Goal: Information Seeking & Learning: Learn about a topic

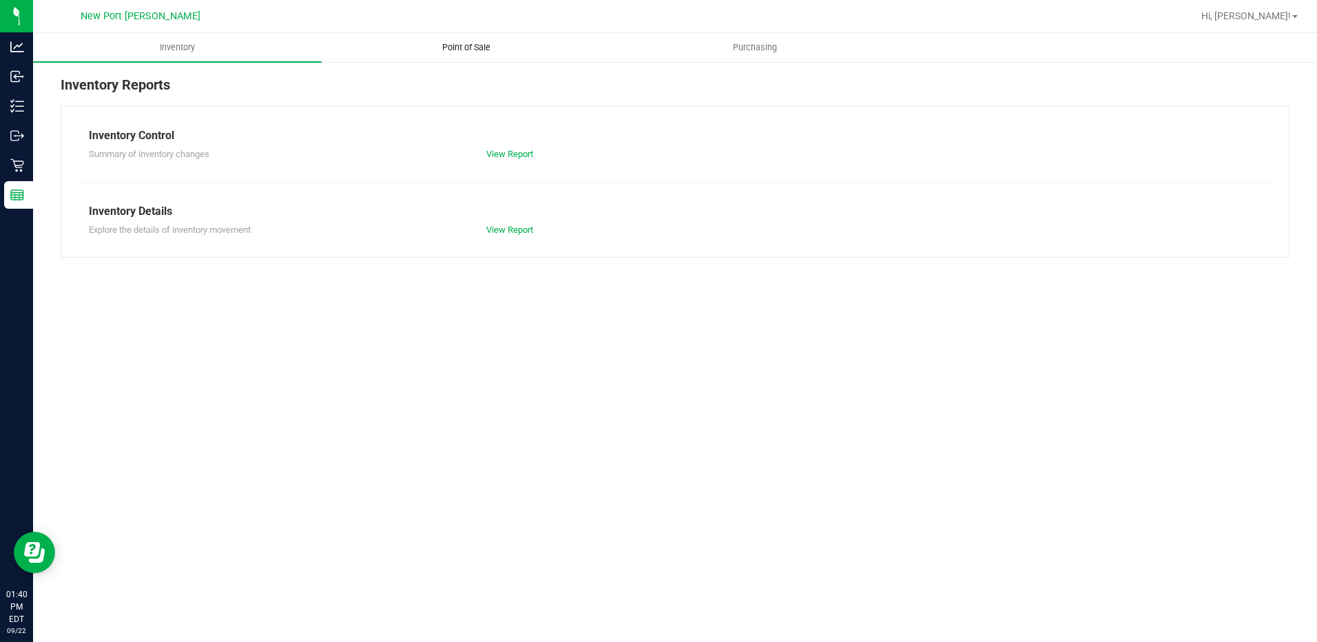
click at [471, 48] on span "Point of Sale" at bounding box center [466, 47] width 85 height 12
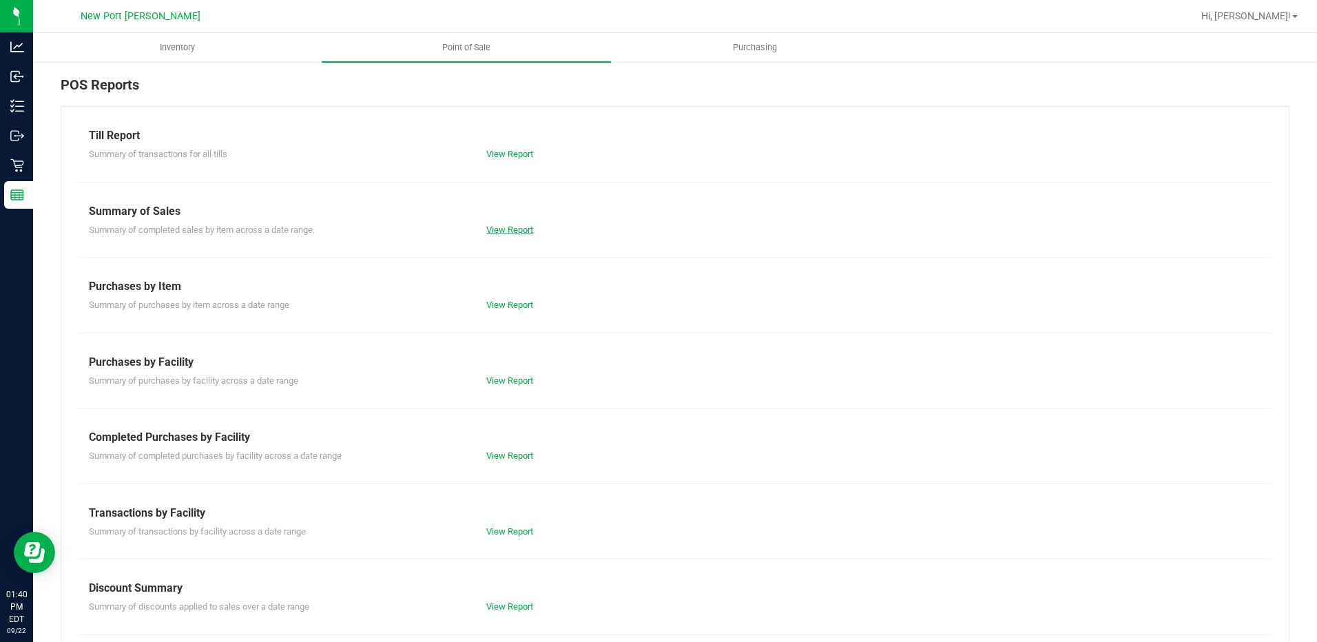
click at [508, 227] on link "View Report" at bounding box center [509, 230] width 47 height 10
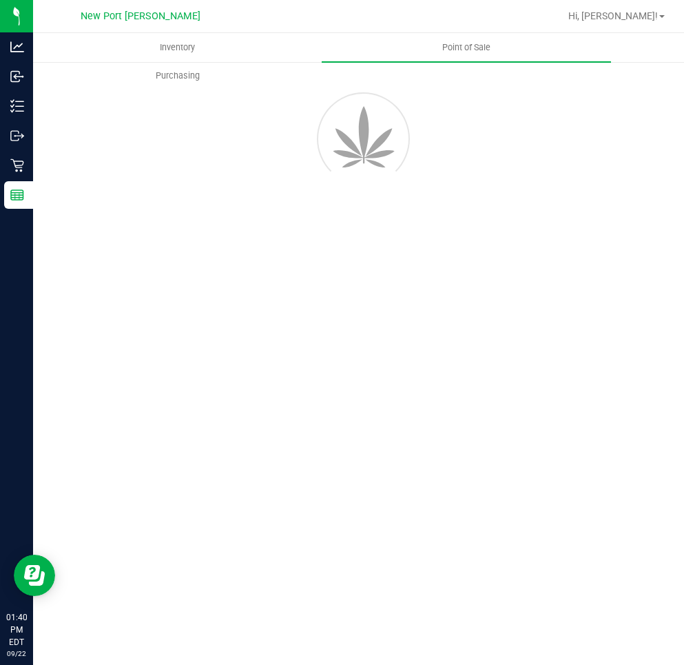
click at [0, 281] on html "Analytics Inbound Inventory Outbound Retail Reports 01:40 PM EDT 09/22/2025 09/…" at bounding box center [342, 332] width 684 height 665
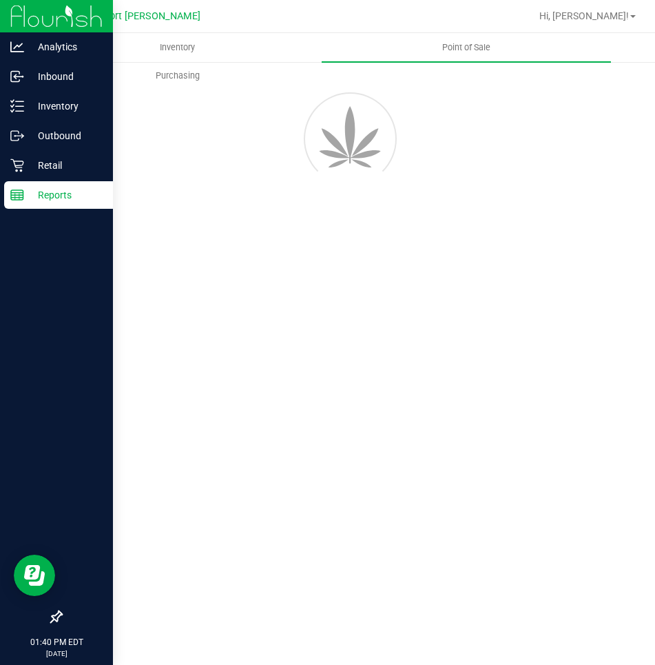
click at [54, 192] on p "Reports" at bounding box center [65, 195] width 83 height 17
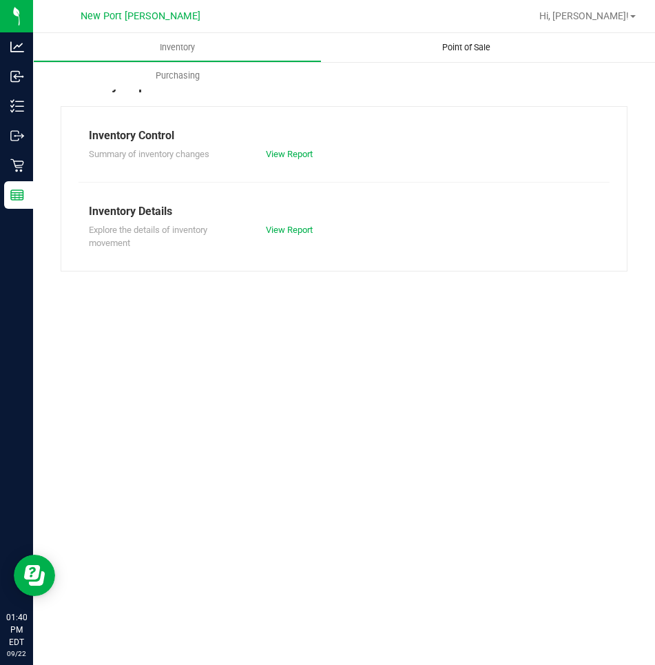
click at [463, 46] on span "Point of Sale" at bounding box center [466, 47] width 85 height 12
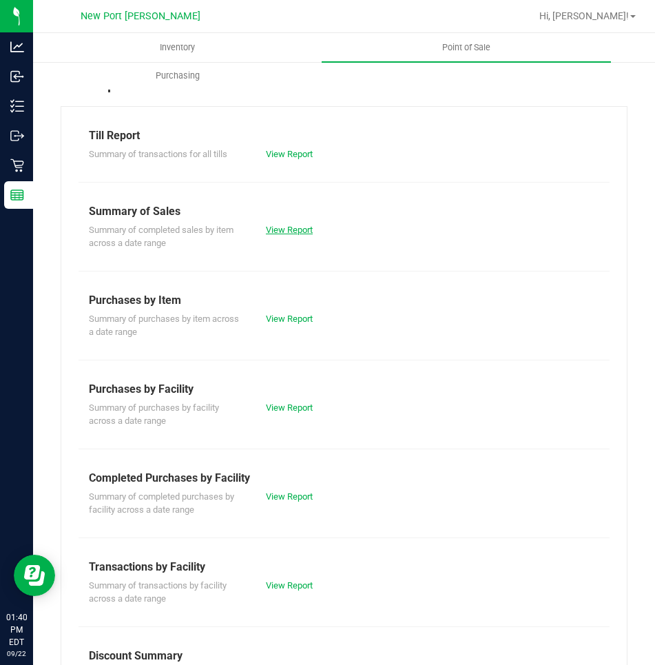
click at [284, 232] on link "View Report" at bounding box center [289, 230] width 47 height 10
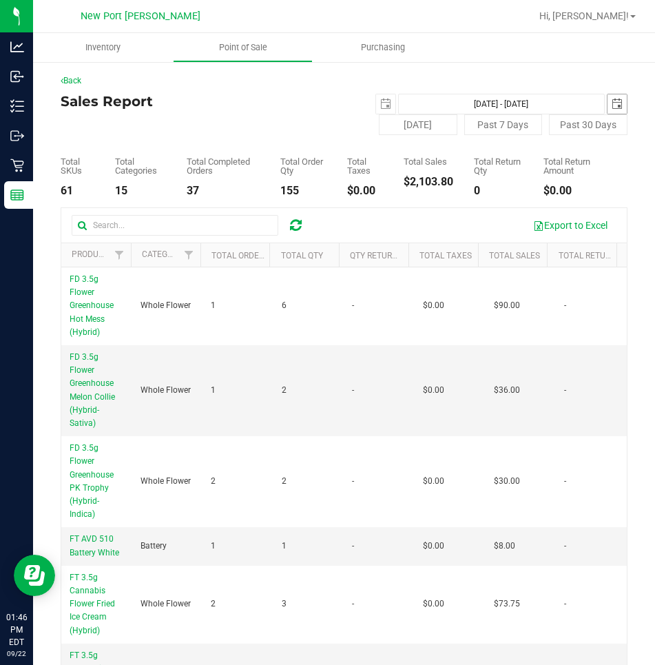
click at [612, 101] on span "select" at bounding box center [617, 104] width 11 height 11
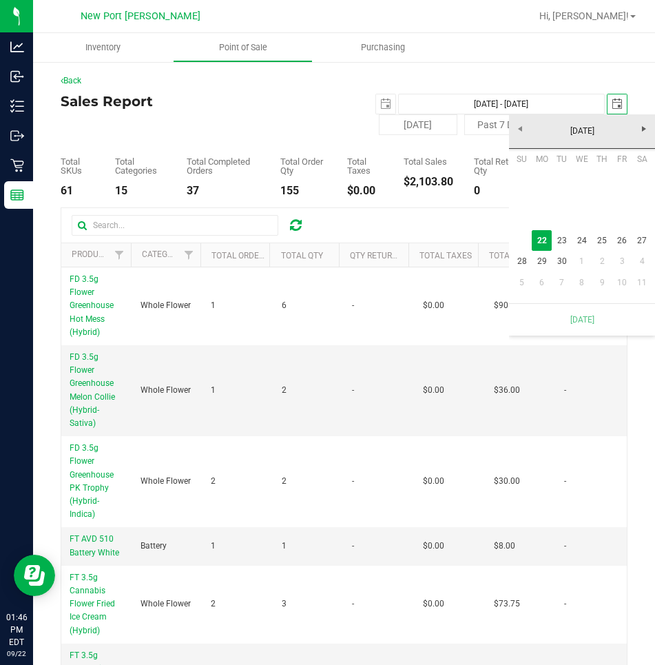
scroll to position [0, 34]
click at [312, 94] on h4 "Sales Report" at bounding box center [203, 101] width 284 height 15
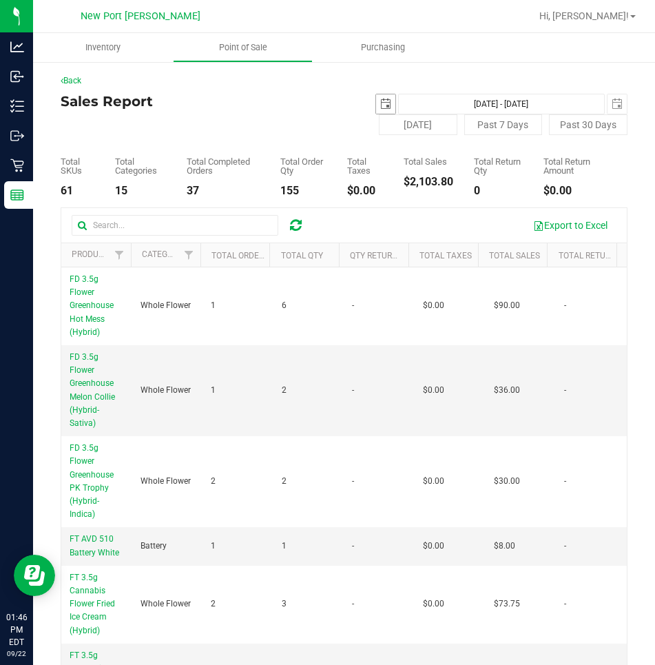
click at [380, 101] on span "select" at bounding box center [385, 104] width 11 height 11
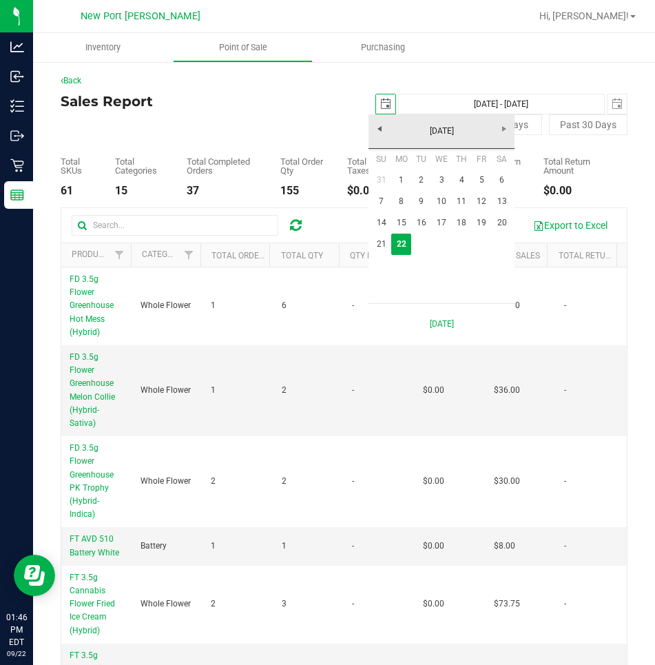
scroll to position [0, 34]
click at [487, 226] on link "19" at bounding box center [482, 222] width 20 height 21
type input "[DATE]"
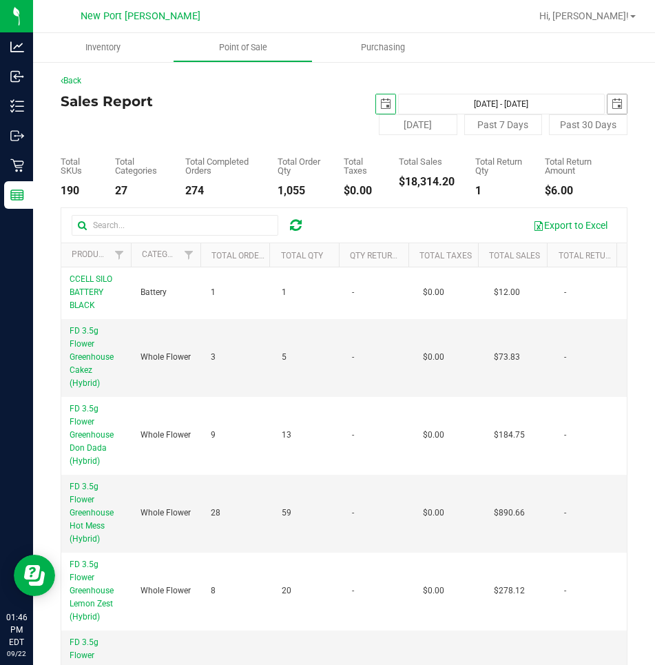
click at [612, 104] on span "select" at bounding box center [617, 104] width 11 height 11
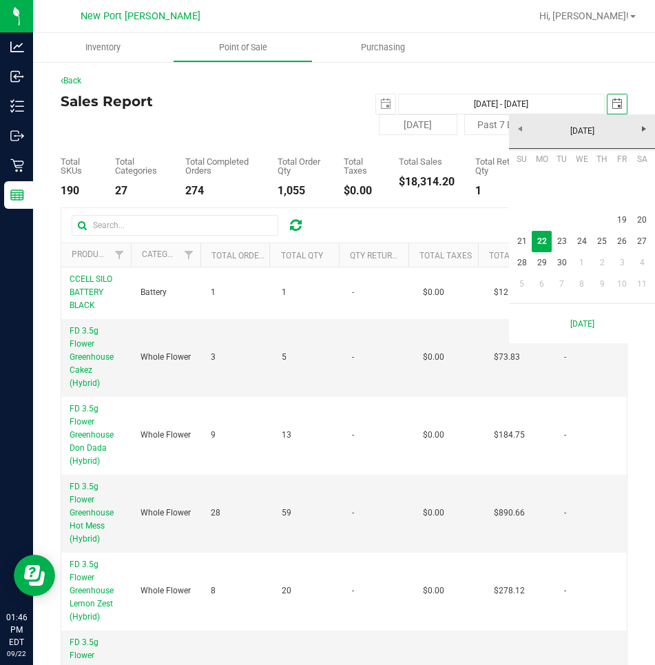
scroll to position [0, 34]
click at [623, 221] on link "19" at bounding box center [623, 219] width 20 height 21
type input "[DATE] - [DATE]"
type input "[DATE]"
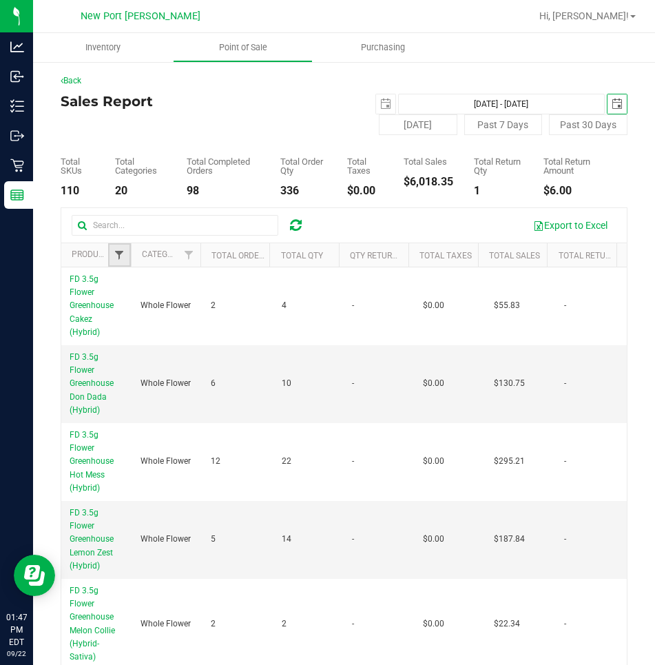
click at [116, 254] on span "Filter" at bounding box center [119, 254] width 11 height 11
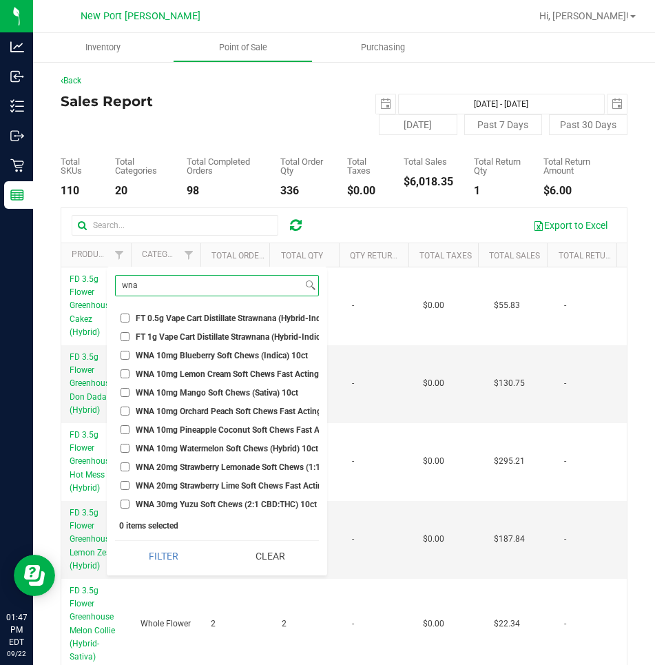
type input "wna"
click at [125, 354] on input "WNA 10mg Blueberry Soft Chews (Indica) 10ct" at bounding box center [125, 355] width 9 height 9
checkbox input "true"
click at [126, 373] on input "WNA 10mg Lemon Cream Soft Chews Fast Acting (Hybrid) 10ct" at bounding box center [125, 373] width 9 height 9
checkbox input "true"
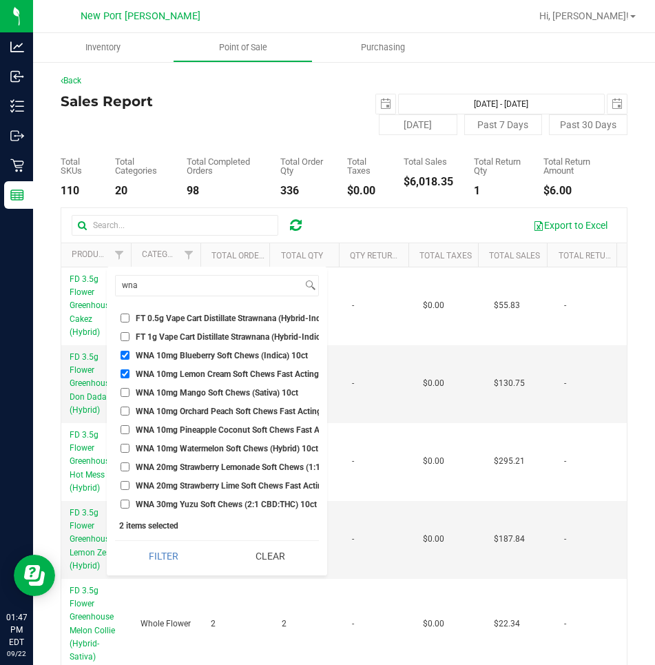
click at [125, 393] on input "WNA 10mg Mango Soft Chews (Sativa) 10ct" at bounding box center [125, 392] width 9 height 9
checkbox input "true"
click at [123, 409] on input "WNA 10mg Orchard Peach Soft Chews Fast Acting (Sativa) 10ct" at bounding box center [125, 411] width 9 height 9
checkbox input "true"
click at [125, 426] on input "WNA 10mg Pineapple Coconut Soft Chews Fast Acting (Indica) 10ct" at bounding box center [125, 429] width 9 height 9
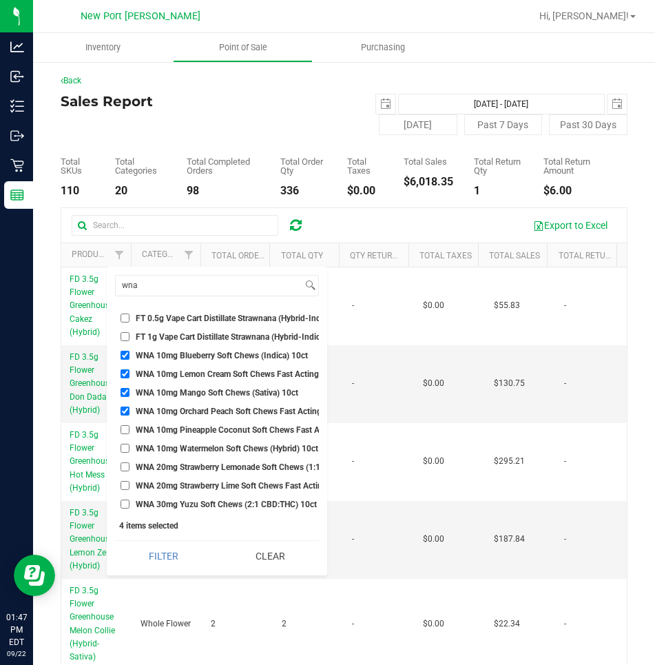
checkbox input "true"
click at [122, 447] on input "WNA 10mg Watermelon Soft Chews (Hybrid) 10ct" at bounding box center [125, 448] width 9 height 9
checkbox input "true"
click at [125, 466] on input "WNA 20mg Strawberry Lemonade Soft Chews (1:1 CBD:THC) 10ct" at bounding box center [125, 466] width 9 height 9
checkbox input "true"
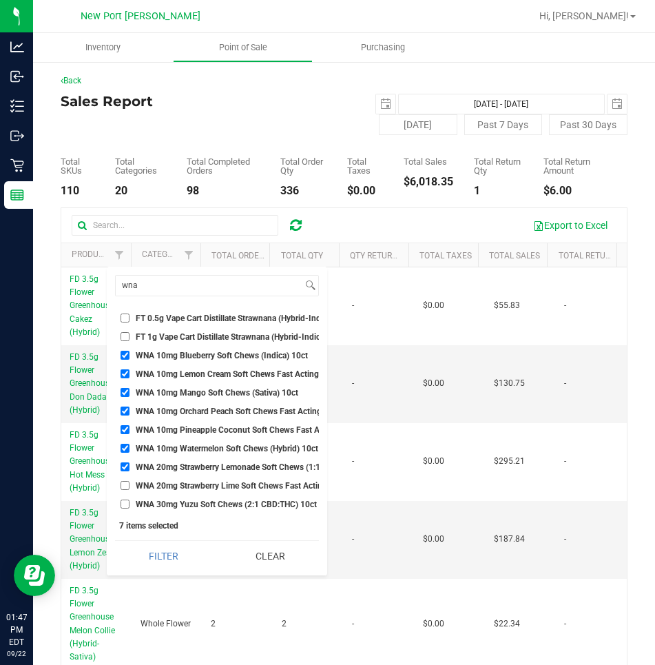
click at [127, 484] on input "WNA 20mg Strawberry Lime Soft Chews Fast Acting (1:1 CBD:THC) 10ct" at bounding box center [125, 485] width 9 height 9
checkbox input "true"
click at [125, 500] on input "WNA 30mg Yuzu Soft Chews (2:1 CBD:THC) 10ct" at bounding box center [125, 504] width 9 height 9
checkbox input "true"
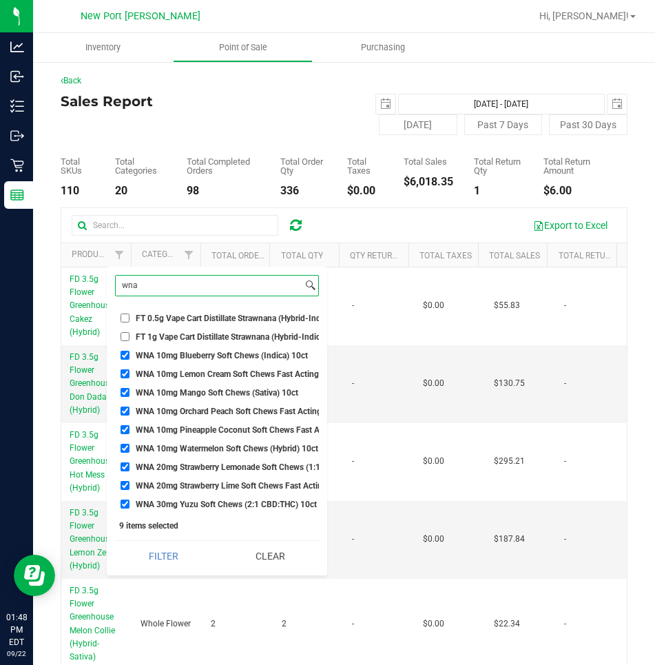
click at [160, 286] on input "wna" at bounding box center [209, 286] width 187 height 20
type input "w"
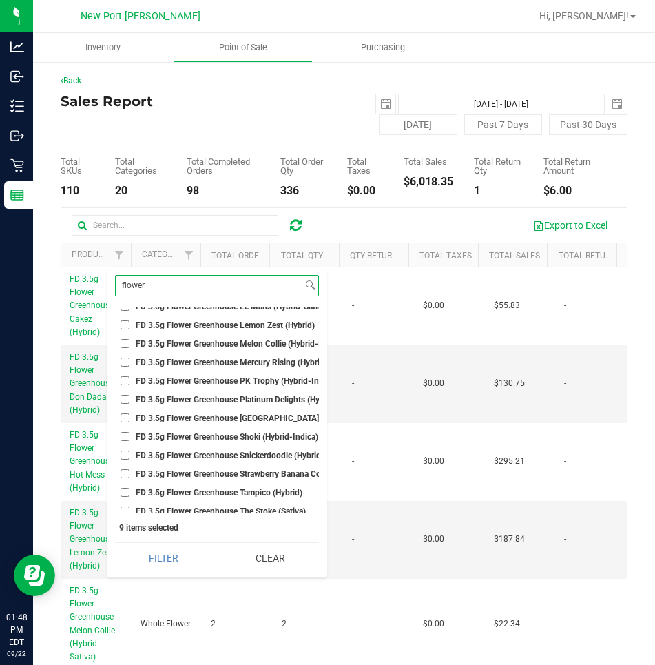
scroll to position [0, 0]
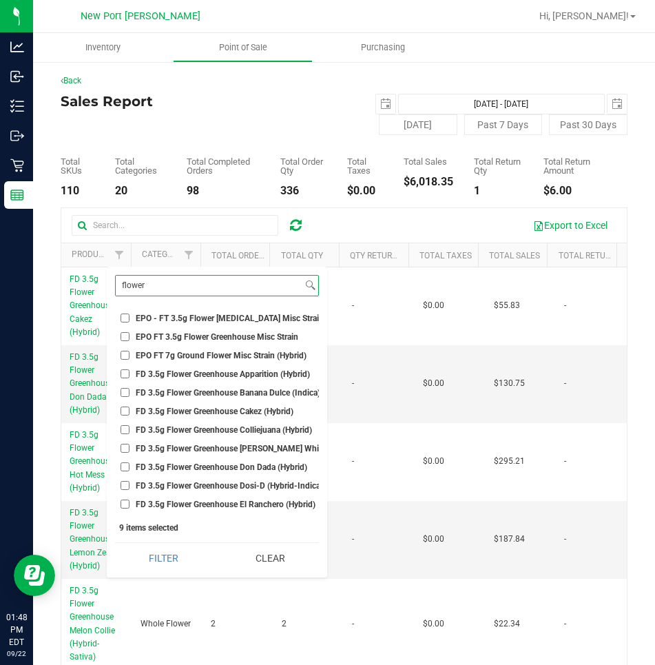
type input "flower"
click at [123, 410] on input "FD 3.5g Flower Greenhouse Cakez (Hybrid)" at bounding box center [125, 411] width 9 height 9
checkbox input "true"
click at [124, 429] on input "FD 3.5g Flower Greenhouse Colliejuana (Hybrid)" at bounding box center [125, 429] width 9 height 9
checkbox input "true"
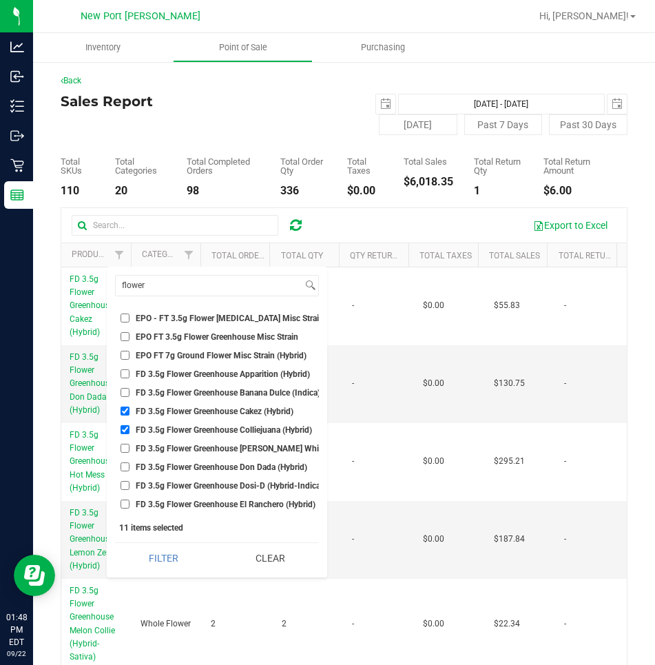
click at [126, 466] on input "FD 3.5g Flower Greenhouse Don Dada (Hybrid)" at bounding box center [125, 466] width 9 height 9
checkbox input "true"
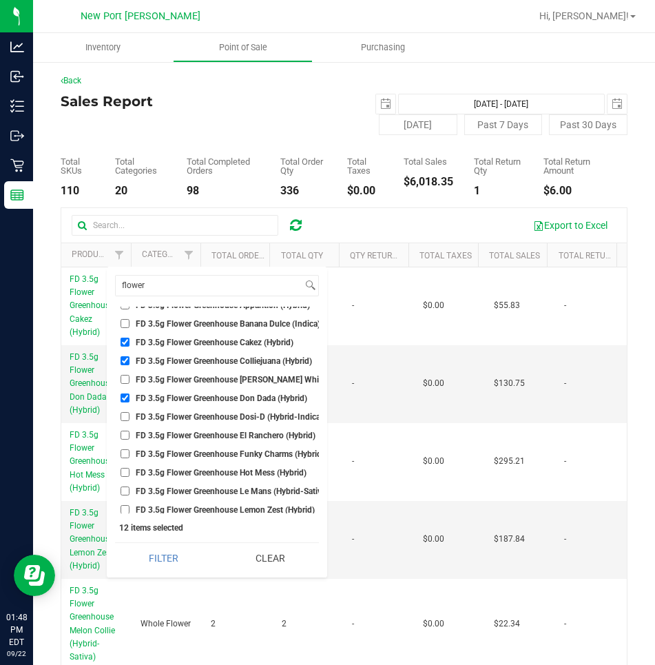
scroll to position [138, 0]
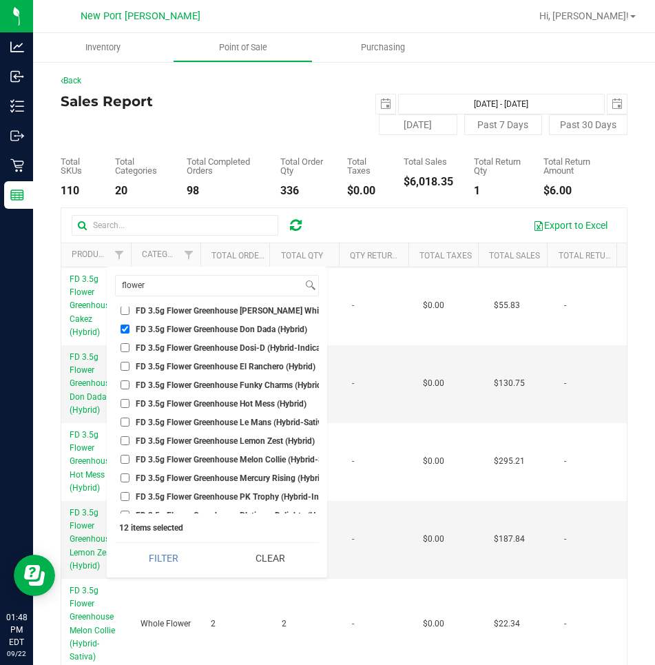
click at [124, 400] on input "FD 3.5g Flower Greenhouse Hot Mess (Hybrid)" at bounding box center [125, 403] width 9 height 9
checkbox input "true"
click at [123, 421] on input "FD 3.5g Flower Greenhouse Le Mans (Hybrid-Sativa)" at bounding box center [125, 422] width 9 height 9
checkbox input "true"
click at [125, 443] on input "FD 3.5g Flower Greenhouse Lemon Zest (Hybrid)" at bounding box center [125, 440] width 9 height 9
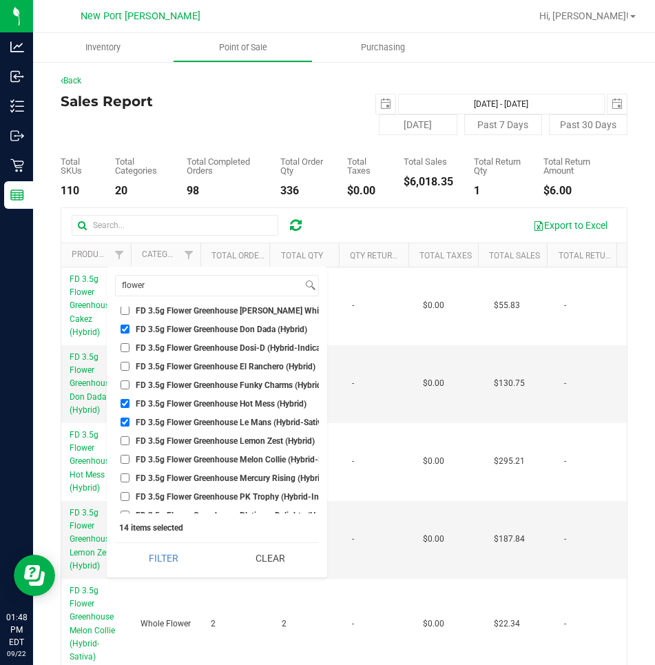
checkbox input "true"
click at [123, 458] on input "FD 3.5g Flower Greenhouse Melon Collie (Hybrid-Sativa)" at bounding box center [125, 459] width 9 height 9
checkbox input "true"
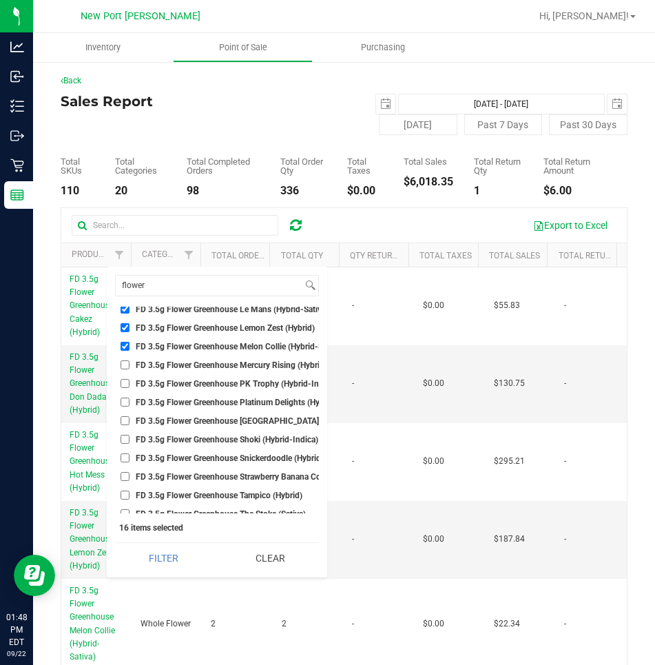
scroll to position [276, 0]
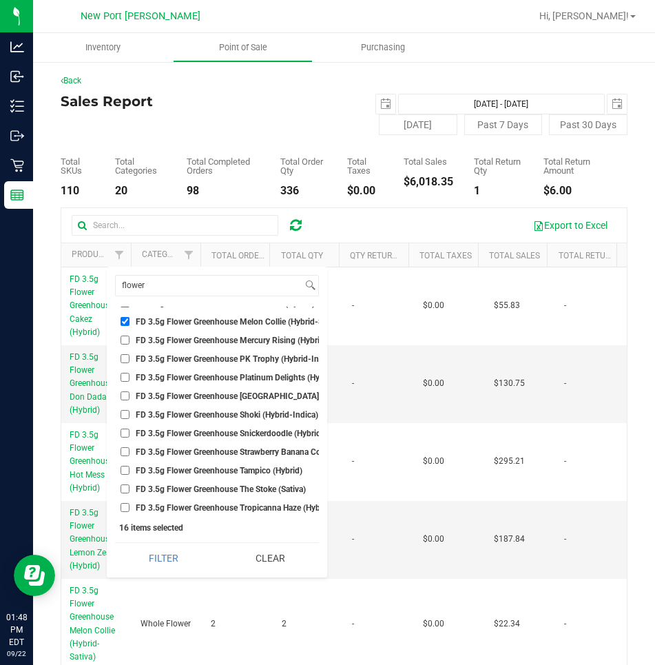
click at [126, 360] on input "FD 3.5g Flower Greenhouse PK Trophy (Hybrid-Indica)" at bounding box center [125, 358] width 9 height 9
checkbox input "true"
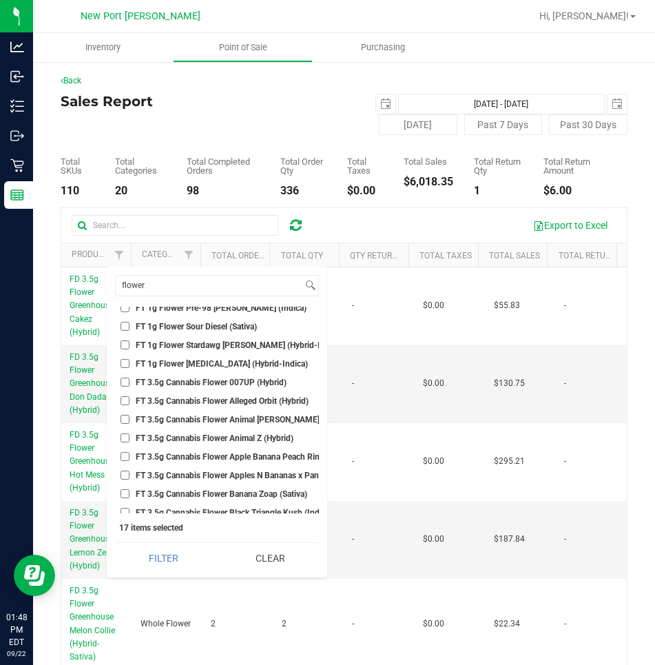
scroll to position [620, 0]
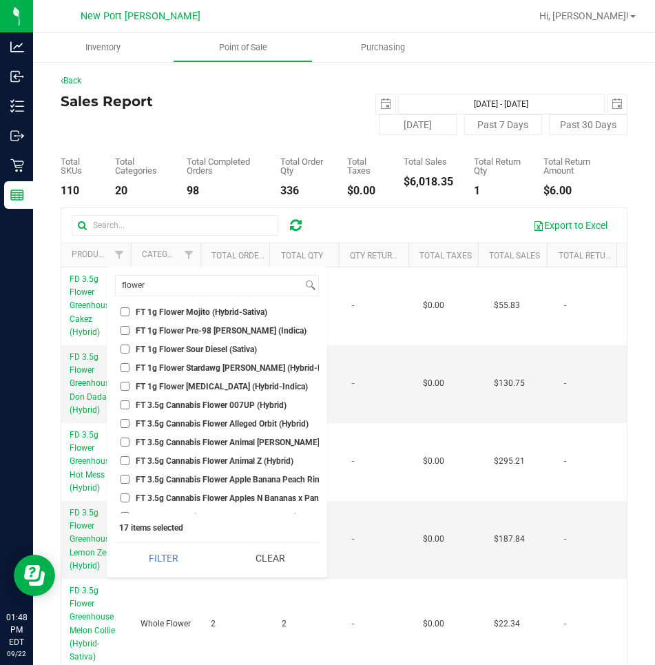
click at [123, 405] on input "FT 3.5g Cannabis Flower 007UP (Hybrid)" at bounding box center [125, 404] width 9 height 9
checkbox input "true"
click at [123, 425] on input "FT 3.5g Cannabis Flower Alleged Orbit (Hybrid)" at bounding box center [125, 423] width 9 height 9
checkbox input "true"
click at [124, 444] on input "FT 3.5g Cannabis Flower Animal [PERSON_NAME] (Indica)" at bounding box center [125, 442] width 9 height 9
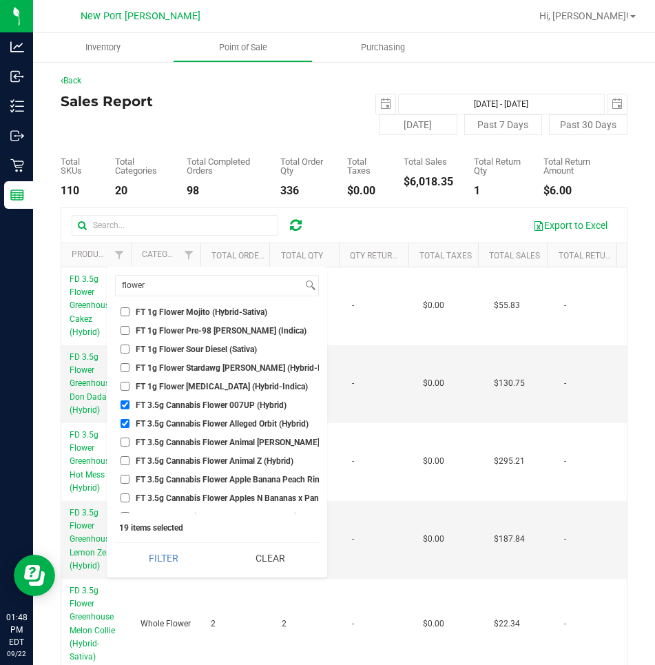
checkbox input "true"
click at [125, 480] on input "FT 3.5g Cannabis Flower Apple Banana Peach Ringz (Hybrid)" at bounding box center [125, 479] width 9 height 9
checkbox input "true"
click at [125, 497] on input "FT 3.5g Cannabis Flower Apples N Bananas x Pancakes Jealousy (Hybrid)" at bounding box center [125, 497] width 9 height 9
checkbox input "true"
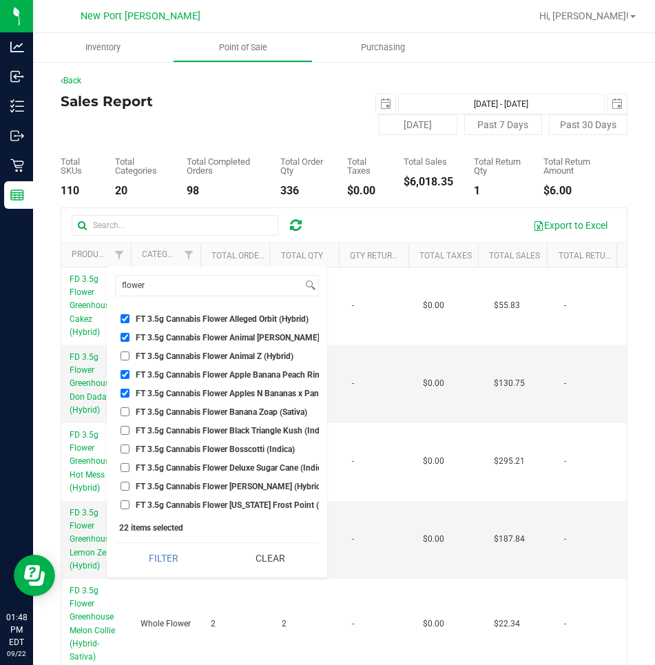
scroll to position [758, 0]
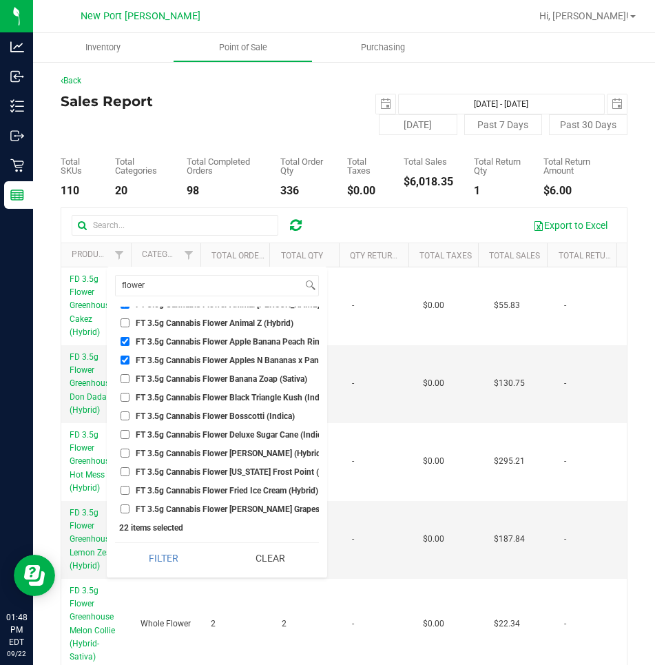
click at [124, 399] on input "FT 3.5g Cannabis Flower Black Triangle Kush (Indica)" at bounding box center [125, 397] width 9 height 9
checkbox input "true"
click at [125, 415] on input "FT 3.5g Cannabis Flower Bosscotti (Indica)" at bounding box center [125, 415] width 9 height 9
checkbox input "true"
click at [124, 433] on input "FT 3.5g Cannabis Flower Deluxe Sugar Cane (Indica)" at bounding box center [125, 434] width 9 height 9
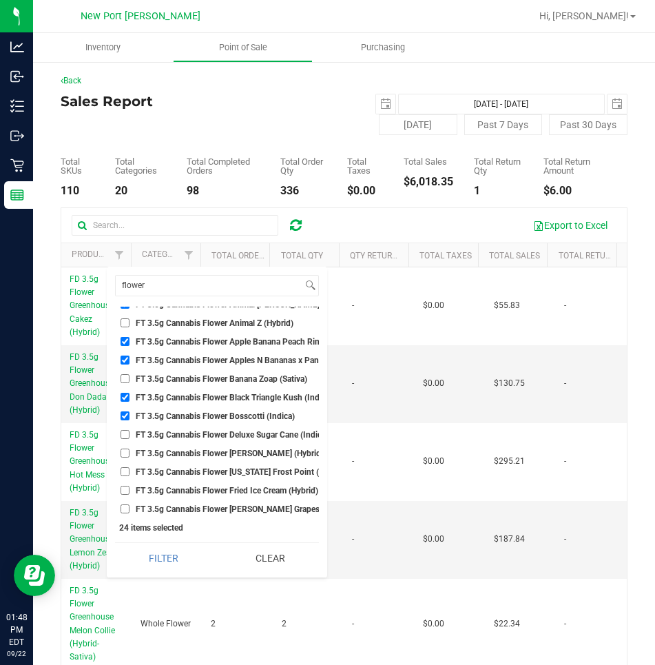
checkbox input "true"
click at [124, 454] on input "FT 3.5g Cannabis Flower [PERSON_NAME] (Hybrid)" at bounding box center [125, 453] width 9 height 9
checkbox input "true"
click at [126, 471] on input "FT 3.5g Cannabis Flower [US_STATE] Frost Point (Hybrid)" at bounding box center [125, 471] width 9 height 9
checkbox input "true"
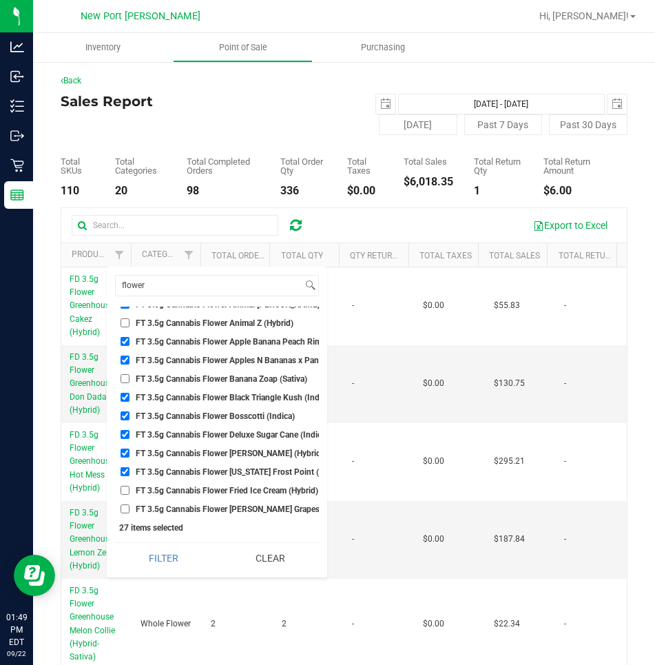
click at [126, 488] on input "FT 3.5g Cannabis Flower Fried Ice Cream (Hybrid)" at bounding box center [125, 490] width 9 height 9
checkbox input "true"
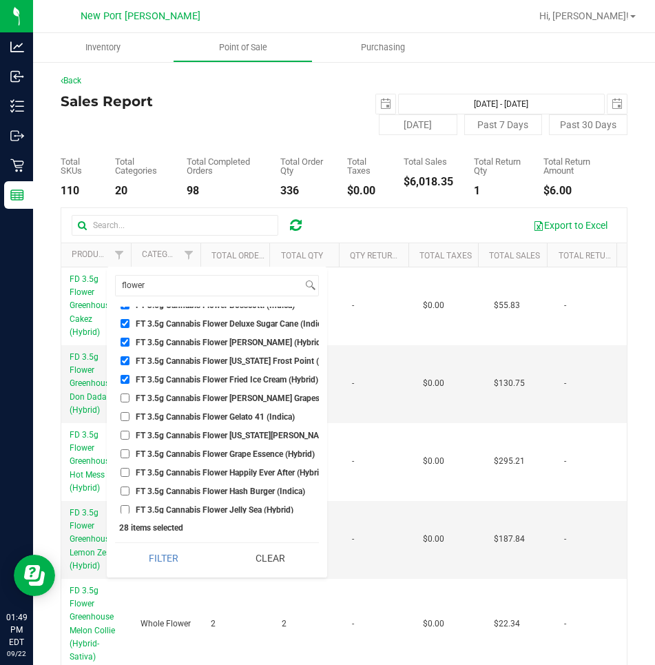
scroll to position [896, 0]
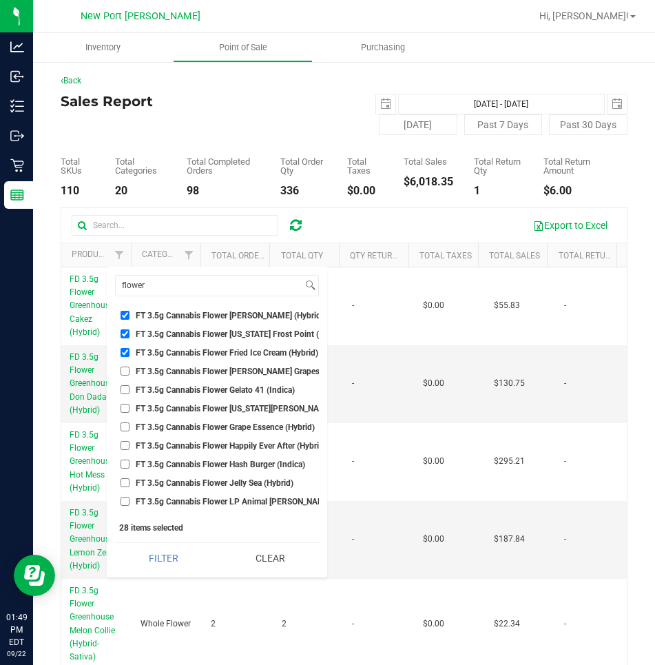
click at [123, 371] on input "FT 3.5g Cannabis Flower [PERSON_NAME] Grapes (Hybrid)" at bounding box center [125, 371] width 9 height 9
checkbox input "true"
click at [127, 389] on input "FT 3.5g Cannabis Flower Gelato 41 (Indica)" at bounding box center [125, 389] width 9 height 9
checkbox input "true"
click at [124, 409] on input "FT 3.5g Cannabis Flower [US_STATE][PERSON_NAME] (Hybrid)" at bounding box center [125, 408] width 9 height 9
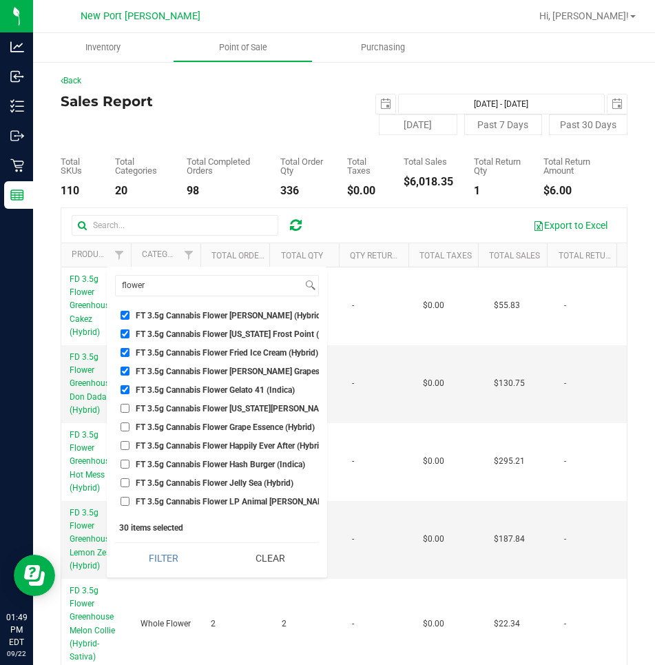
checkbox input "true"
click at [122, 425] on input "FT 3.5g Cannabis Flower Grape Essence (Hybrid)" at bounding box center [125, 426] width 9 height 9
checkbox input "true"
click at [125, 464] on input "FT 3.5g Cannabis Flower Hash Burger (Indica)" at bounding box center [125, 464] width 9 height 9
checkbox input "true"
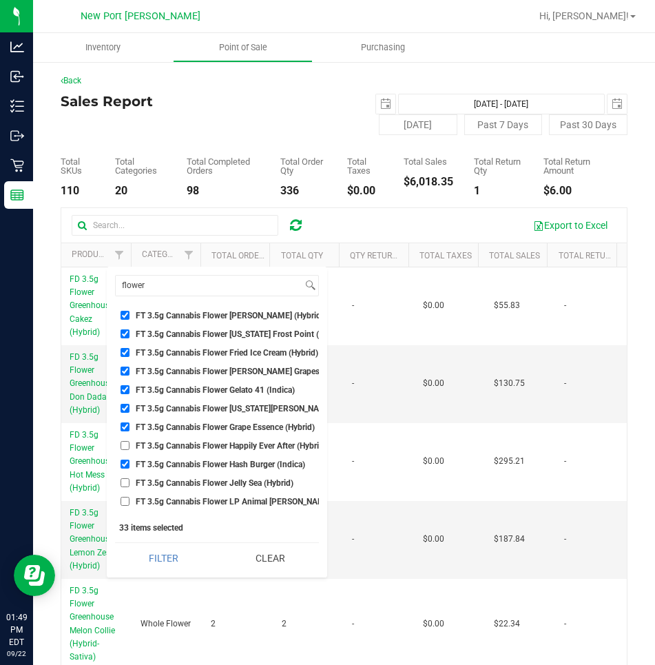
click at [125, 482] on input "FT 3.5g Cannabis Flower Jelly Sea (Hybrid)" at bounding box center [125, 482] width 9 height 9
checkbox input "true"
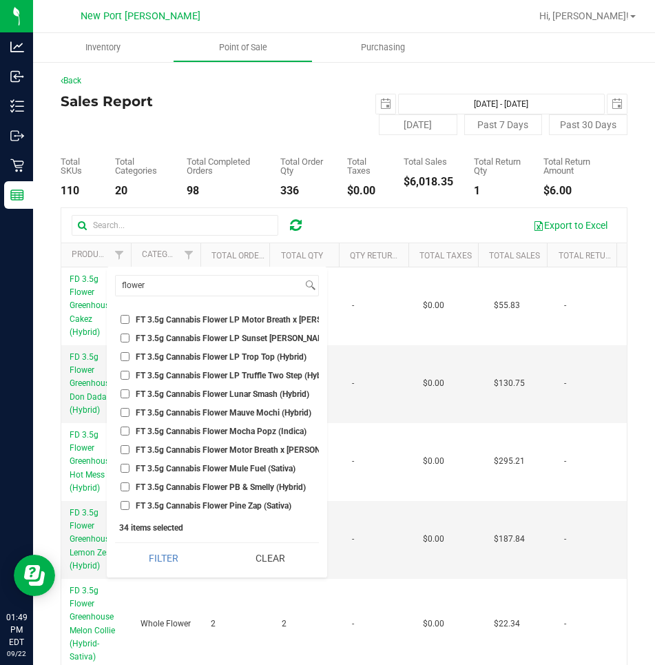
scroll to position [1171, 0]
click at [125, 410] on input "FT 3.5g Cannabis Flower Mauve Mochi (Hybrid)" at bounding box center [125, 411] width 9 height 9
checkbox input "true"
click at [122, 451] on input "FT 3.5g Cannabis Flower Motor Breath x [PERSON_NAME] (Hybrid)" at bounding box center [125, 448] width 9 height 9
checkbox input "true"
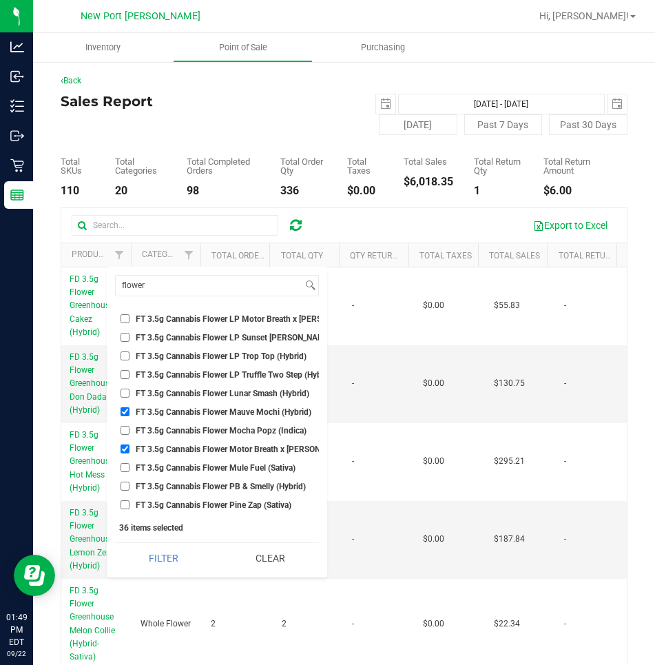
click at [122, 466] on input "FT 3.5g Cannabis Flower Mule Fuel (Sativa)" at bounding box center [125, 467] width 9 height 9
checkbox input "true"
click at [125, 484] on input "FT 3.5g Cannabis Flower PB & Smelly (Hybrid)" at bounding box center [125, 486] width 9 height 9
checkbox input "true"
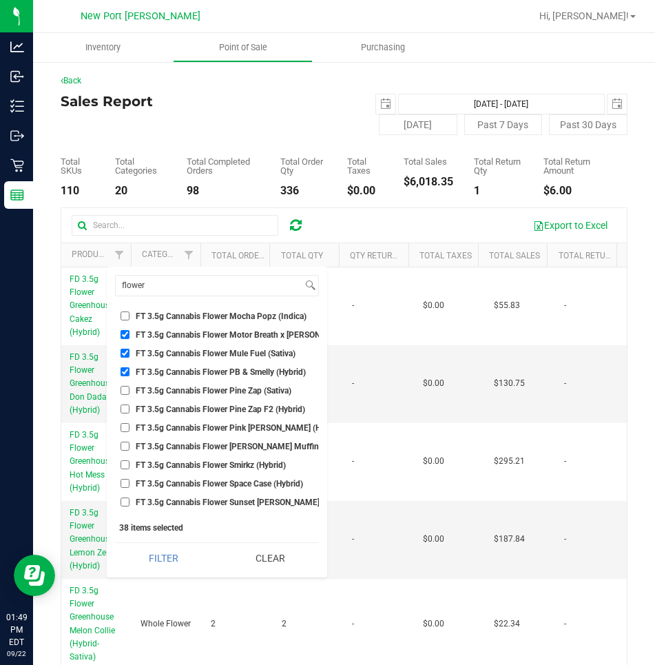
scroll to position [1309, 0]
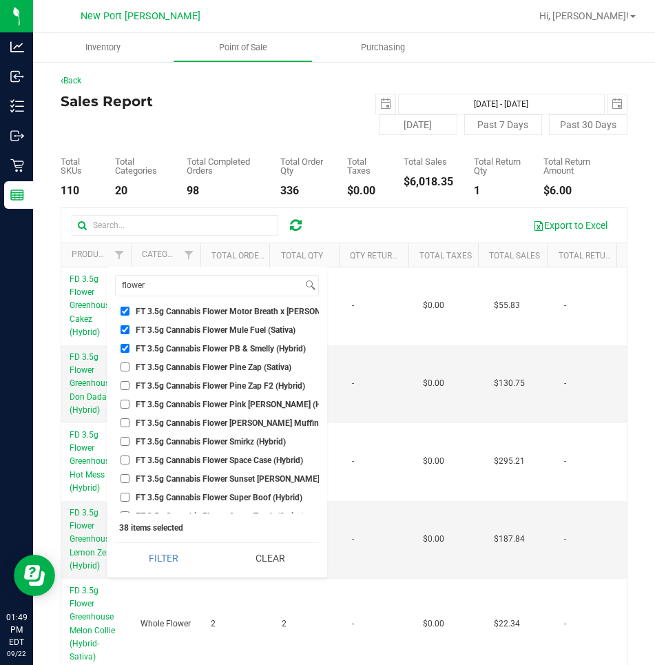
click at [124, 368] on input "FT 3.5g Cannabis Flower Pine Zap (Sativa)" at bounding box center [125, 366] width 9 height 9
checkbox input "true"
click at [125, 424] on input "FT 3.5g Cannabis Flower [PERSON_NAME] Muffin (Indica)" at bounding box center [125, 422] width 9 height 9
checkbox input "true"
click at [125, 458] on input "FT 3.5g Cannabis Flower Space Case (Hybrid)" at bounding box center [125, 459] width 9 height 9
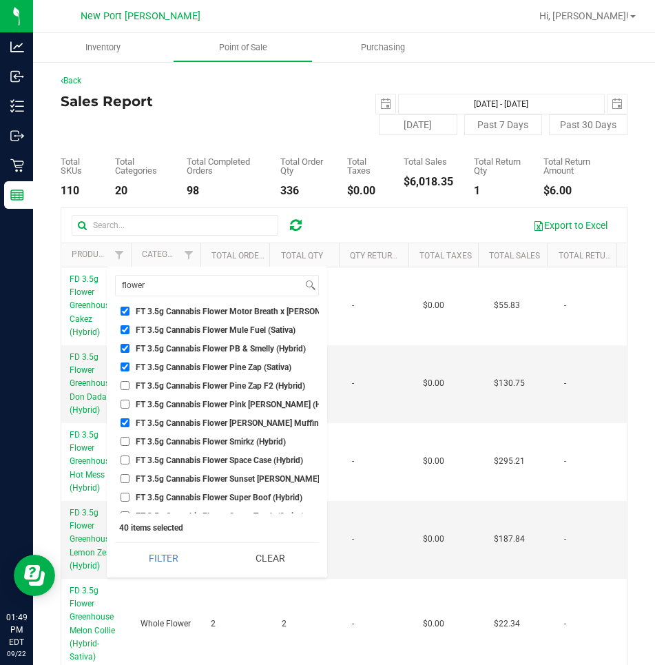
checkbox input "true"
click at [127, 477] on input "FT 3.5g Cannabis Flower Sunset [PERSON_NAME] (Hybrid-Indica)" at bounding box center [125, 478] width 9 height 9
checkbox input "true"
click at [124, 497] on input "FT 3.5g Cannabis Flower Super Boof (Hybrid)" at bounding box center [125, 497] width 9 height 9
checkbox input "true"
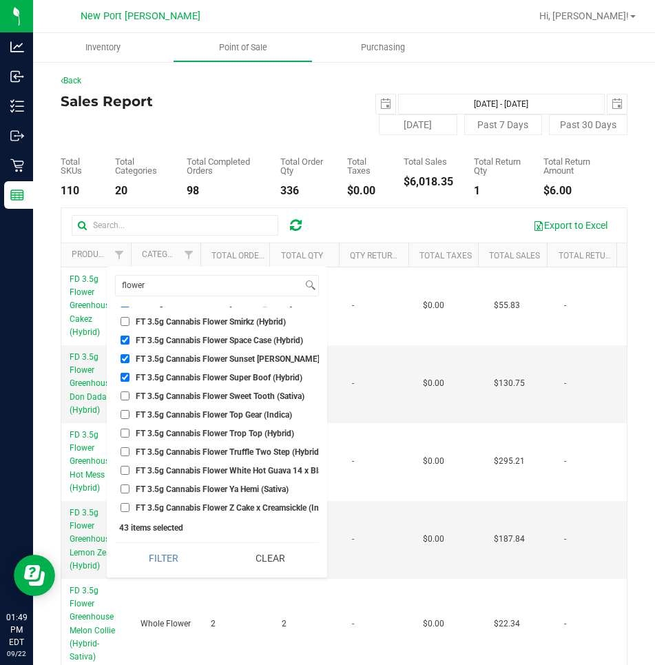
scroll to position [1447, 0]
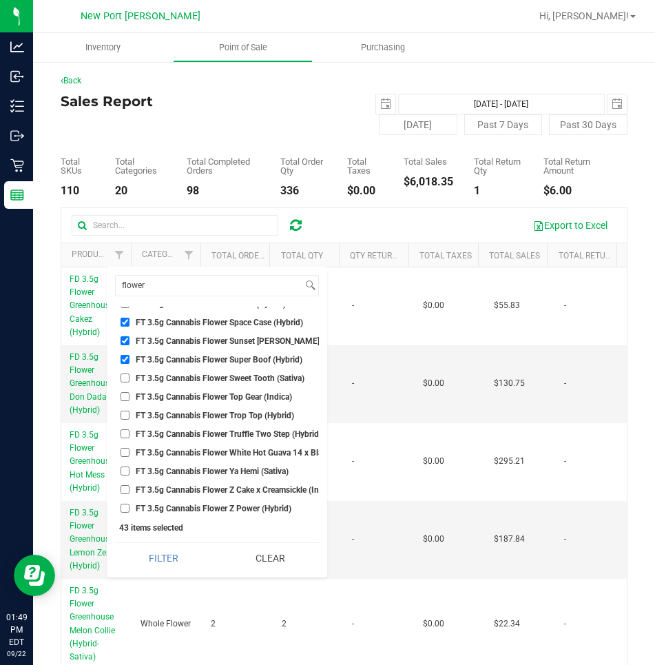
click at [127, 378] on input "FT 3.5g Cannabis Flower Sweet Tooth (Sativa)" at bounding box center [125, 377] width 9 height 9
checkbox input "true"
click at [123, 395] on input "FT 3.5g Cannabis Flower Top Gear (Indica)" at bounding box center [125, 396] width 9 height 9
checkbox input "true"
click at [124, 410] on li "FT 3.5g Cannabis Flower Trop Top (Hybrid)" at bounding box center [217, 415] width 204 height 14
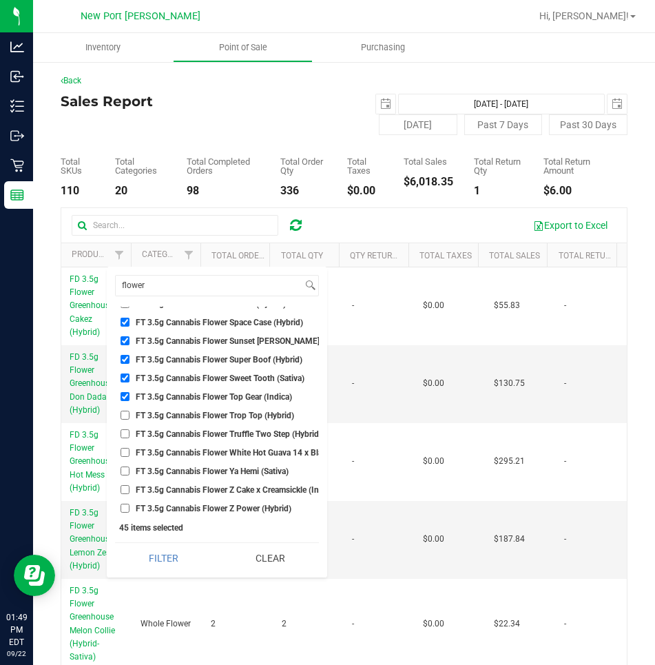
click at [125, 415] on input "FT 3.5g Cannabis Flower Trop Top (Hybrid)" at bounding box center [125, 415] width 9 height 9
checkbox input "true"
click at [125, 433] on input "FT 3.5g Cannabis Flower Truffle Two Step (Hybrid)" at bounding box center [125, 433] width 9 height 9
checkbox input "true"
click at [125, 451] on input "FT 3.5g Cannabis Flower White Hot Guava 14 x Black Velvet (Hybrid)" at bounding box center [125, 452] width 9 height 9
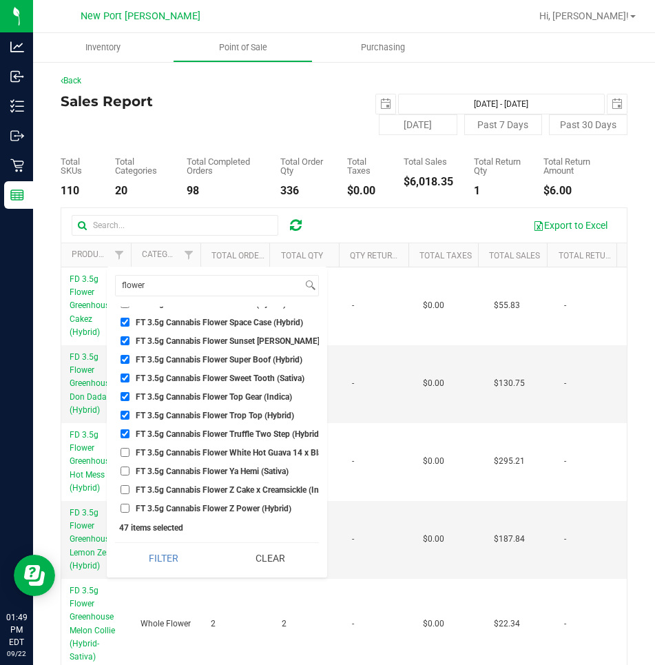
checkbox input "true"
click at [125, 470] on input "FT 3.5g Cannabis Flower Ya Hemi (Sativa)" at bounding box center [125, 470] width 9 height 9
checkbox input "true"
click at [124, 488] on input "FT 3.5g Cannabis Flower Z Cake x Creamsickle (Indica)" at bounding box center [125, 489] width 9 height 9
checkbox input "true"
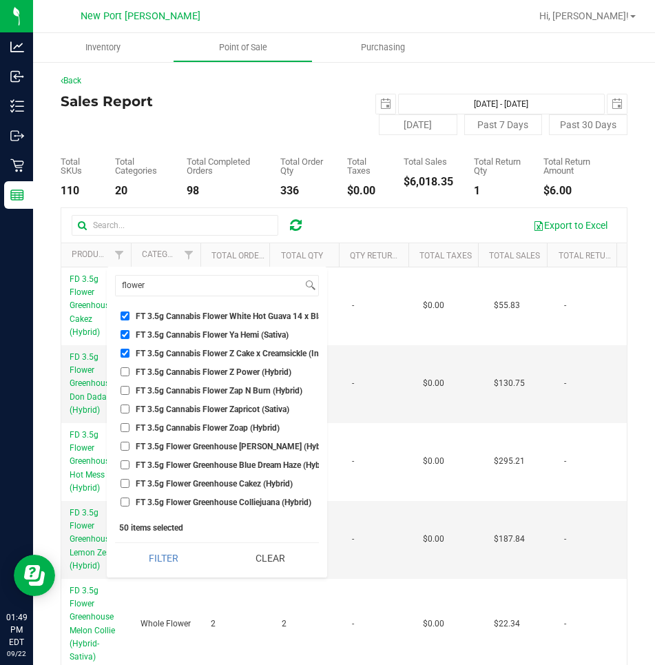
scroll to position [1585, 0]
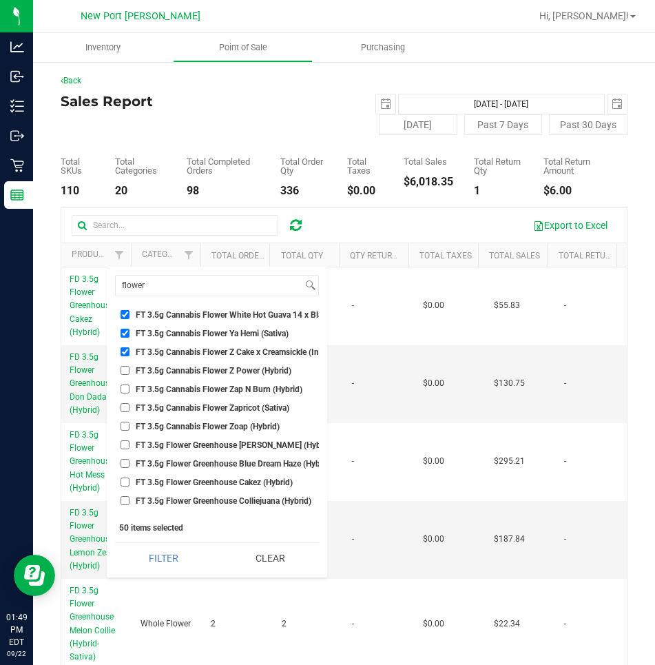
click at [126, 424] on input "FT 3.5g Cannabis Flower Zoap (Hybrid)" at bounding box center [125, 426] width 9 height 9
checkbox input "true"
click at [156, 288] on input "flower" at bounding box center [209, 286] width 187 height 20
type input "f"
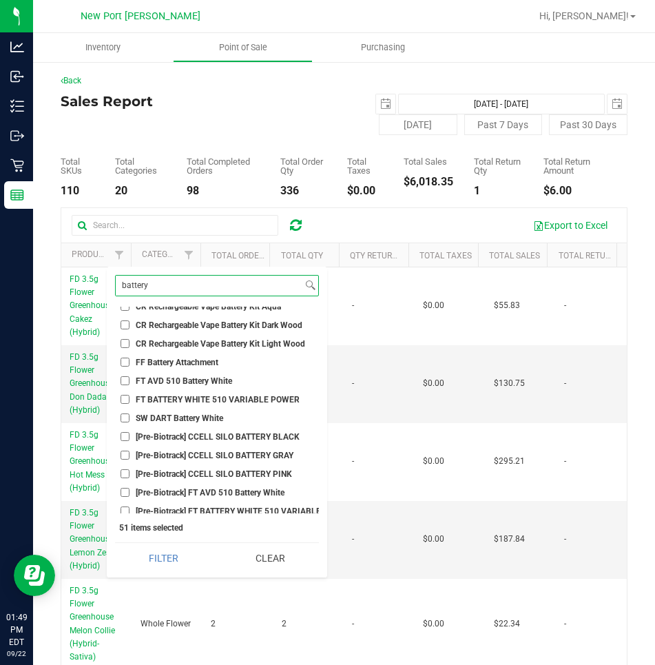
scroll to position [0, 0]
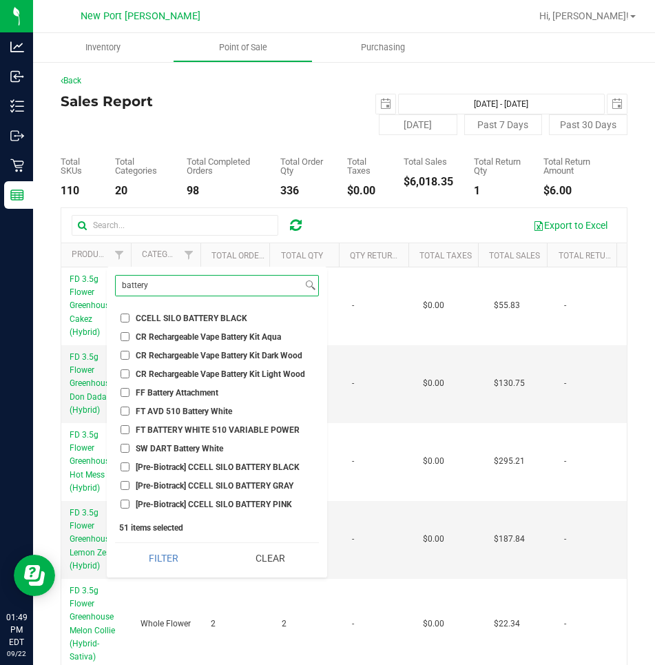
type input "battery"
click at [121, 316] on input "CCELL SILO BATTERY BLACK" at bounding box center [125, 318] width 9 height 9
checkbox input "true"
click at [123, 411] on input "FT AVD 510 Battery White" at bounding box center [125, 411] width 9 height 9
checkbox input "true"
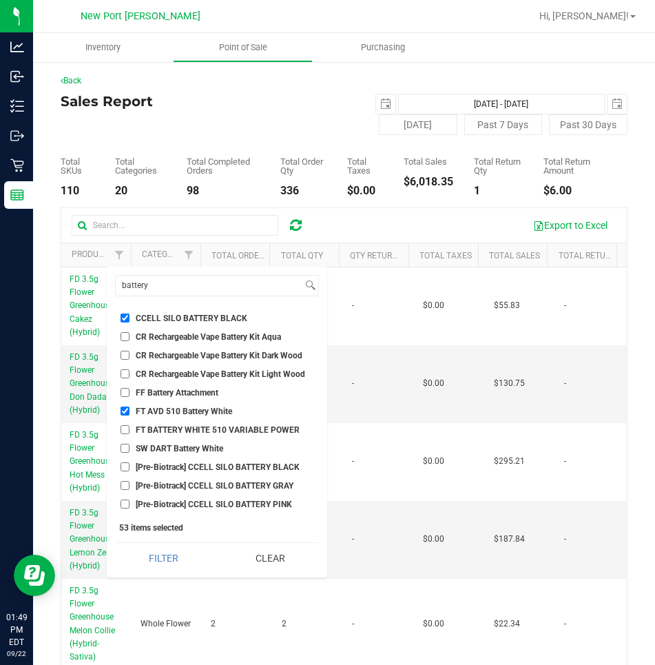
click at [124, 431] on input "FT BATTERY WHITE 510 VARIABLE POWER" at bounding box center [125, 429] width 9 height 9
checkbox input "true"
click at [161, 282] on input "battery" at bounding box center [209, 286] width 187 height 20
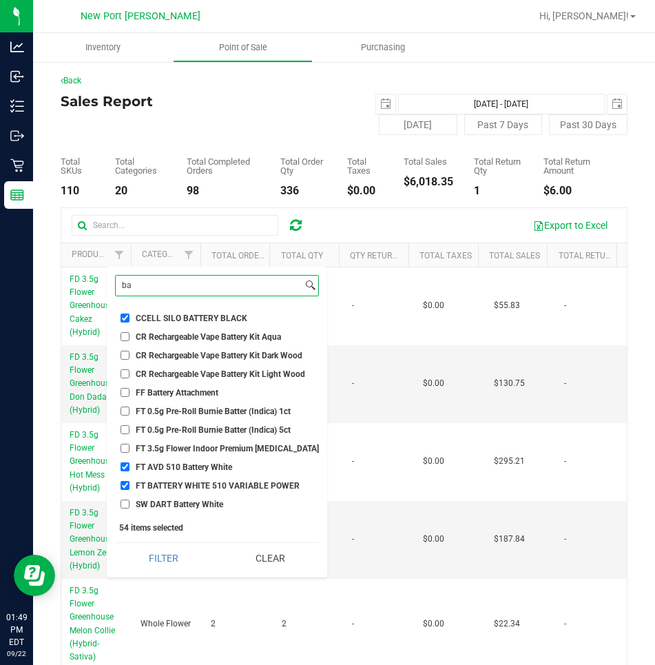
type input "b"
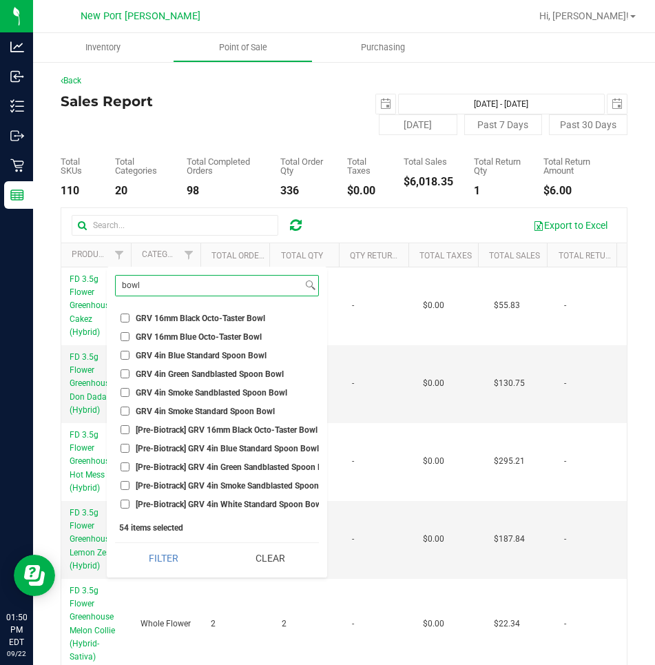
type input "bowl"
click at [123, 317] on input "GRV 16mm Black Octo-Taster Bowl" at bounding box center [125, 318] width 9 height 9
checkbox input "true"
click at [125, 338] on input "GRV 16mm Blue Octo-Taster Bowl" at bounding box center [125, 336] width 9 height 9
checkbox input "true"
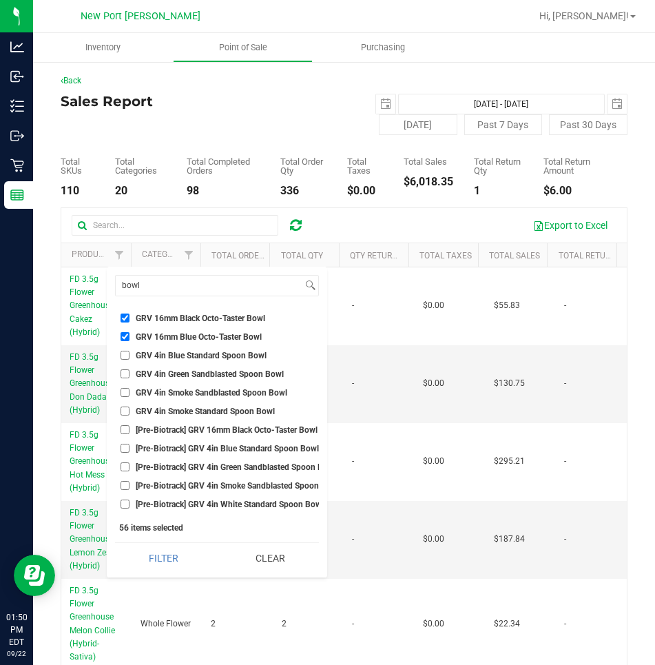
click at [123, 357] on input "GRV 4in Blue Standard Spoon Bowl" at bounding box center [125, 355] width 9 height 9
checkbox input "true"
click at [123, 377] on input "GRV 4in Green Sandblasted Spoon Bowl" at bounding box center [125, 373] width 9 height 9
checkbox input "true"
click at [125, 394] on input "GRV 4in Smoke Sandblasted Spoon Bowl" at bounding box center [125, 392] width 9 height 9
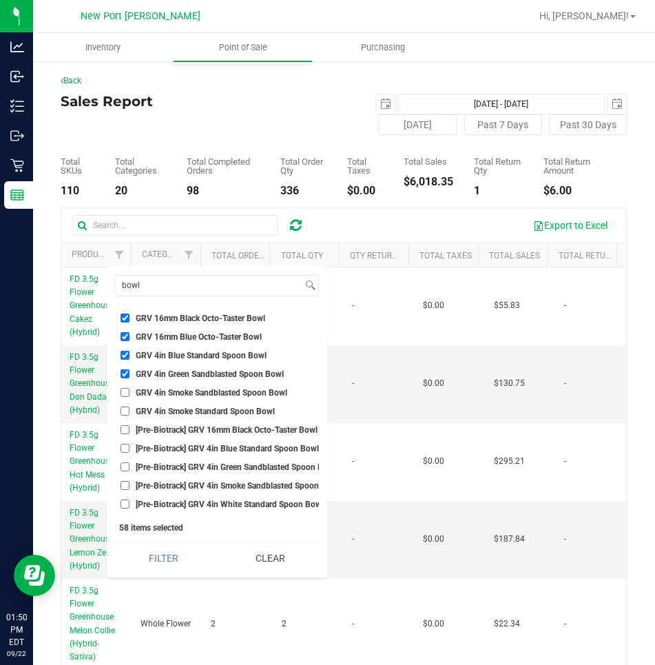
checkbox input "true"
click at [125, 413] on input "GRV 4in Smoke Standard Spoon Bowl" at bounding box center [125, 411] width 9 height 9
checkbox input "true"
click at [170, 285] on input "bowl" at bounding box center [209, 286] width 187 height 20
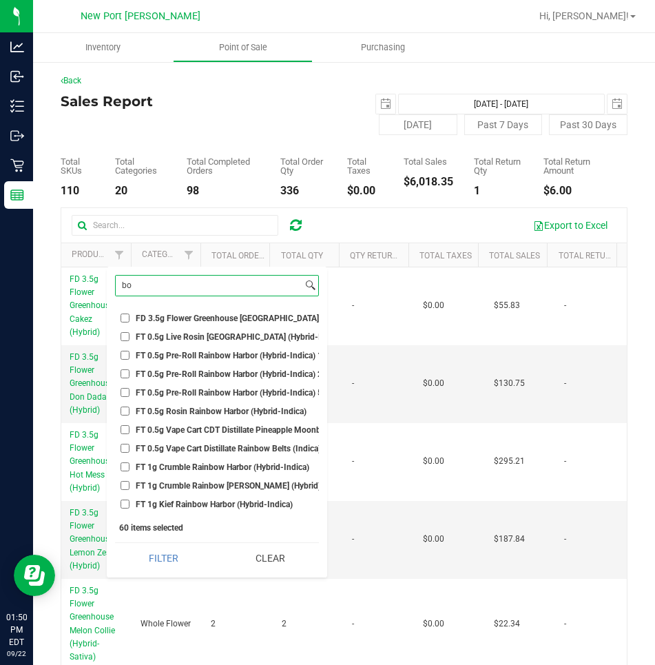
type input "b"
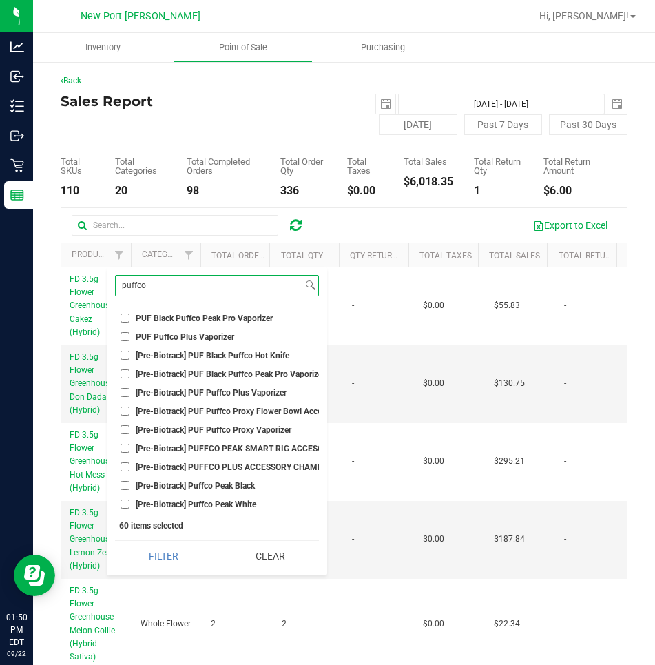
type input "puffco"
click at [127, 316] on input "PUF Black Puffco Peak Pro Vaporizer" at bounding box center [125, 318] width 9 height 9
checkbox input "true"
click at [123, 338] on input "PUF Puffco Plus Vaporizer" at bounding box center [125, 336] width 9 height 9
checkbox input "true"
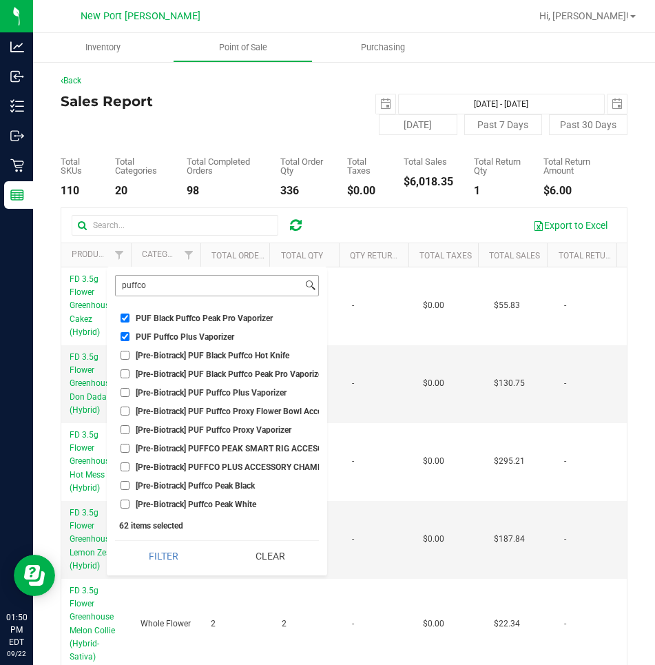
click at [115, 541] on button "Filter" at bounding box center [163, 556] width 97 height 30
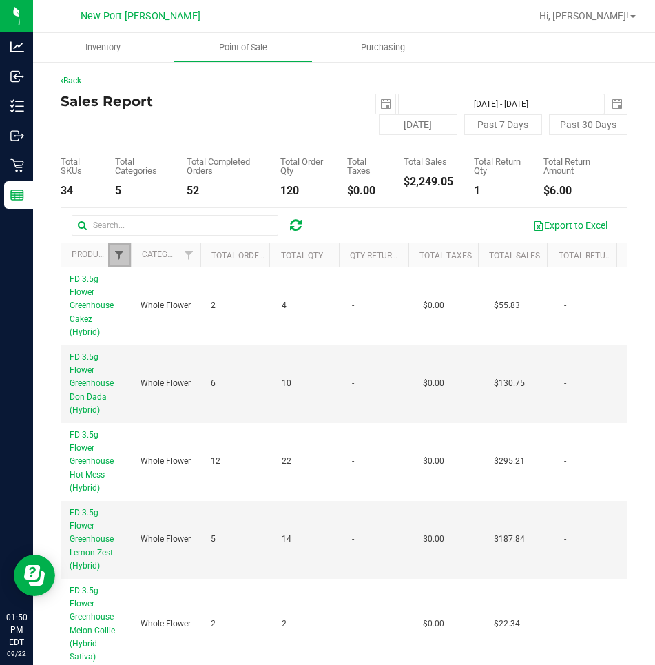
click at [118, 258] on span "Filter" at bounding box center [119, 254] width 11 height 11
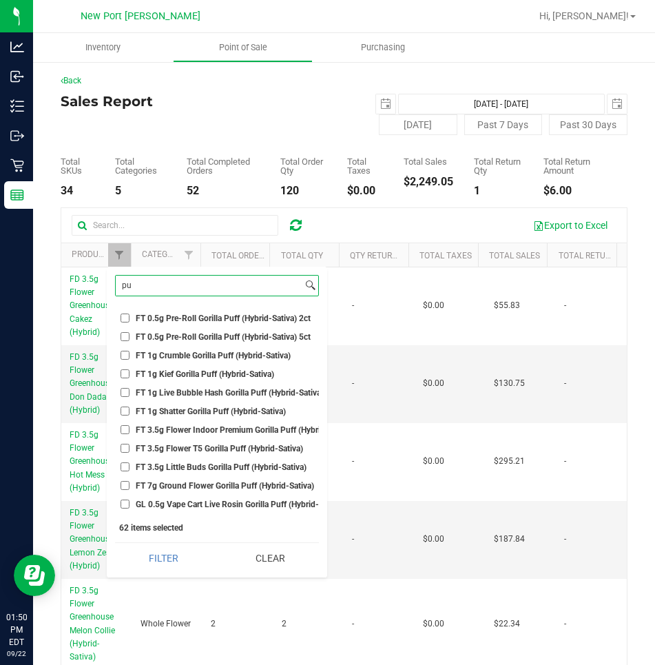
type input "p"
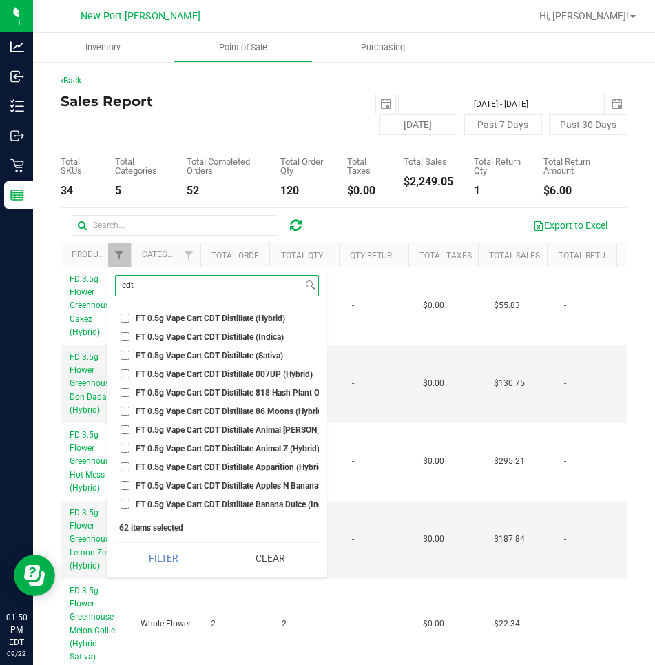
type input "cdt"
click at [123, 427] on input "FT 0.5g Vape Cart CDT Distillate Animal [PERSON_NAME] (Indica)" at bounding box center [125, 429] width 9 height 9
checkbox input "true"
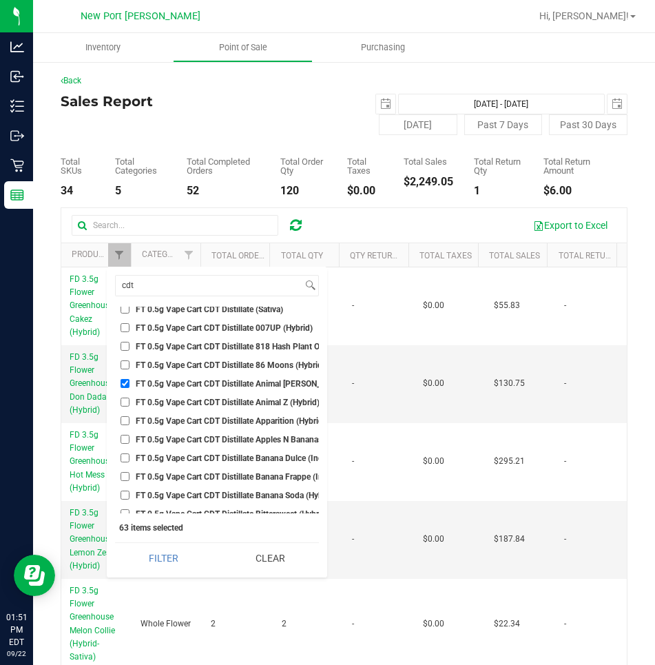
scroll to position [69, 0]
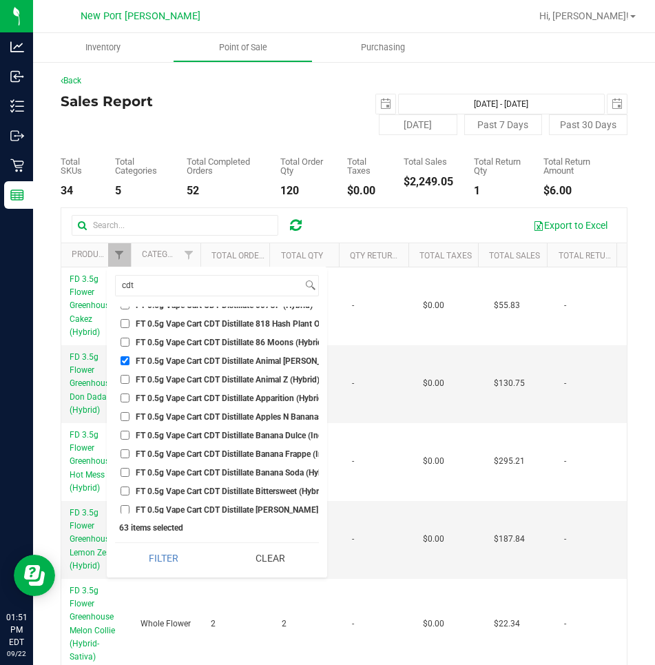
click at [125, 433] on input "FT 0.5g Vape Cart CDT Distillate Banana Dulce (Indica)" at bounding box center [125, 435] width 9 height 9
checkbox input "true"
click at [122, 453] on input "FT 0.5g Vape Cart CDT Distillate Banana Frappe (Indica)" at bounding box center [125, 453] width 9 height 9
checkbox input "true"
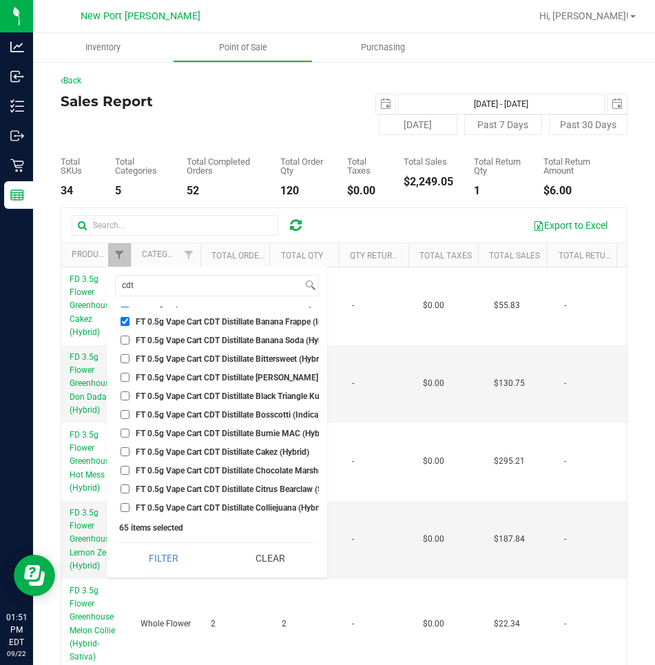
scroll to position [207, 0]
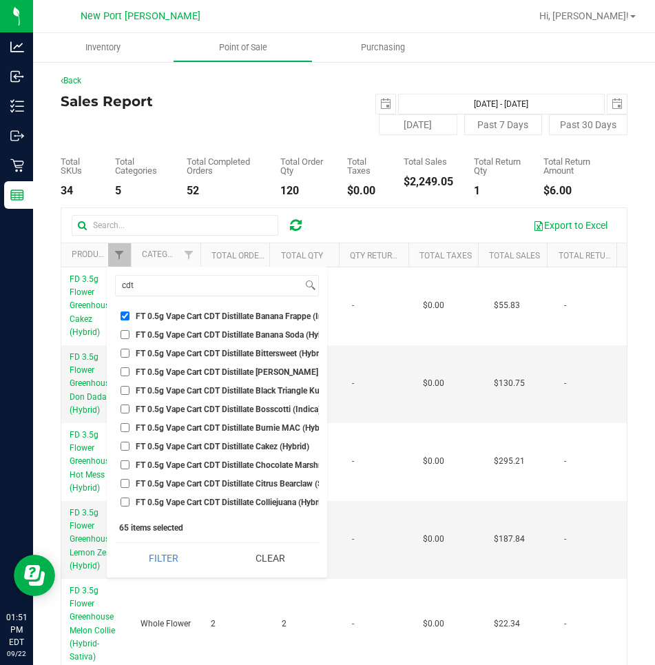
click at [127, 390] on input "FT 0.5g Vape Cart CDT Distillate Black Triangle Kush (Indica)" at bounding box center [125, 390] width 9 height 9
checkbox input "true"
click at [123, 411] on input "FT 0.5g Vape Cart CDT Distillate Bosscotti (Indica)" at bounding box center [125, 408] width 9 height 9
checkbox input "true"
click at [123, 444] on input "FT 0.5g Vape Cart CDT Distillate Cakez (Hybrid)" at bounding box center [125, 446] width 9 height 9
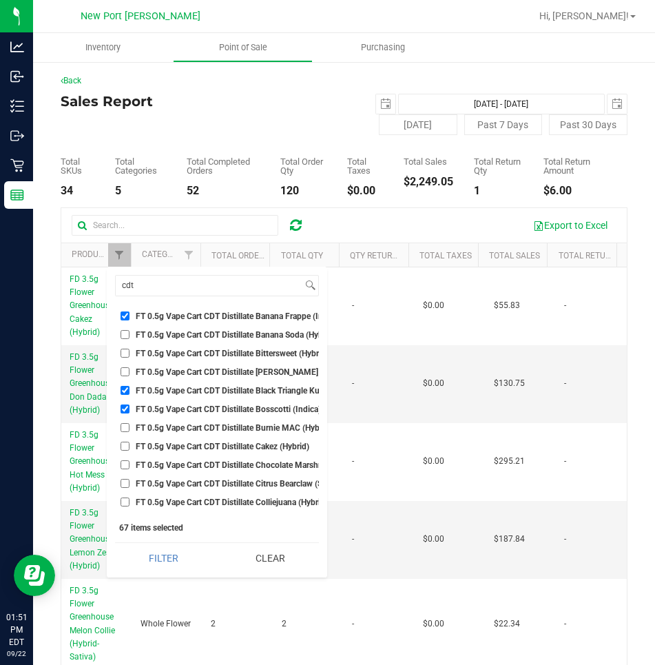
checkbox input "true"
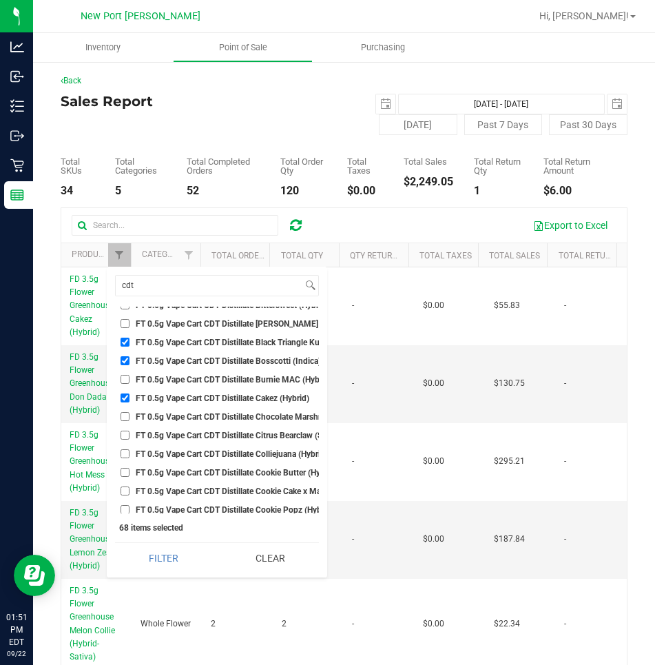
scroll to position [276, 0]
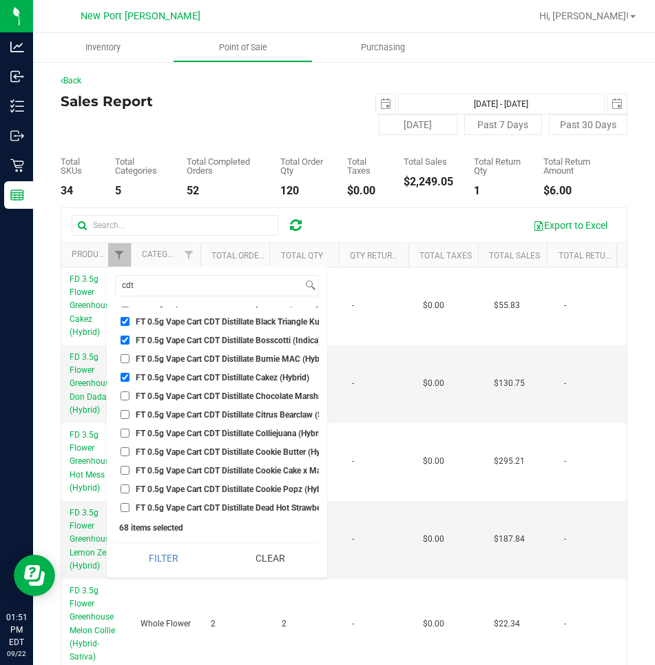
click at [126, 432] on input "FT 0.5g Vape Cart CDT Distillate Colliejuana (Hybrid)" at bounding box center [125, 433] width 9 height 9
checkbox input "true"
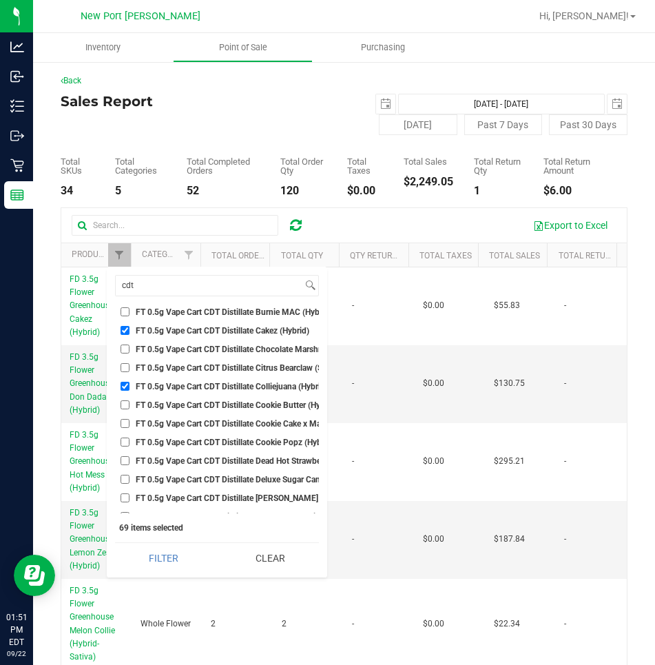
scroll to position [345, 0]
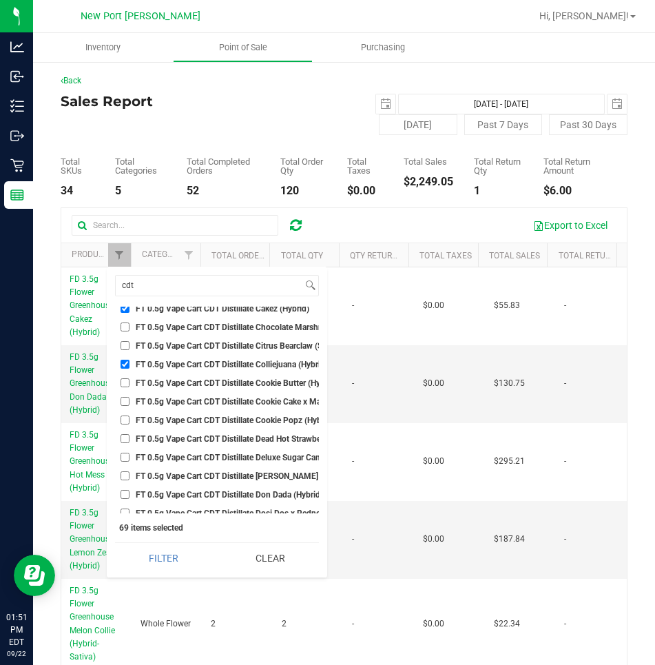
click at [124, 419] on input "FT 0.5g Vape Cart CDT Distillate Cookie Popz (Hybrid)" at bounding box center [125, 419] width 9 height 9
checkbox input "true"
click at [124, 455] on input "FT 0.5g Vape Cart CDT Distillate Deluxe Sugar Cane (Indica)" at bounding box center [125, 457] width 9 height 9
checkbox input "true"
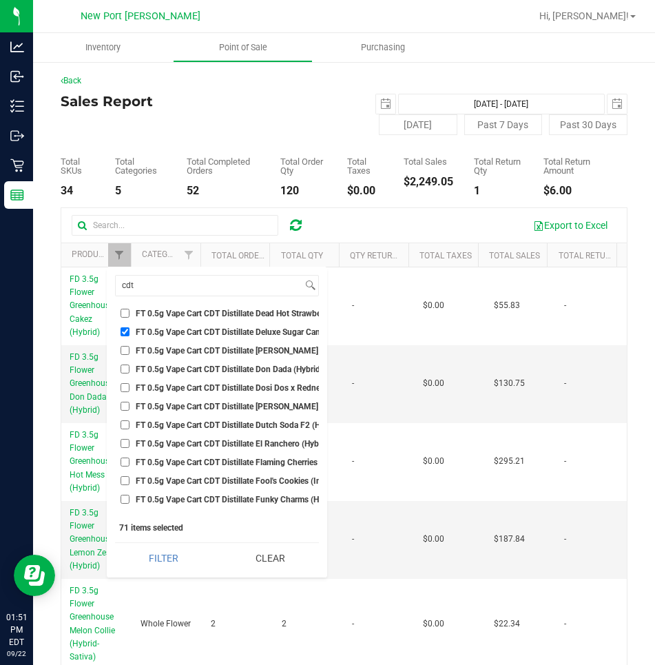
scroll to position [482, 0]
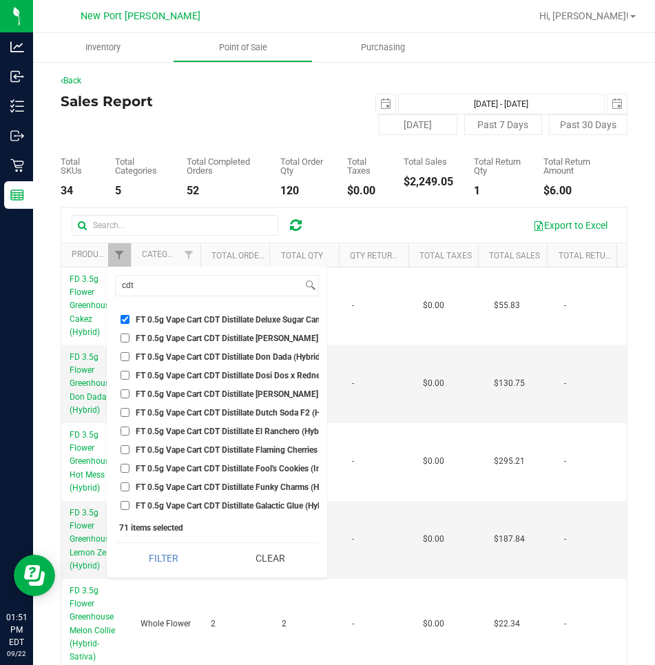
click at [126, 358] on input "FT 0.5g Vape Cart CDT Distillate Don Dada (Hybrid)" at bounding box center [125, 356] width 9 height 9
checkbox input "true"
click at [121, 391] on input "FT 0.5g Vape Cart CDT Distillate [PERSON_NAME] (Hybrid)" at bounding box center [125, 393] width 9 height 9
checkbox input "true"
click at [125, 410] on input "FT 0.5g Vape Cart CDT Distillate Dutch Soda F2 (Hybrid)" at bounding box center [125, 412] width 9 height 9
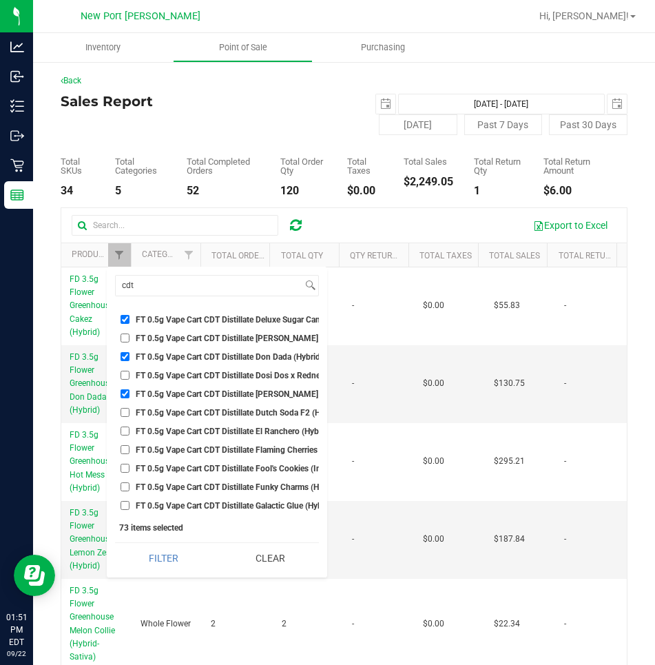
checkbox input "true"
click at [123, 429] on input "FT 0.5g Vape Cart CDT Distillate El Ranchero (Hybrid)" at bounding box center [125, 431] width 9 height 9
checkbox input "true"
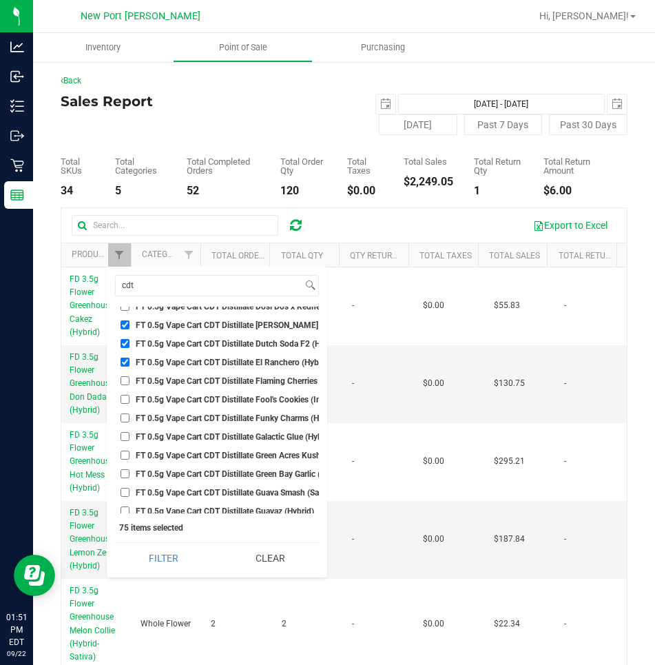
click at [124, 453] on input "FT 0.5g Vape Cart CDT Distillate Green Acres Kush (Hybrid)" at bounding box center [125, 455] width 9 height 9
checkbox input "true"
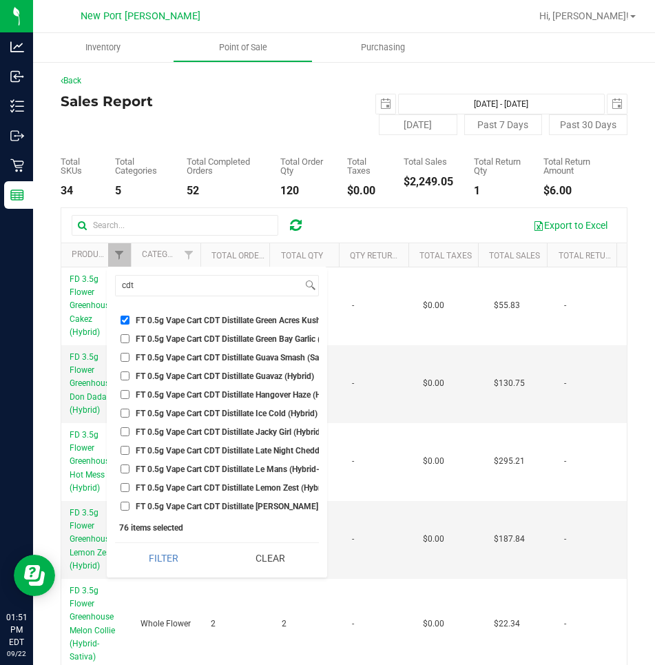
scroll to position [689, 0]
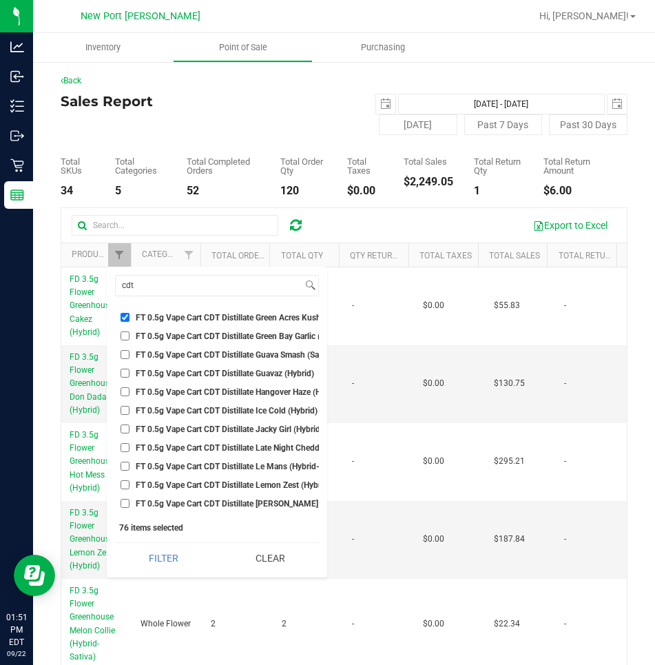
click at [124, 410] on input "FT 0.5g Vape Cart CDT Distillate Ice Cold (Hybrid)" at bounding box center [125, 410] width 9 height 9
checkbox input "true"
click at [125, 447] on input "FT 0.5g Vape Cart CDT Distillate Late Night Cheddar (Indica)" at bounding box center [125, 447] width 9 height 9
checkbox input "true"
click at [124, 464] on input "FT 0.5g Vape Cart CDT Distillate Le Mans (Hybrid-Sativa)" at bounding box center [125, 466] width 9 height 9
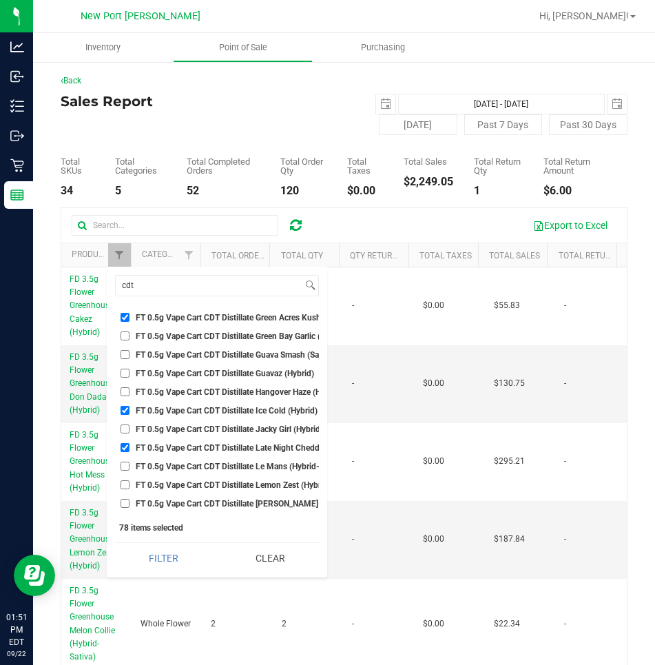
checkbox input "true"
click at [124, 484] on input "FT 0.5g Vape Cart CDT Distillate Lemon Zest (Hybrid)" at bounding box center [125, 484] width 9 height 9
checkbox input "true"
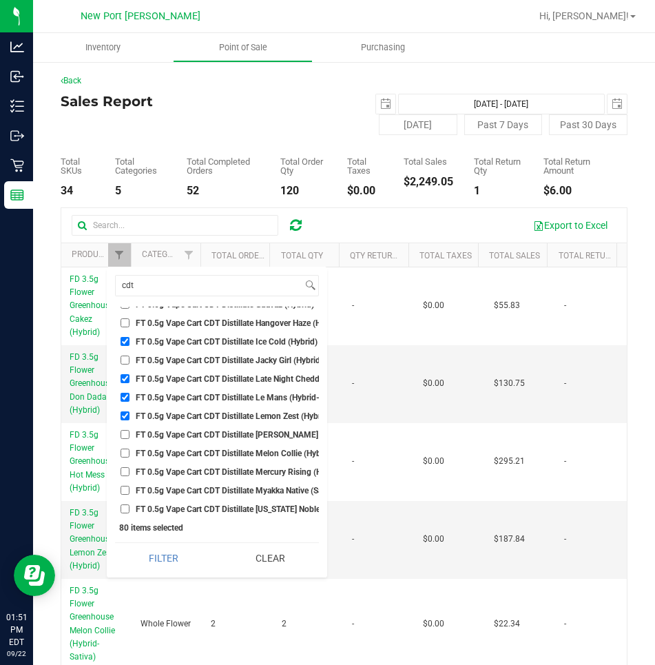
scroll to position [827, 0]
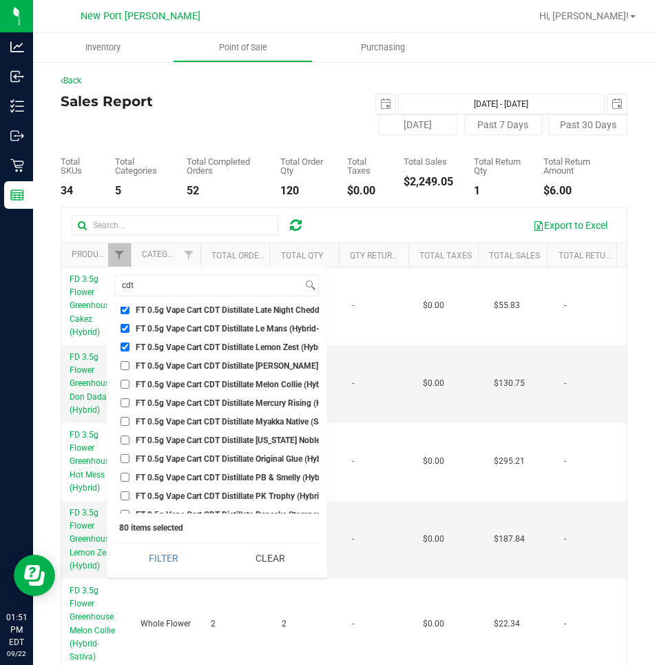
click at [125, 384] on input "FT 0.5g Vape Cart CDT Distillate Melon Collie (Hybrid-Sativa)" at bounding box center [125, 384] width 9 height 9
checkbox input "true"
click at [121, 404] on input "FT 0.5g Vape Cart CDT Distillate Mercury Rising (Hybrid)" at bounding box center [125, 402] width 9 height 9
checkbox input "true"
click at [125, 475] on input "FT 0.5g Vape Cart CDT Distillate PB & Smelly (Hybrid)" at bounding box center [125, 477] width 9 height 9
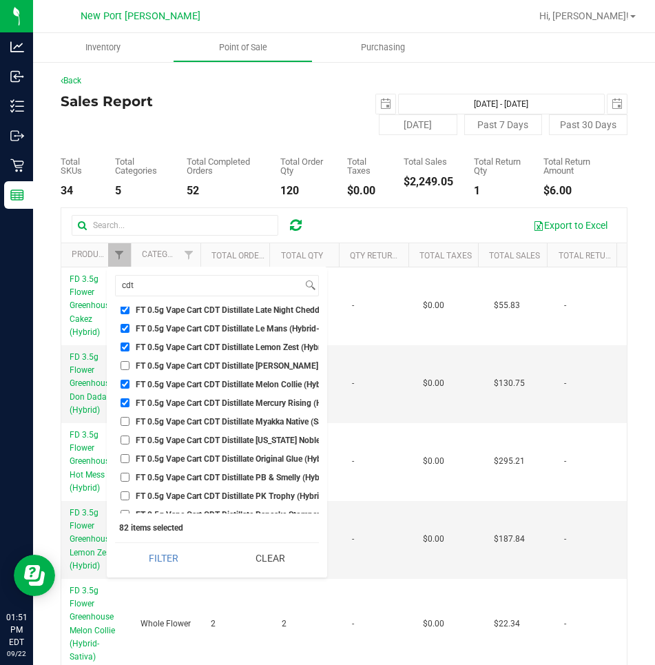
checkbox input "true"
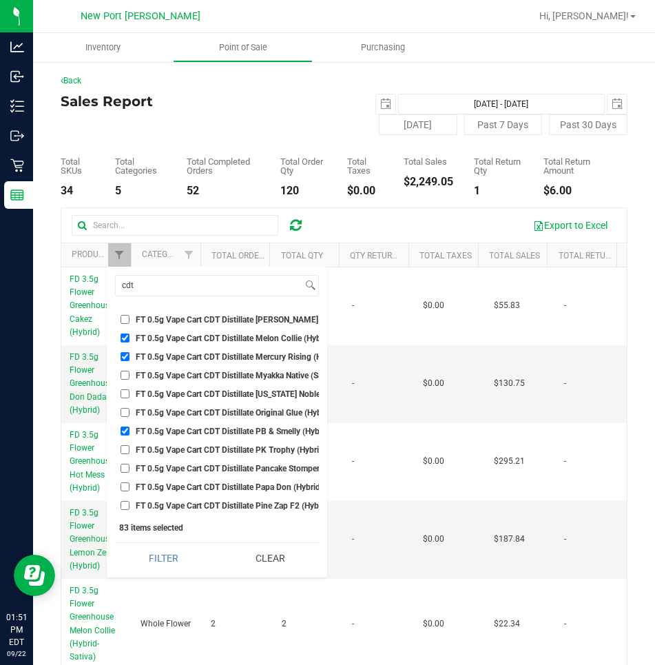
scroll to position [896, 0]
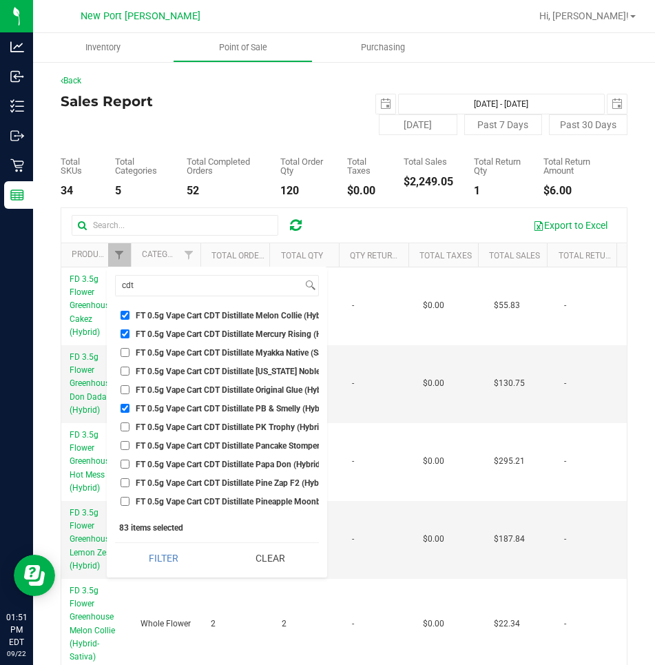
click at [124, 425] on input "FT 0.5g Vape Cart CDT Distillate PK Trophy (Hybrid-Indica)" at bounding box center [125, 426] width 9 height 9
checkbox input "true"
click at [125, 482] on input "FT 0.5g Vape Cart CDT Distillate Pine Zap F2 (Hybrid)" at bounding box center [125, 482] width 9 height 9
checkbox input "true"
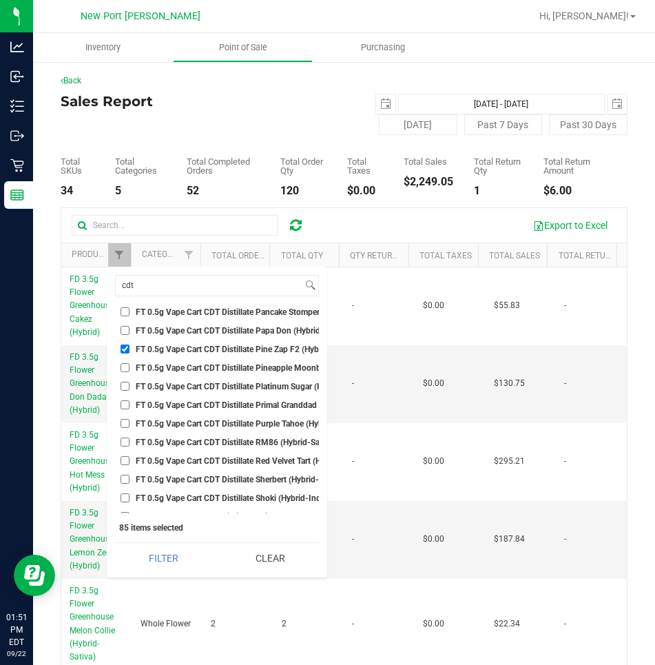
scroll to position [1034, 0]
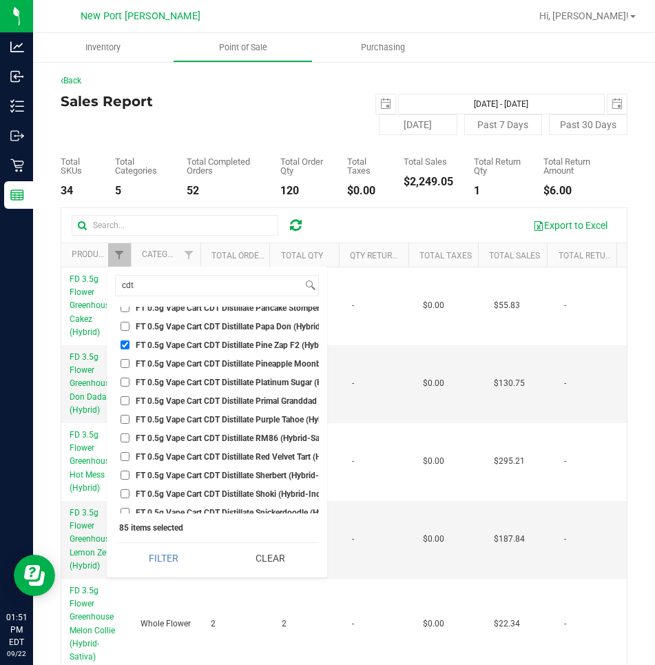
click at [123, 420] on input "FT 0.5g Vape Cart CDT Distillate Purple Tahoe (Hybrid)" at bounding box center [125, 419] width 9 height 9
checkbox input "true"
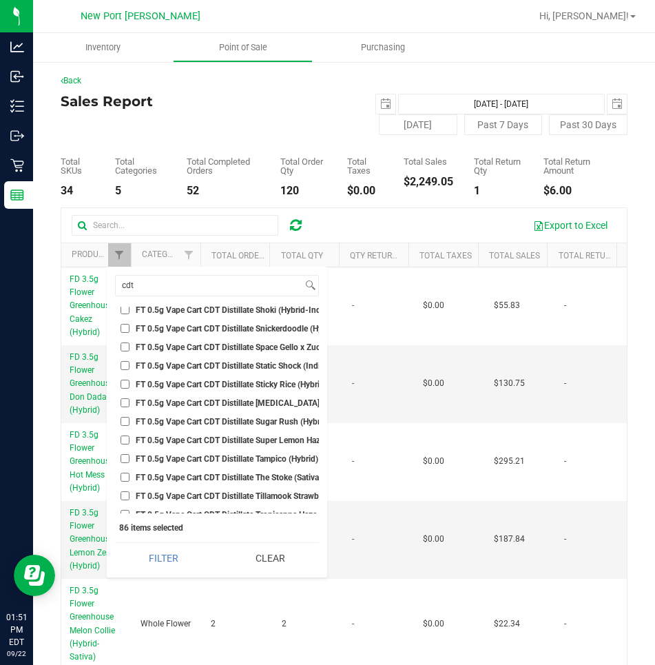
scroll to position [1240, 0]
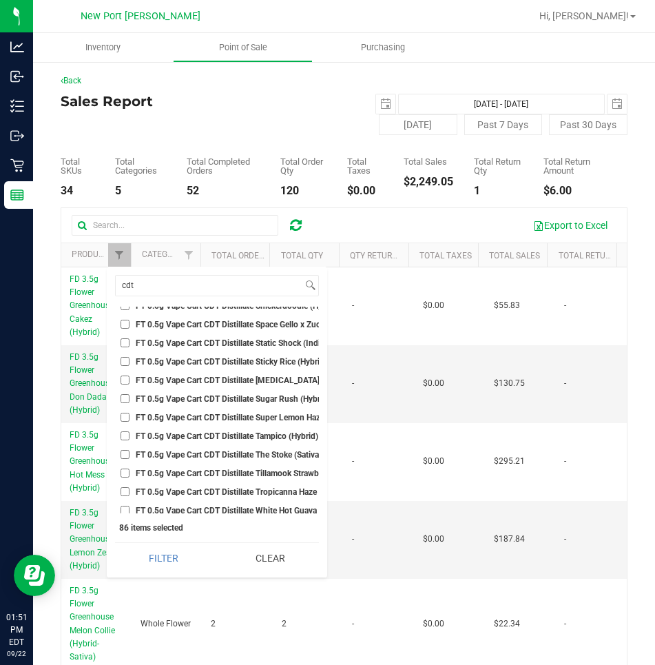
click at [123, 324] on input "FT 0.5g Vape Cart CDT Distillate Space Gello x Zuchi (Hybrid)" at bounding box center [125, 324] width 9 height 9
checkbox input "true"
click at [124, 398] on input "FT 0.5g Vape Cart CDT Distillate Sugar Rush (Hybrid-Sativa)" at bounding box center [125, 398] width 9 height 9
checkbox input "true"
click at [125, 434] on input "FT 0.5g Vape Cart CDT Distillate Tampico (Hybrid)" at bounding box center [125, 435] width 9 height 9
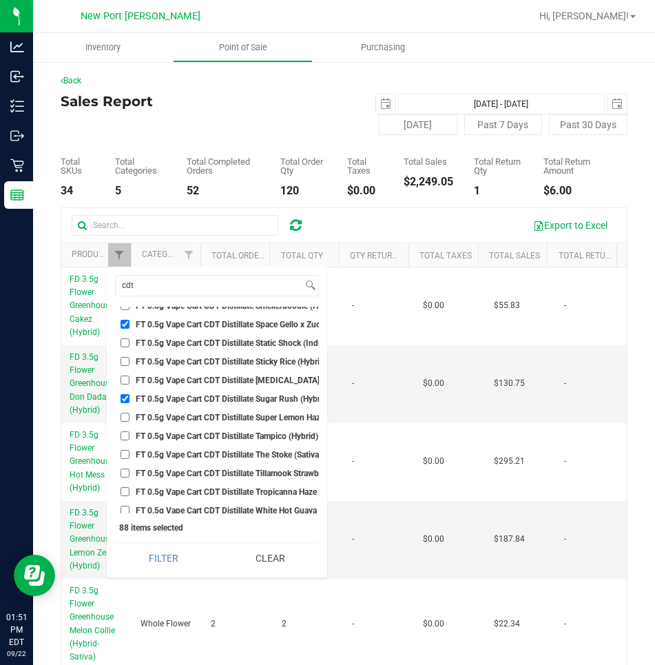
checkbox input "true"
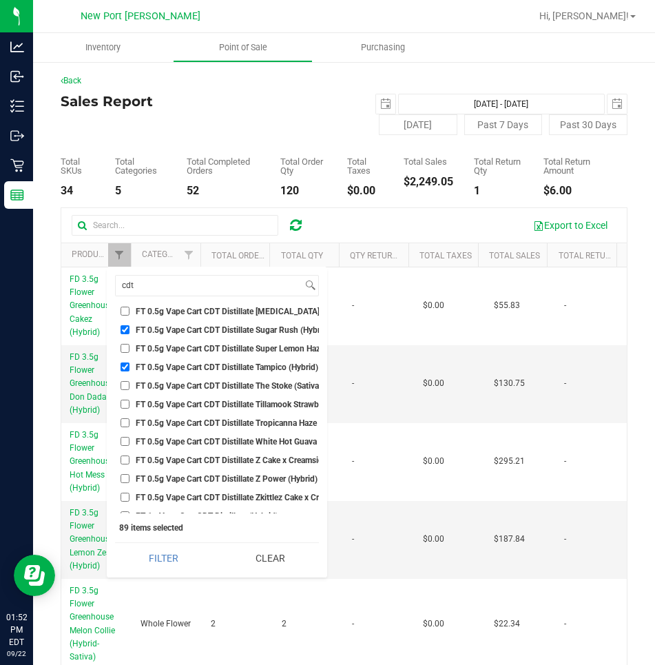
click at [125, 442] on input "FT 0.5g Vape Cart CDT Distillate White Hot Guava 14 x Black Velvet (Hybrid)" at bounding box center [125, 441] width 9 height 9
checkbox input "true"
click at [126, 462] on input "FT 0.5g Vape Cart CDT Distillate Z Cake x Creamsickle (Indica)" at bounding box center [125, 459] width 9 height 9
checkbox input "true"
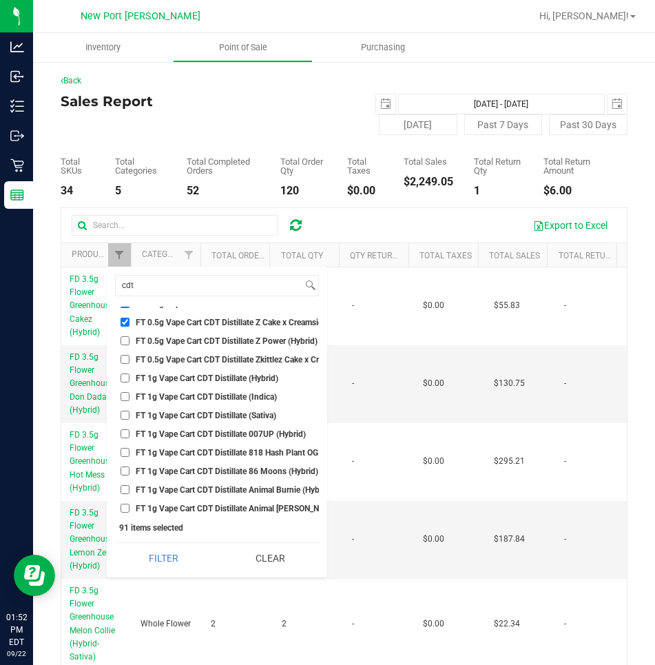
scroll to position [1516, 0]
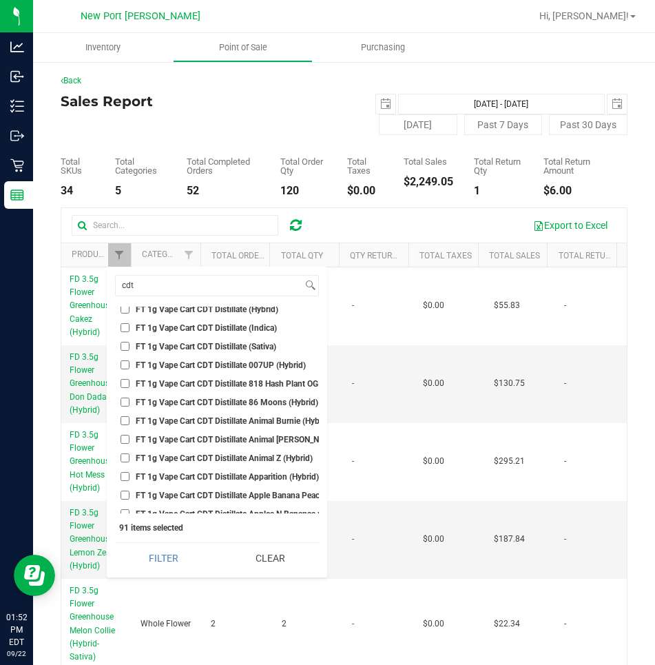
click at [125, 438] on input "FT 1g Vape Cart CDT Distillate Animal [PERSON_NAME] (Indica)" at bounding box center [125, 439] width 9 height 9
checkbox input "true"
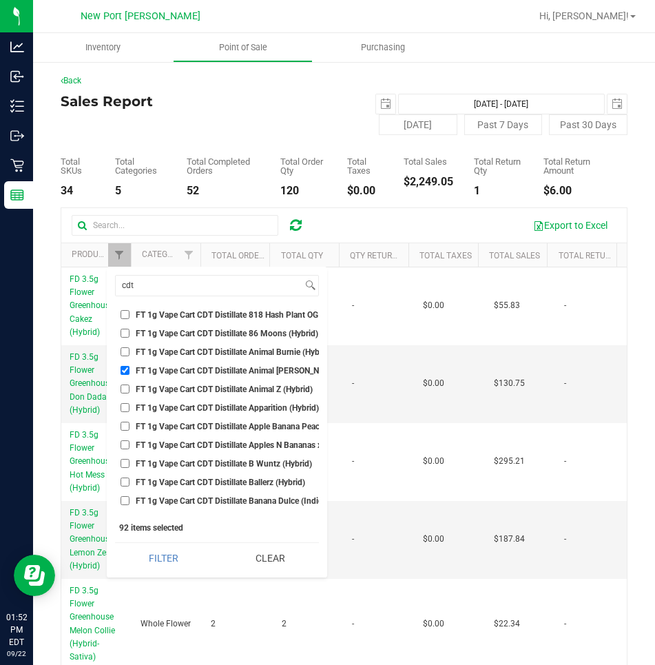
click at [124, 425] on input "FT 1g Vape Cart CDT Distillate Apple Banana Peach Ringz (Hybrid)" at bounding box center [125, 426] width 9 height 9
checkbox input "true"
click at [119, 447] on li "FT 1g Vape Cart CDT Distillate Apples N Bananas x Pancakes Jealousy (Hybrid)" at bounding box center [217, 445] width 204 height 14
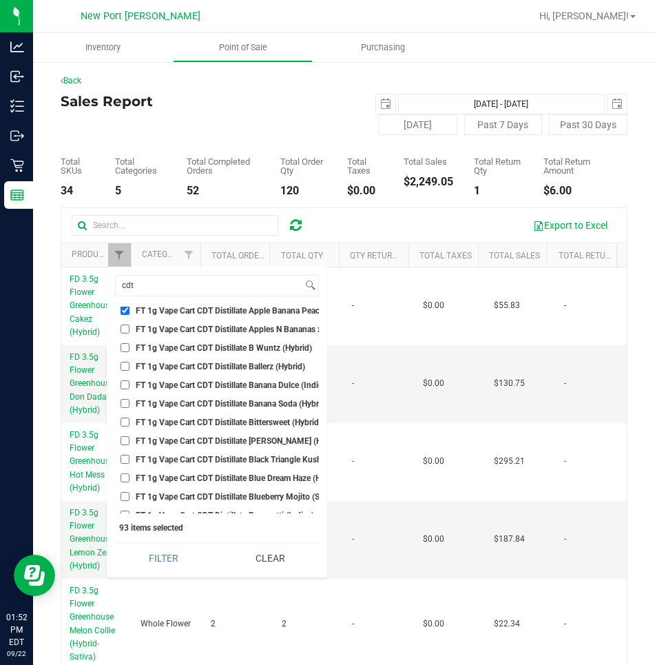
scroll to position [1723, 0]
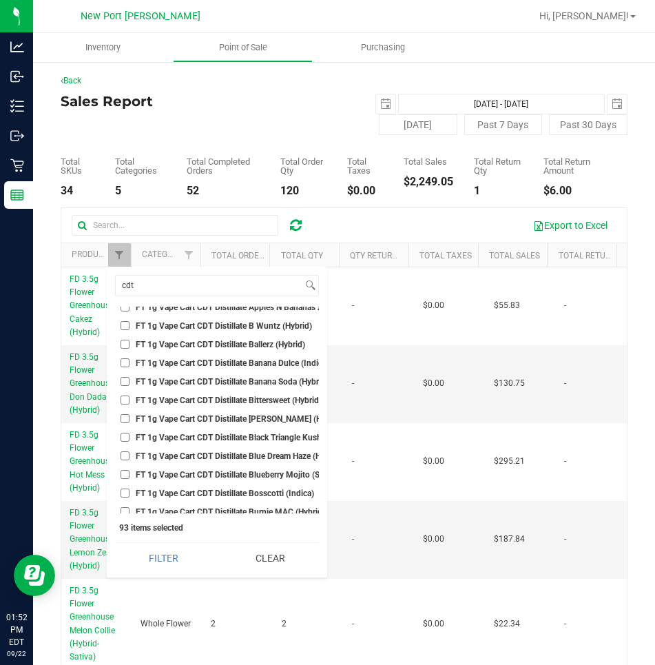
click at [123, 435] on input "FT 1g Vape Cart CDT Distillate Black Triangle Kush (Indica)" at bounding box center [125, 437] width 9 height 9
checkbox input "true"
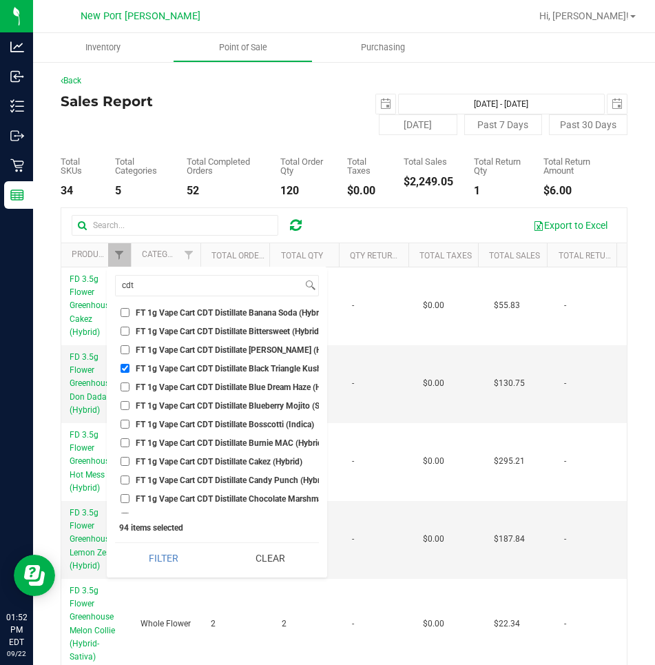
click at [127, 424] on input "FT 1g Vape Cart CDT Distillate Bosscotti (Indica)" at bounding box center [125, 424] width 9 height 9
checkbox input "true"
click at [126, 461] on input "FT 1g Vape Cart CDT Distillate Cakez (Hybrid)" at bounding box center [125, 461] width 9 height 9
checkbox input "true"
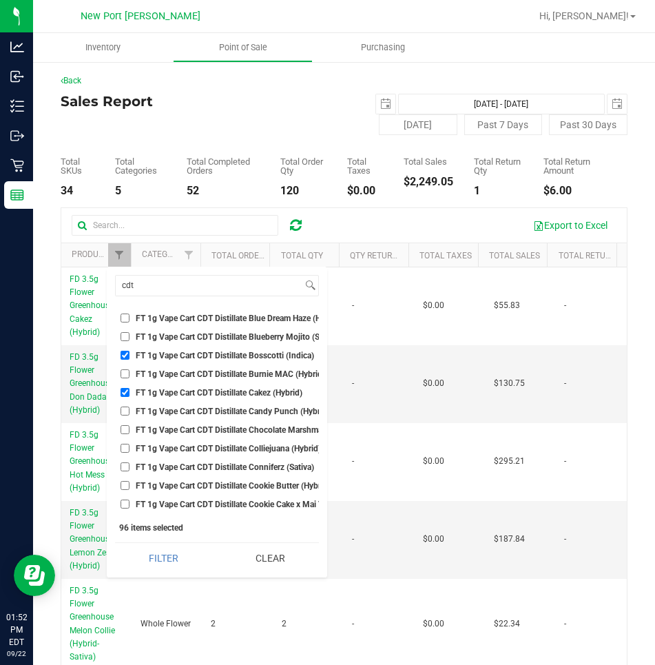
scroll to position [1929, 0]
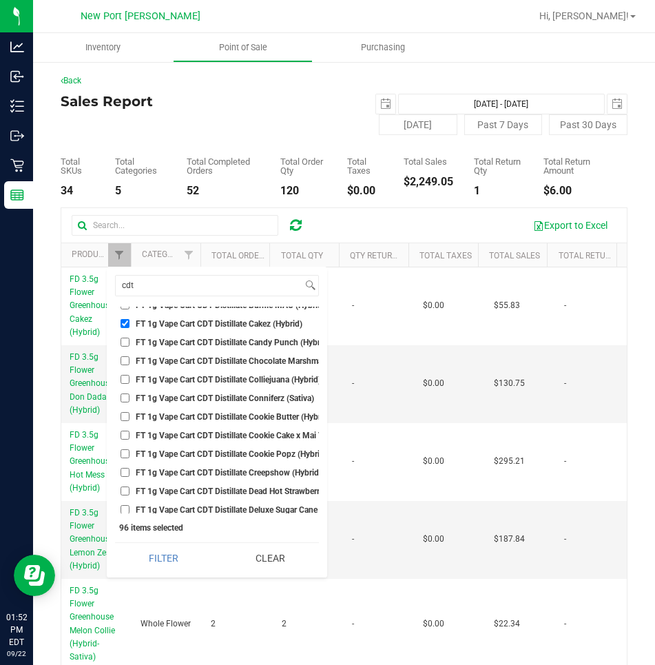
click at [124, 453] on input "FT 1g Vape Cart CDT Distillate Cookie Popz (Hybrid)" at bounding box center [125, 453] width 9 height 9
checkbox input "true"
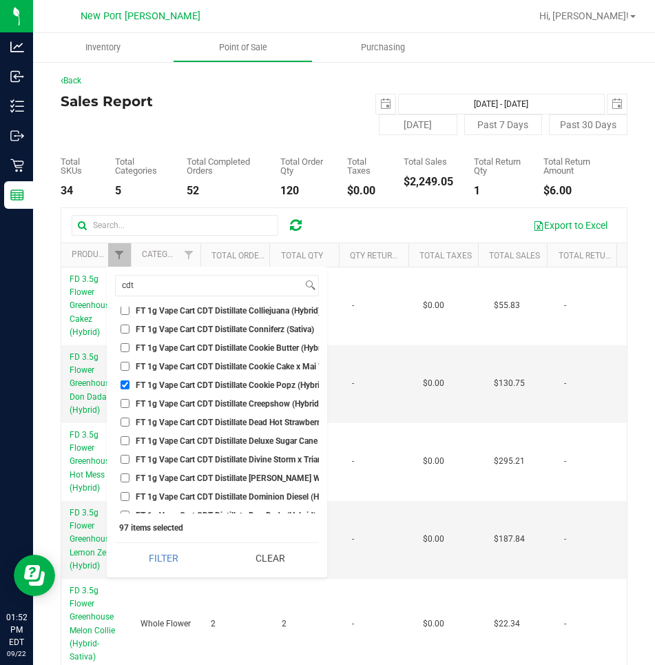
click at [124, 403] on input "FT 1g Vape Cart CDT Distillate Creepshow (Hybrid)" at bounding box center [125, 403] width 9 height 9
checkbox input "true"
click at [125, 438] on input "FT 1g Vape Cart CDT Distillate Deluxe Sugar Cane (Indica)" at bounding box center [125, 440] width 9 height 9
checkbox input "true"
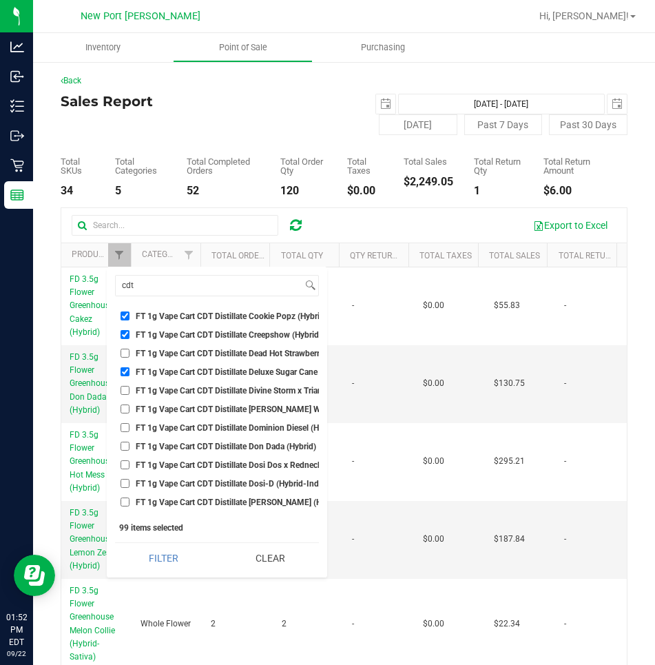
scroll to position [2136, 0]
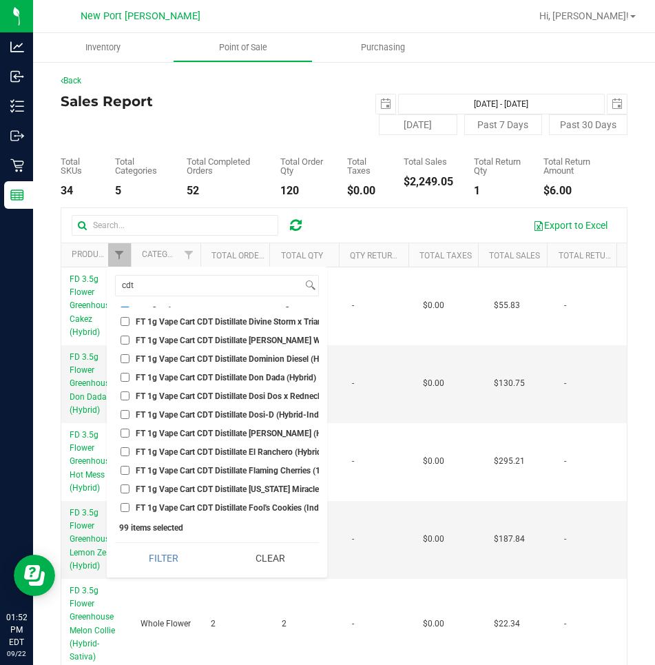
click at [126, 431] on input "FT 1g Vape Cart CDT Distillate [PERSON_NAME] (Hybrid)" at bounding box center [125, 433] width 9 height 9
checkbox input "true"
click at [126, 452] on input "FT 1g Vape Cart CDT Distillate El Ranchero (Hybrid)" at bounding box center [125, 451] width 9 height 9
checkbox input "true"
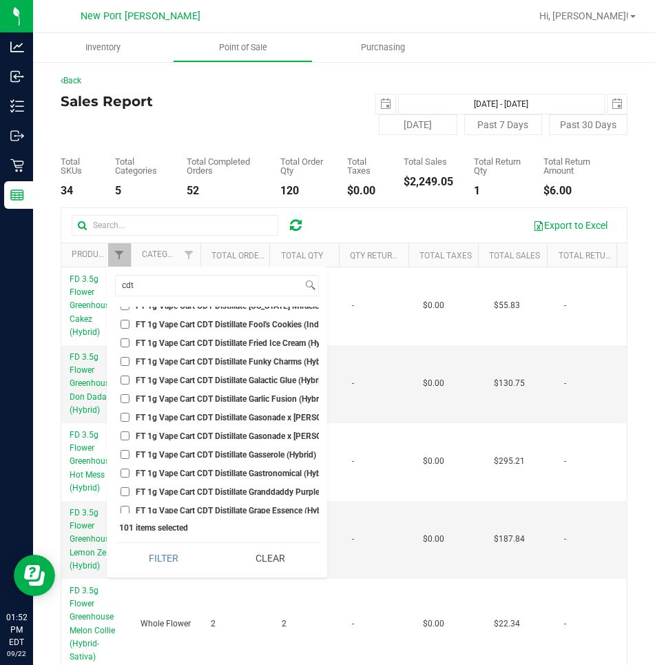
scroll to position [2343, 0]
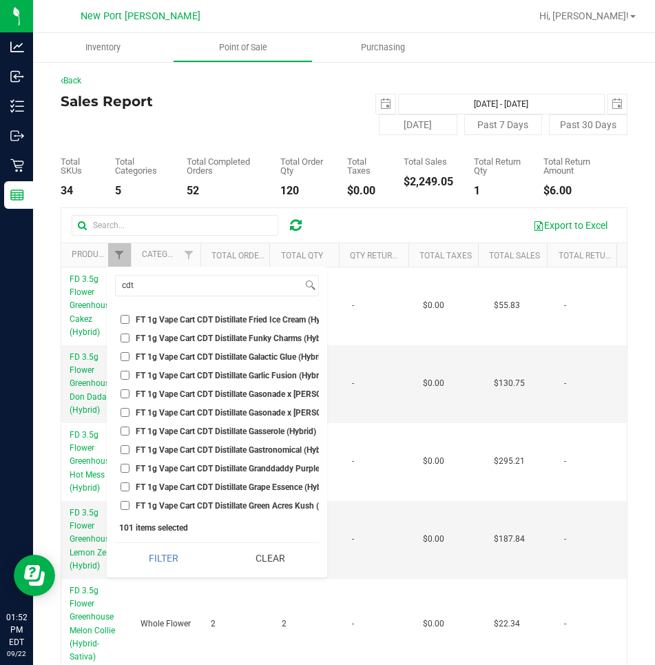
click at [125, 433] on input "FT 1g Vape Cart CDT Distillate Gasserole (Hybrid)" at bounding box center [125, 431] width 9 height 9
checkbox input "true"
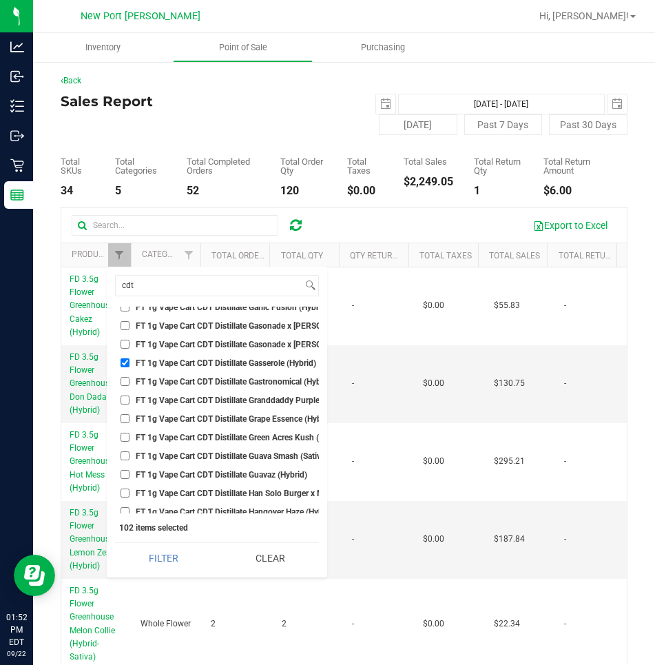
scroll to position [2412, 0]
click at [123, 415] on input "FT 1g Vape Cart CDT Distillate Grape Essence (Hybrid)" at bounding box center [125, 417] width 9 height 9
checkbox input "true"
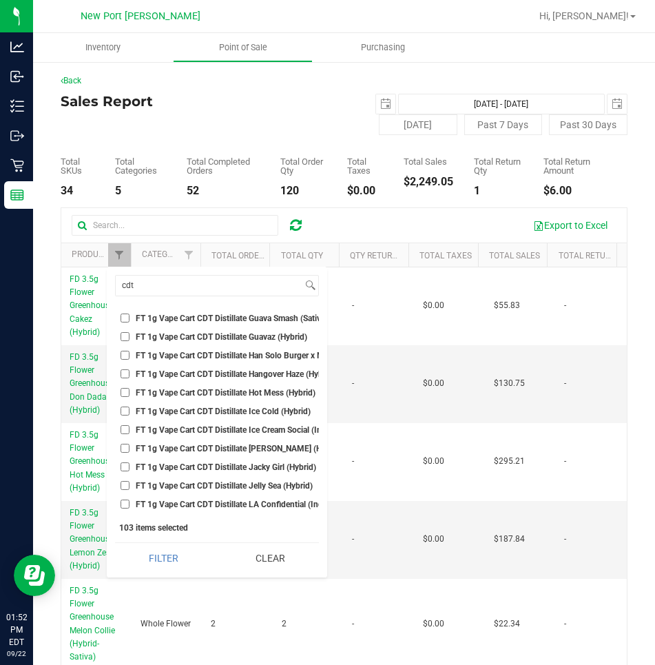
scroll to position [2549, 0]
click at [125, 355] on input "FT 1g Vape Cart CDT Distillate Han Solo Burger x Northfire Cookies (Sativa)" at bounding box center [125, 354] width 9 height 9
checkbox input "true"
click at [124, 410] on input "FT 1g Vape Cart CDT Distillate Ice Cold (Hybrid)" at bounding box center [125, 410] width 9 height 9
checkbox input "true"
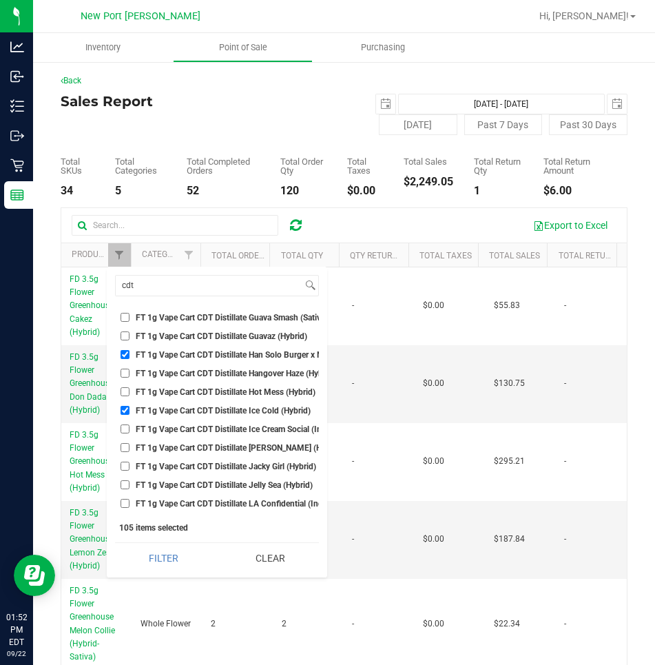
click at [122, 486] on input "FT 1g Vape Cart CDT Distillate Jelly Sea (Hybrid)" at bounding box center [125, 484] width 9 height 9
checkbox input "true"
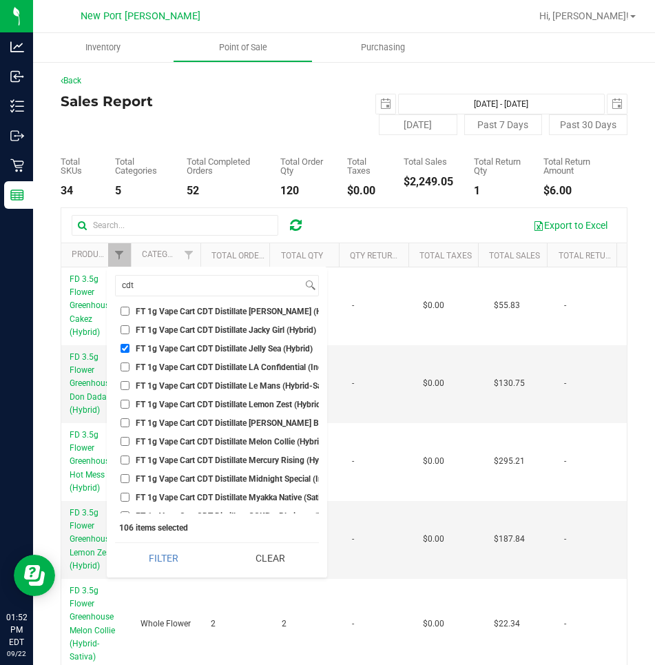
scroll to position [2687, 0]
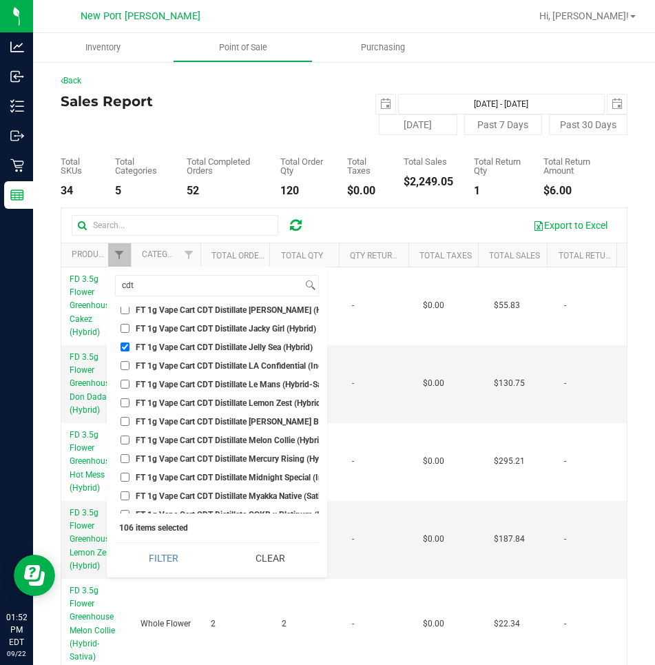
click at [124, 405] on input "FT 1g Vape Cart CDT Distillate Lemon Zest (Hybrid)" at bounding box center [125, 402] width 9 height 9
checkbox input "true"
click at [123, 440] on input "FT 1g Vape Cart CDT Distillate Melon Collie (Hybrid-Sativa)" at bounding box center [125, 439] width 9 height 9
checkbox input "true"
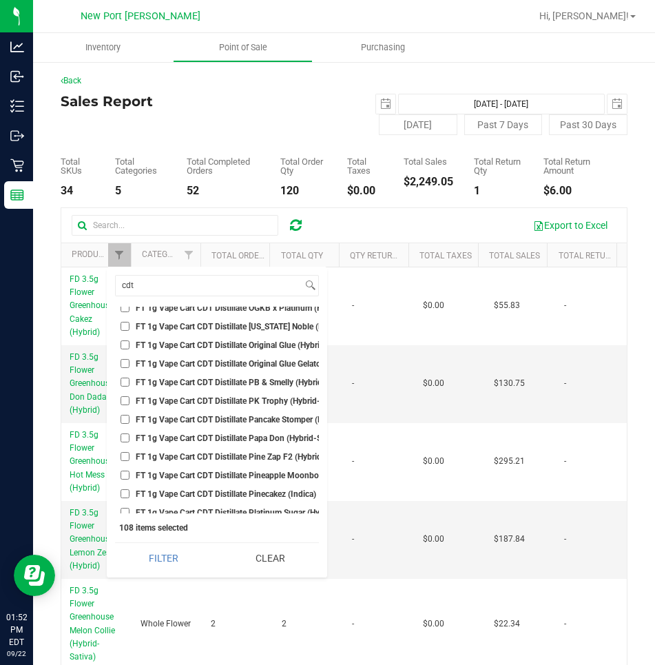
click at [124, 383] on input "FT 1g Vape Cart CDT Distillate PB & Smelly (Hybrid)" at bounding box center [125, 382] width 9 height 9
checkbox input "true"
click at [124, 401] on input "FT 1g Vape Cart CDT Distillate PK Trophy (Hybrid-Indica)" at bounding box center [125, 400] width 9 height 9
checkbox input "true"
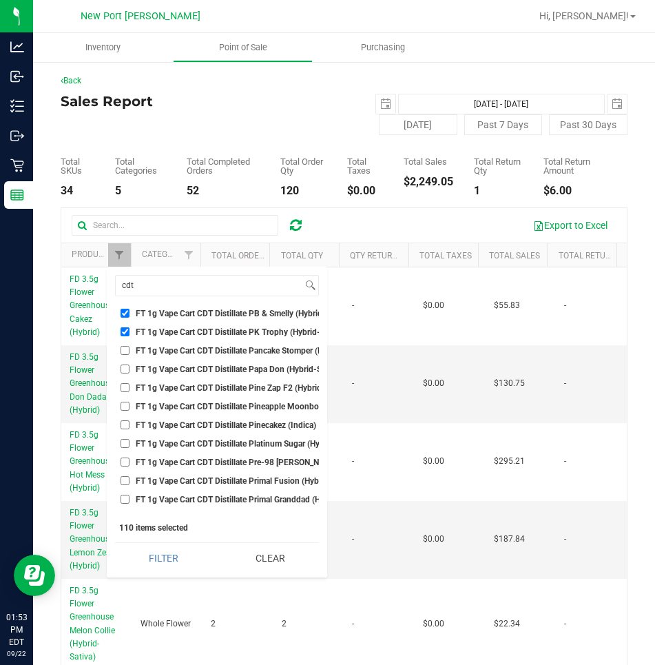
click at [124, 387] on input "FT 1g Vape Cart CDT Distillate Pine Zap F2 (Hybrid)" at bounding box center [125, 387] width 9 height 9
checkbox input "true"
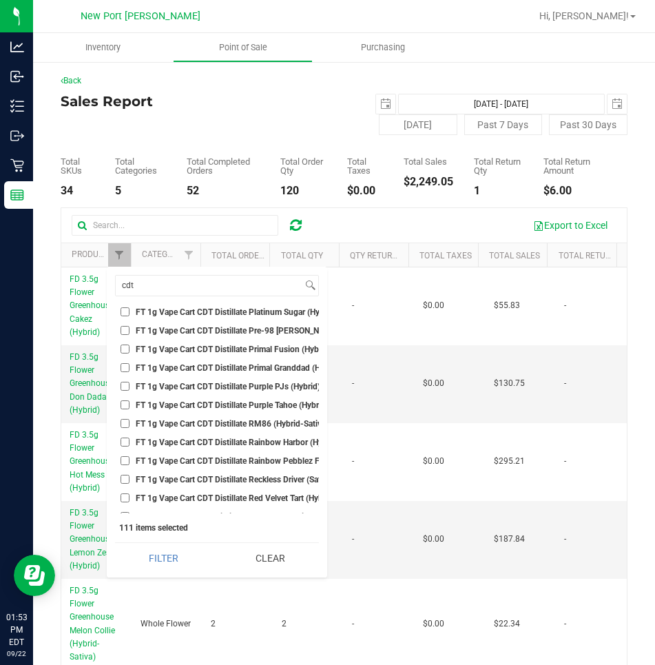
scroll to position [3101, 0]
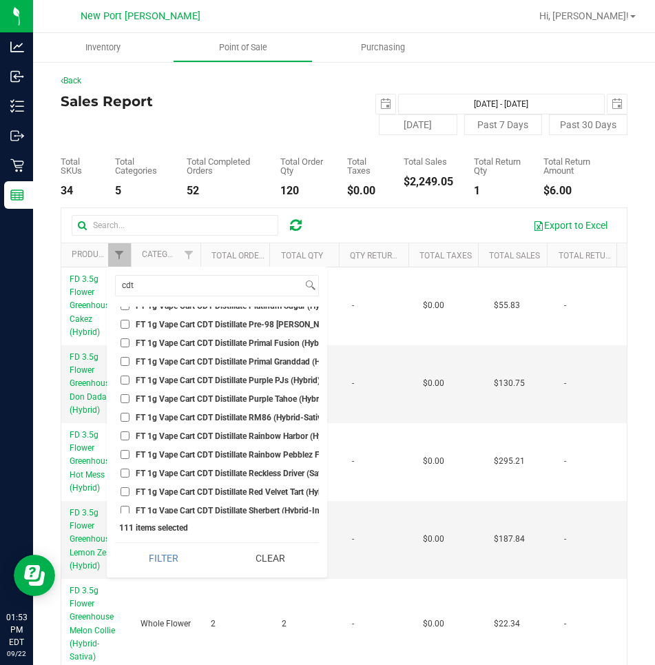
click at [125, 380] on input "FT 1g Vape Cart CDT Distillate Purple PJs (Hybrid)" at bounding box center [125, 380] width 9 height 9
checkbox input "true"
click at [127, 398] on input "FT 1g Vape Cart CDT Distillate Purple Tahoe (Hybrid)" at bounding box center [125, 398] width 9 height 9
checkbox input "true"
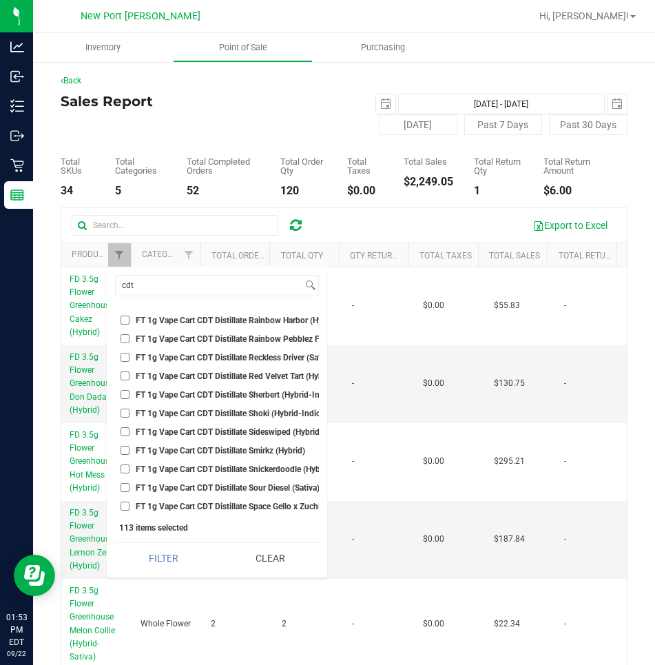
scroll to position [3238, 0]
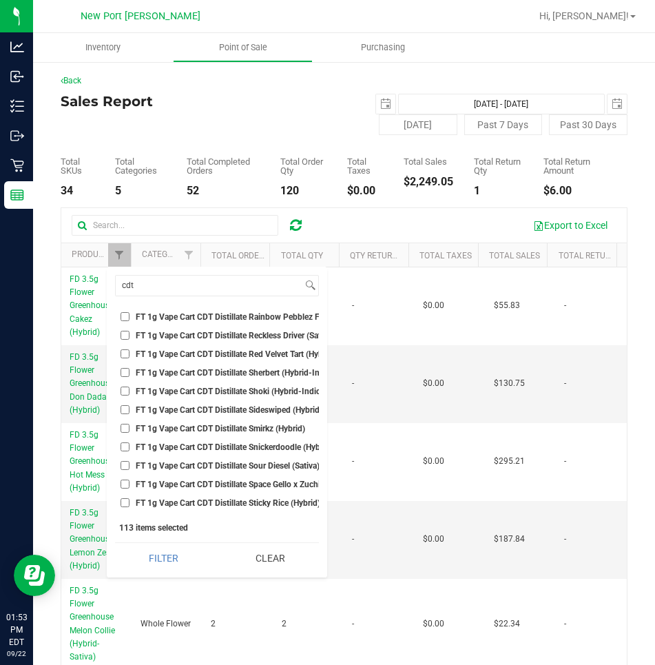
click at [126, 333] on input "FT 1g Vape Cart CDT Distillate Reckless Driver (Sativa)" at bounding box center [125, 335] width 9 height 9
checkbox input "true"
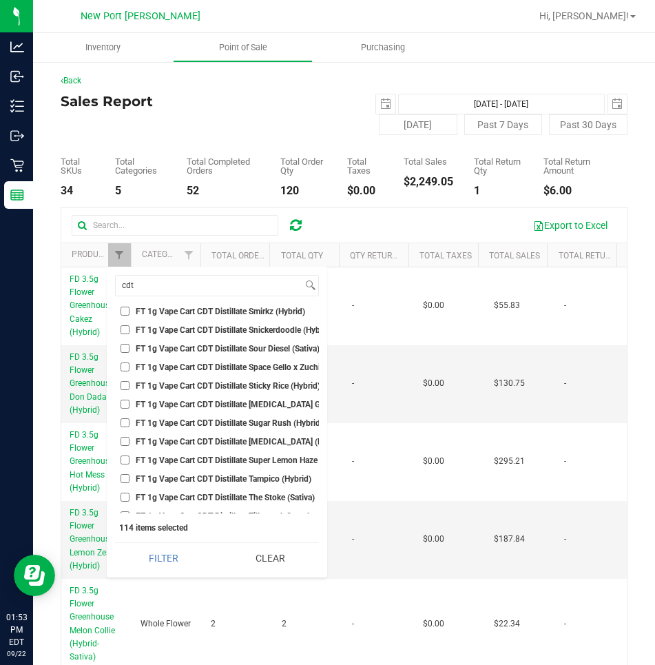
scroll to position [3376, 0]
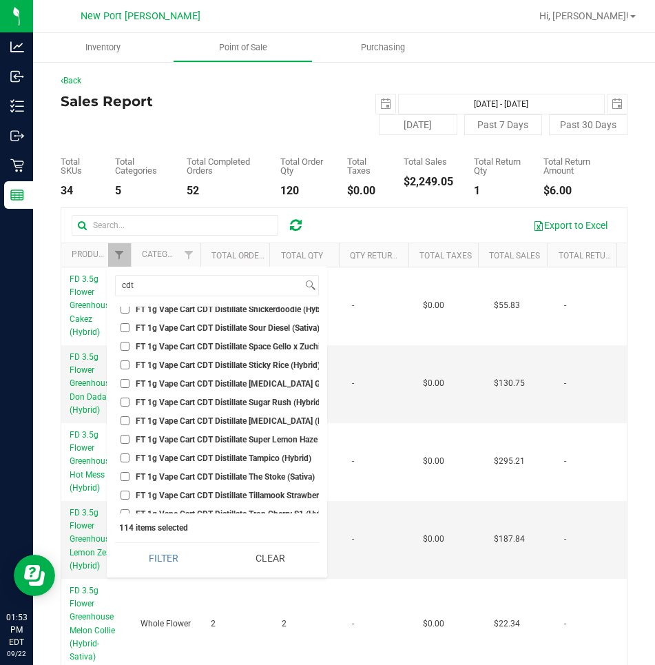
click at [123, 400] on input "FT 1g Vape Cart CDT Distillate Sugar Rush (Hybrid-Sativa)" at bounding box center [125, 402] width 9 height 9
checkbox input "true"
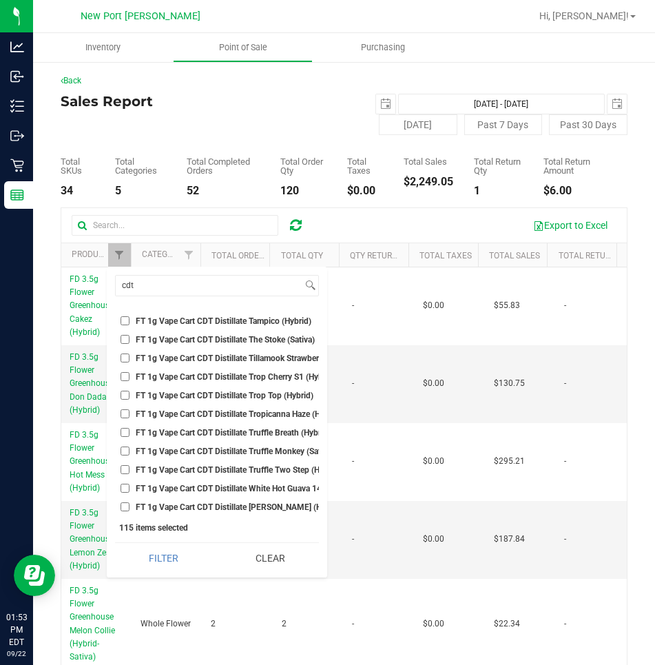
scroll to position [3514, 0]
click at [123, 431] on input "FT 1g Vape Cart CDT Distillate Truffle Breath (Hybrid)" at bounding box center [125, 431] width 9 height 9
click at [125, 433] on input "FT 1g Vape Cart CDT Distillate Truffle Breath (Hybrid)" at bounding box center [125, 431] width 9 height 9
checkbox input "false"
click at [126, 471] on input "FT 1g Vape Cart CDT Distillate Truffle Two Step (Hybrid)" at bounding box center [125, 468] width 9 height 9
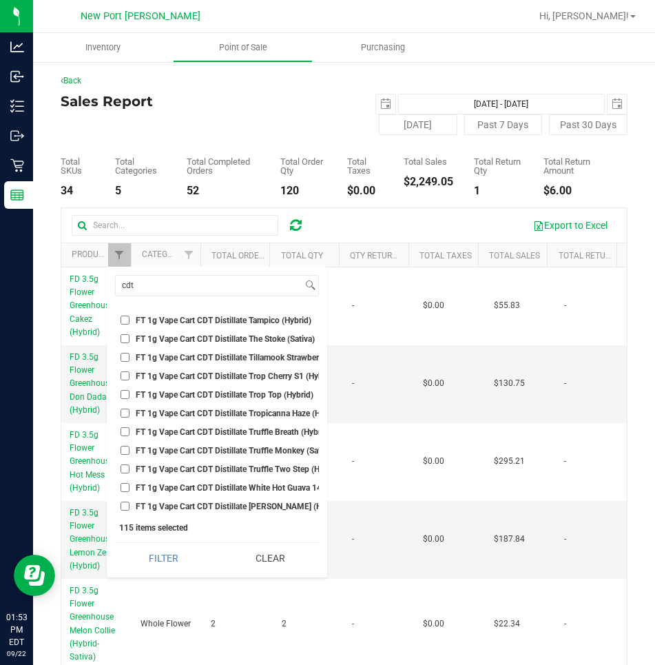
checkbox input "true"
click at [124, 486] on input "FT 1g Vape Cart CDT Distillate White Hot Guava 14 x Black Velvet (Hybrid)" at bounding box center [125, 487] width 9 height 9
checkbox input "true"
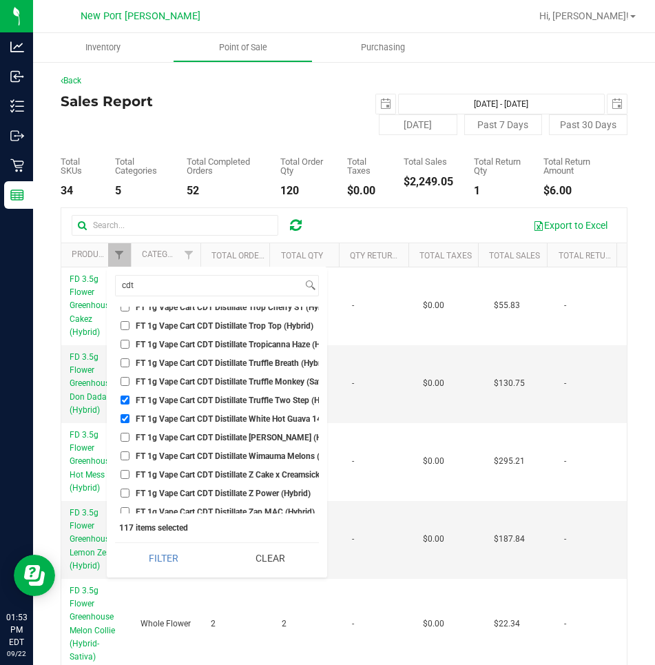
click at [115, 543] on button "Filter" at bounding box center [163, 558] width 97 height 30
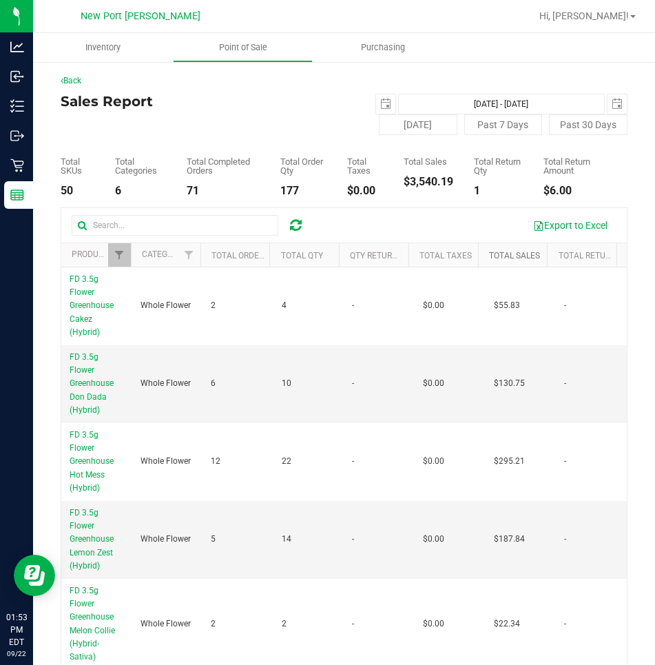
click at [497, 255] on link "Total Sales" at bounding box center [514, 256] width 51 height 10
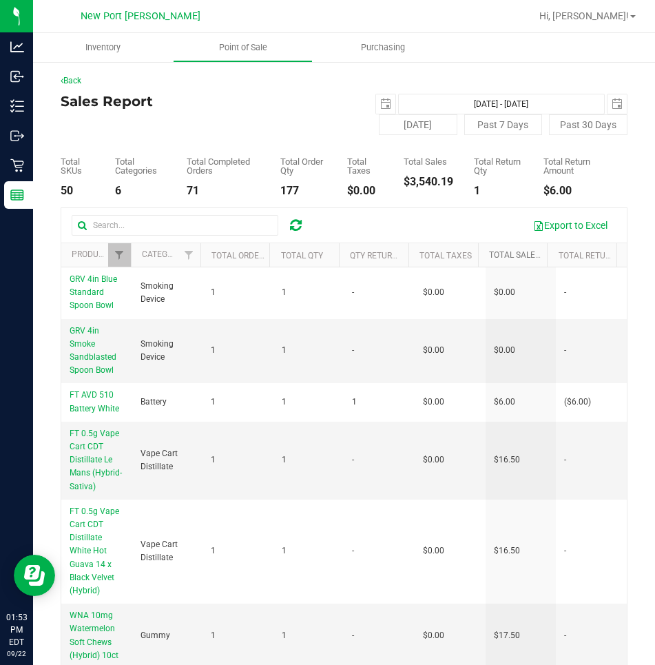
click at [497, 255] on link "Total Sales" at bounding box center [522, 255] width 67 height 10
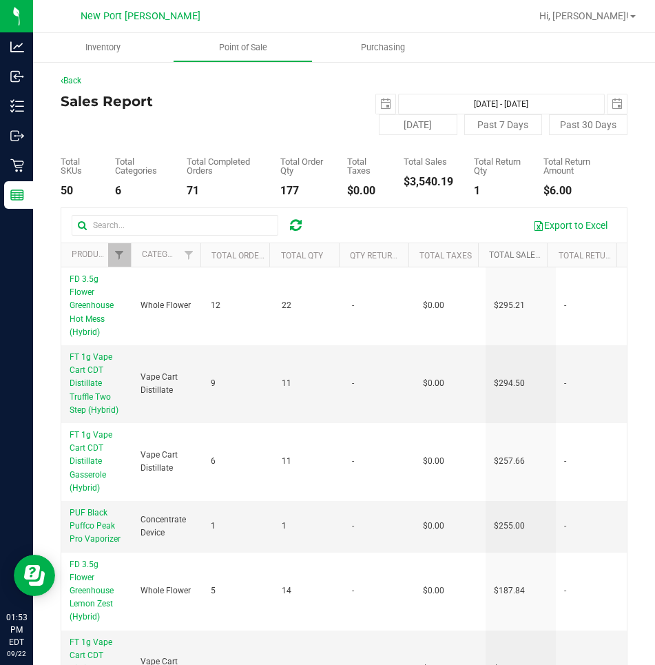
click at [497, 255] on link "Total Sales" at bounding box center [522, 255] width 67 height 10
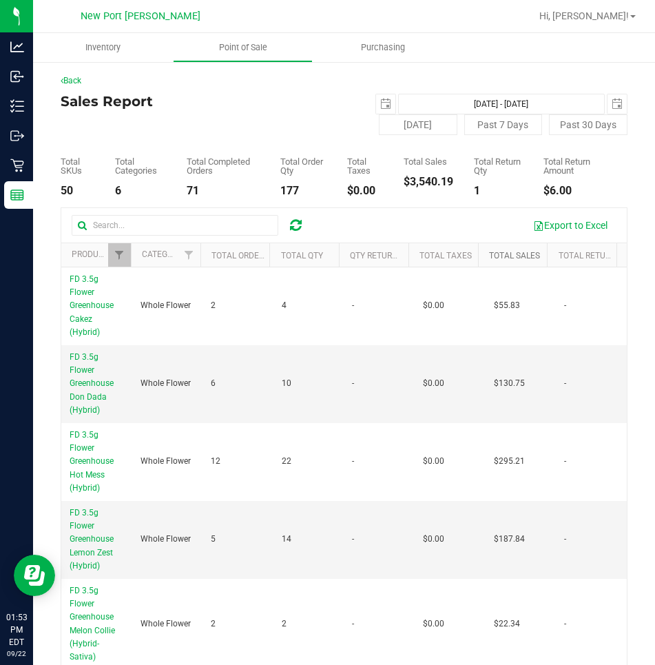
click at [500, 255] on link "Total Sales" at bounding box center [514, 256] width 51 height 10
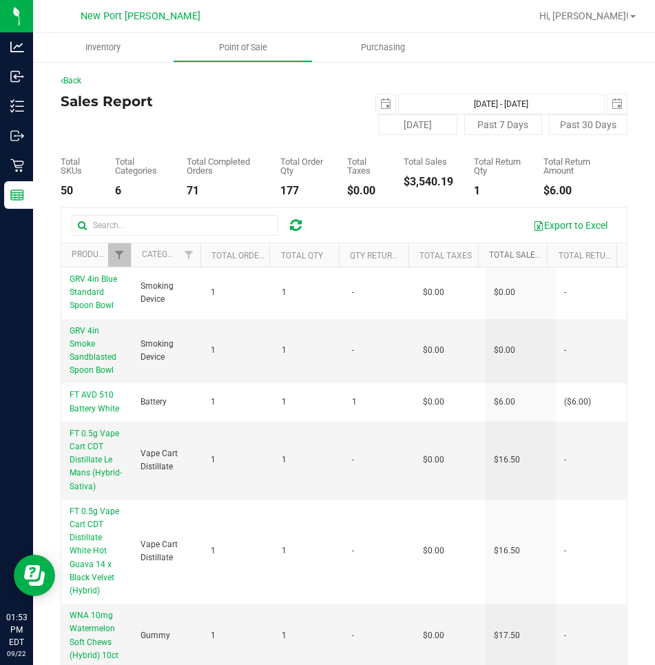
click at [500, 255] on link "Total Sales" at bounding box center [522, 255] width 67 height 10
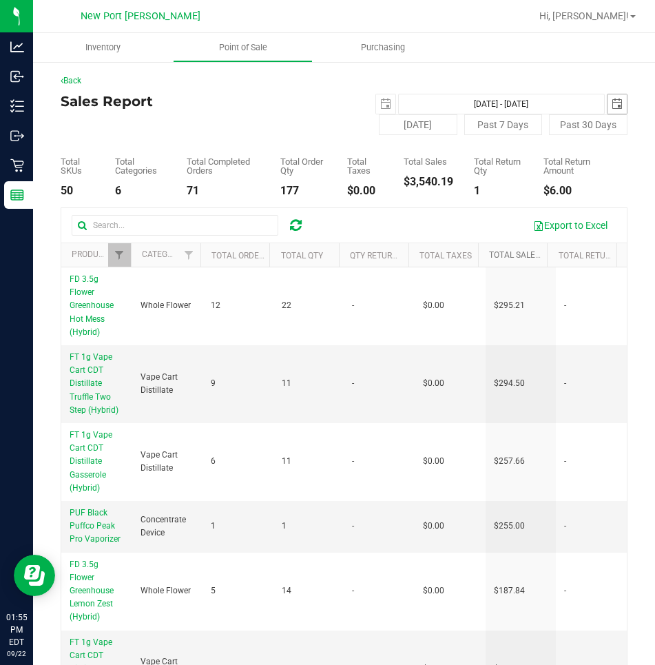
click at [612, 103] on span "select" at bounding box center [617, 104] width 11 height 11
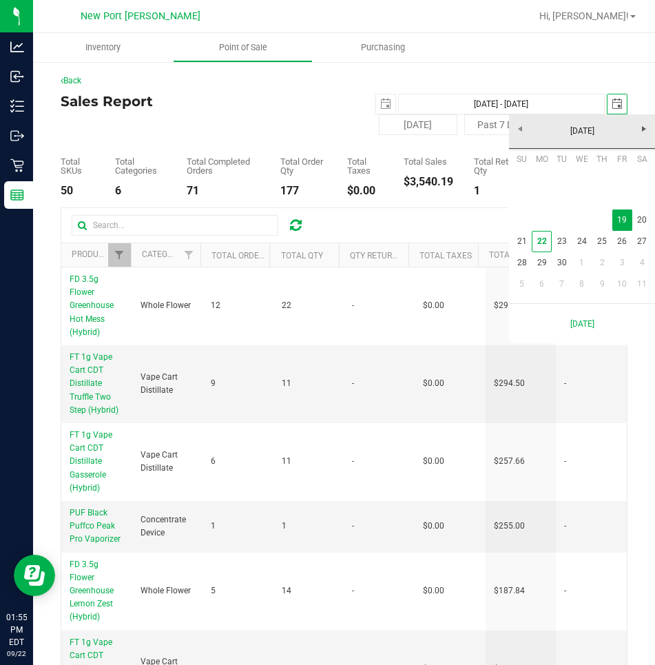
scroll to position [0, 34]
click at [644, 218] on link "20" at bounding box center [643, 219] width 20 height 21
type input "[DATE] - [DATE]"
type input "[DATE]"
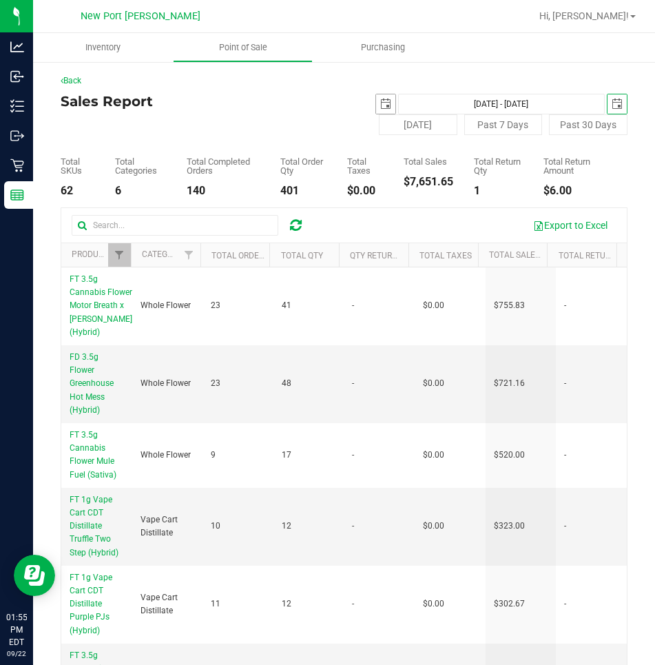
click at [382, 103] on span "select" at bounding box center [385, 104] width 11 height 11
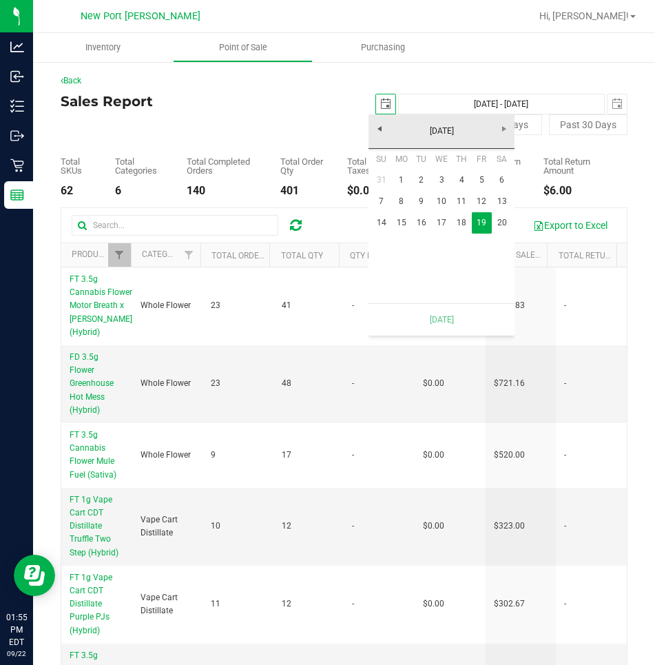
scroll to position [0, 34]
click at [502, 220] on link "20" at bounding box center [502, 222] width 20 height 21
type input "[DATE] - [DATE]"
type input "[DATE]"
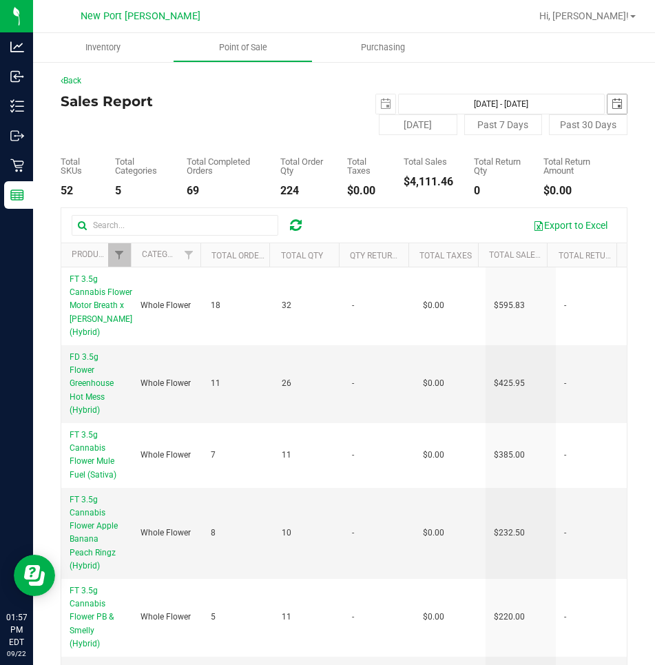
click at [612, 106] on span "select" at bounding box center [617, 104] width 11 height 11
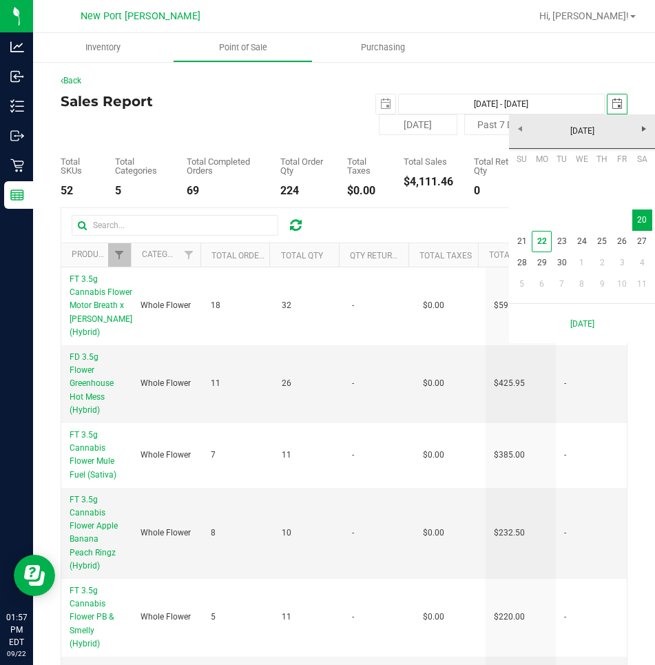
scroll to position [0, 34]
click at [522, 236] on link "21" at bounding box center [522, 241] width 20 height 21
type input "[DATE] - [DATE]"
type input "[DATE]"
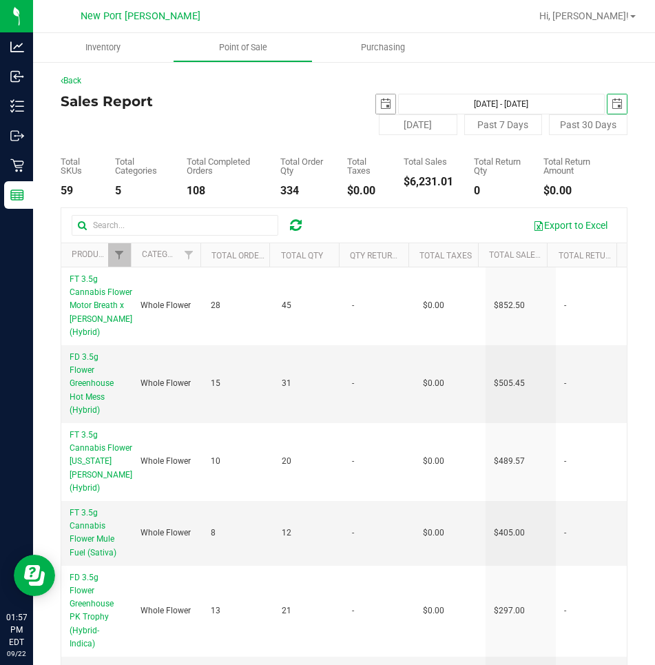
click at [380, 101] on span "select" at bounding box center [385, 104] width 11 height 11
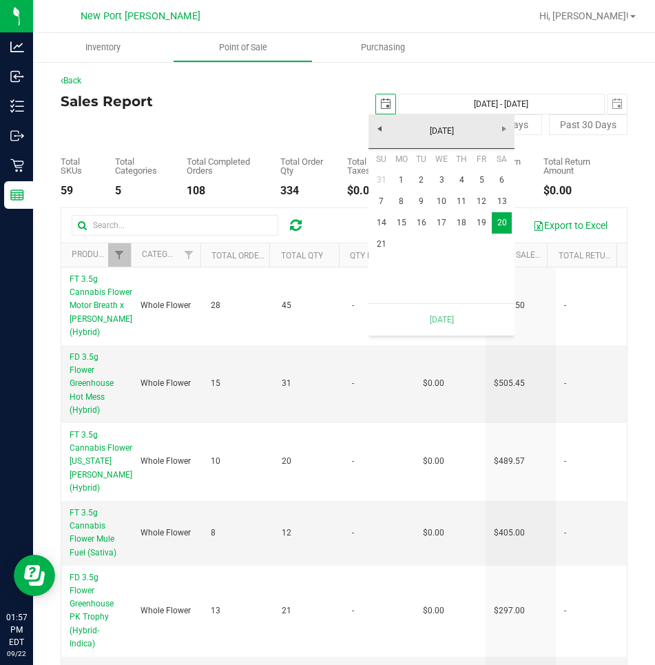
scroll to position [0, 34]
click at [380, 243] on link "21" at bounding box center [381, 244] width 20 height 21
type input "[DATE] - [DATE]"
type input "[DATE]"
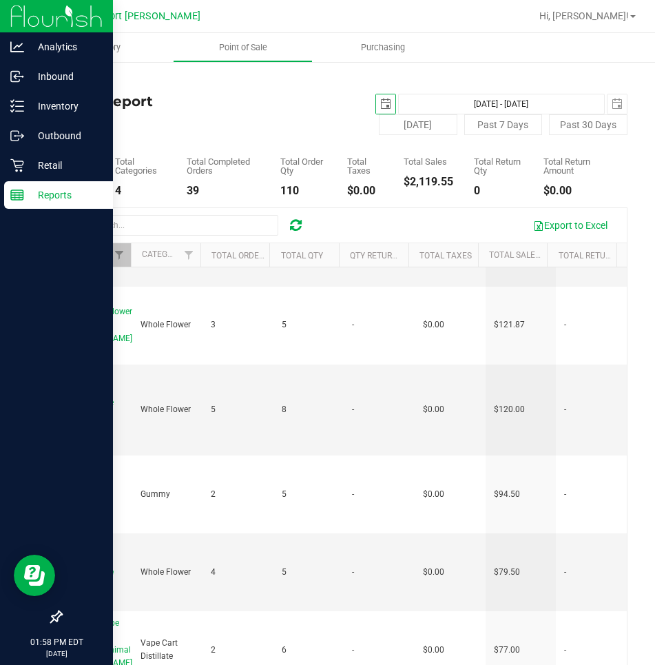
scroll to position [135, 0]
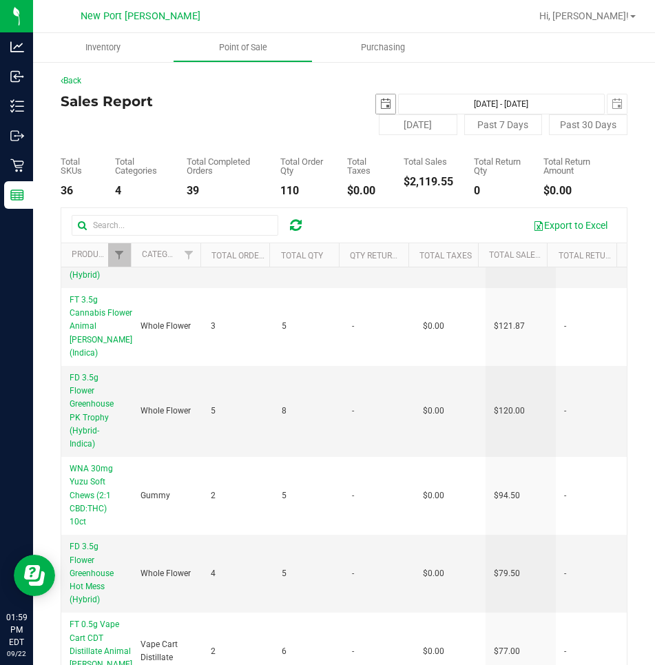
click at [380, 102] on span "select" at bounding box center [385, 104] width 11 height 11
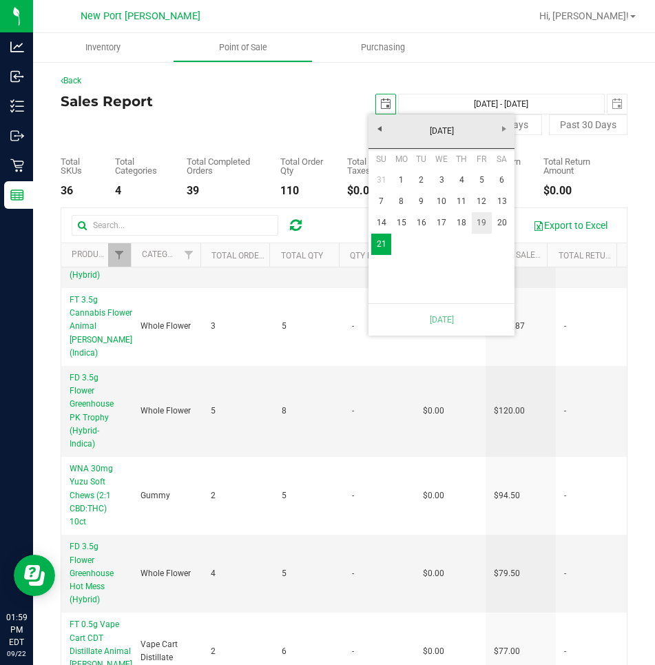
click at [481, 220] on link "19" at bounding box center [482, 222] width 20 height 21
type input "[DATE] - [DATE]"
type input "[DATE]"
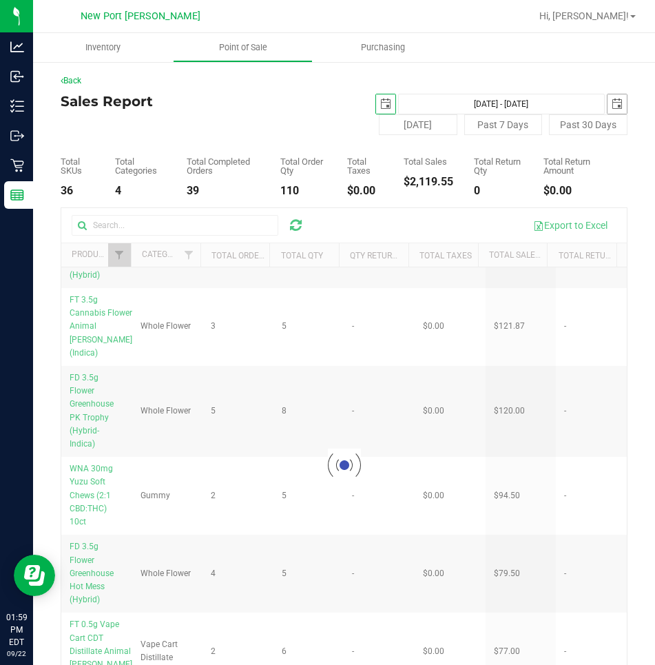
checkbox input "true"
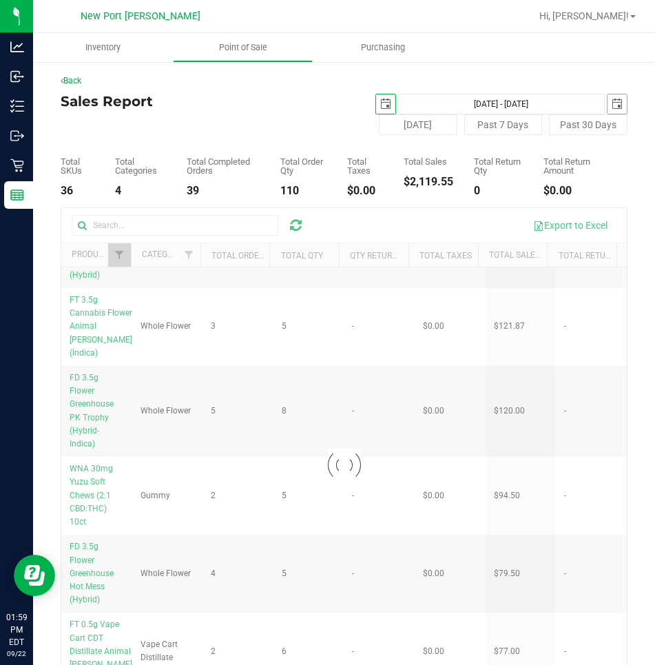
checkbox input "true"
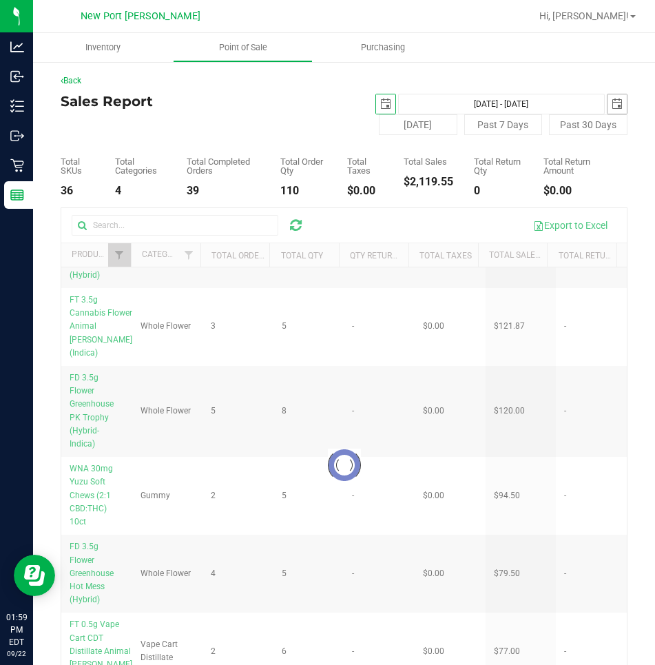
checkbox input "true"
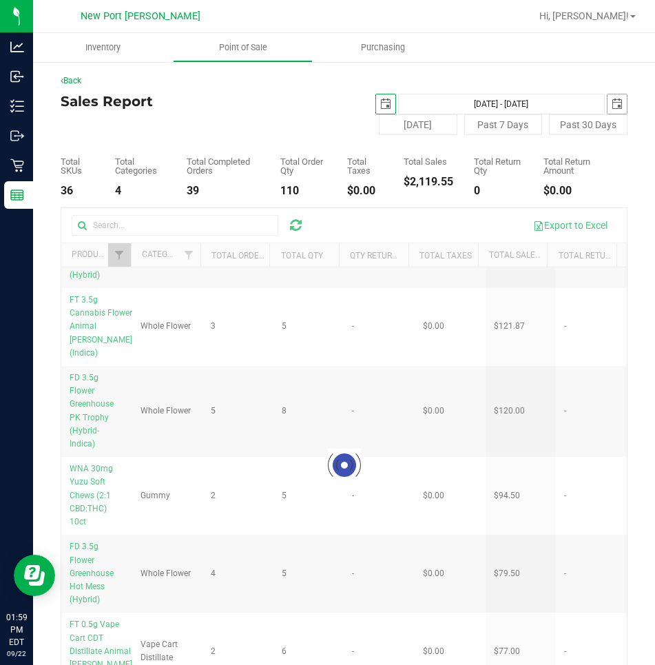
checkbox input "true"
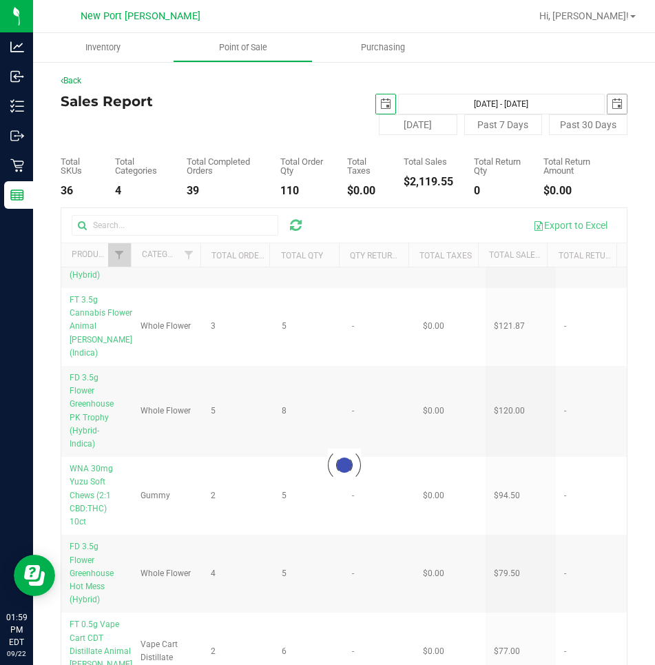
checkbox input "true"
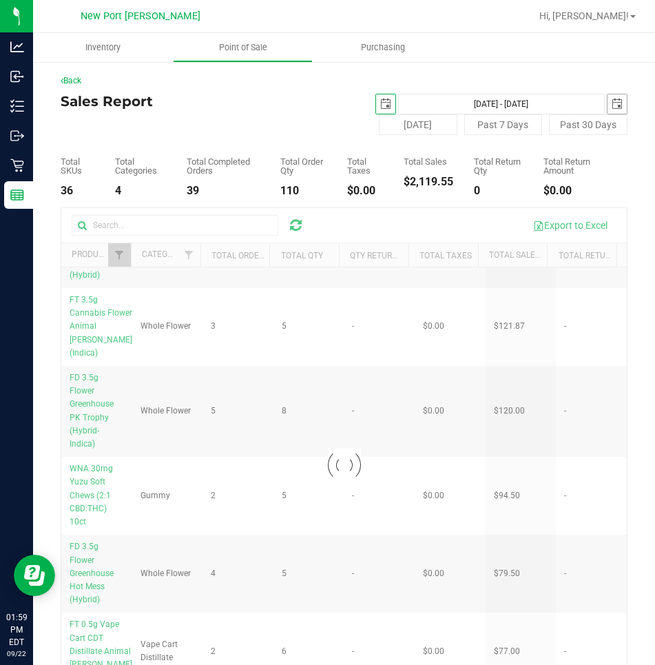
checkbox input "true"
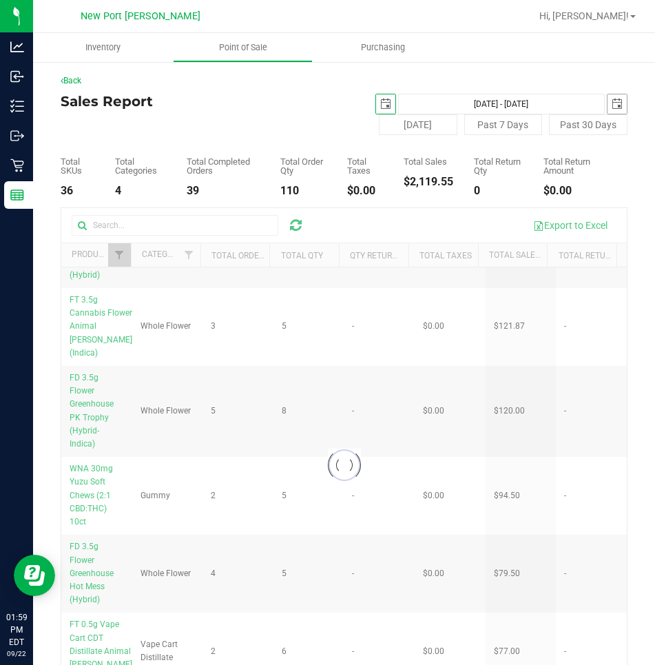
checkbox input "true"
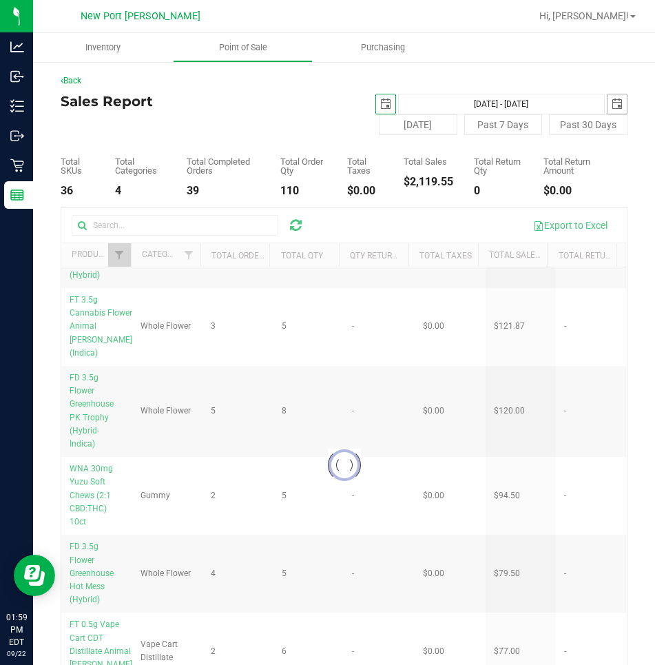
checkbox input "true"
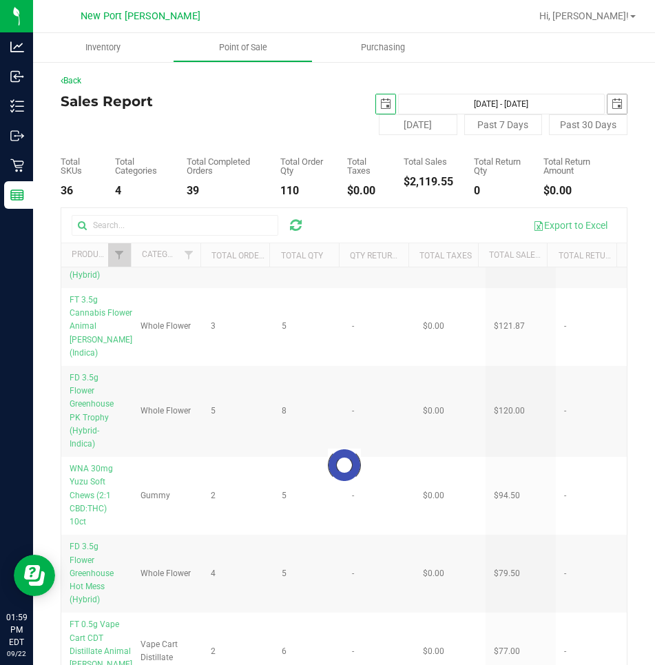
checkbox input "true"
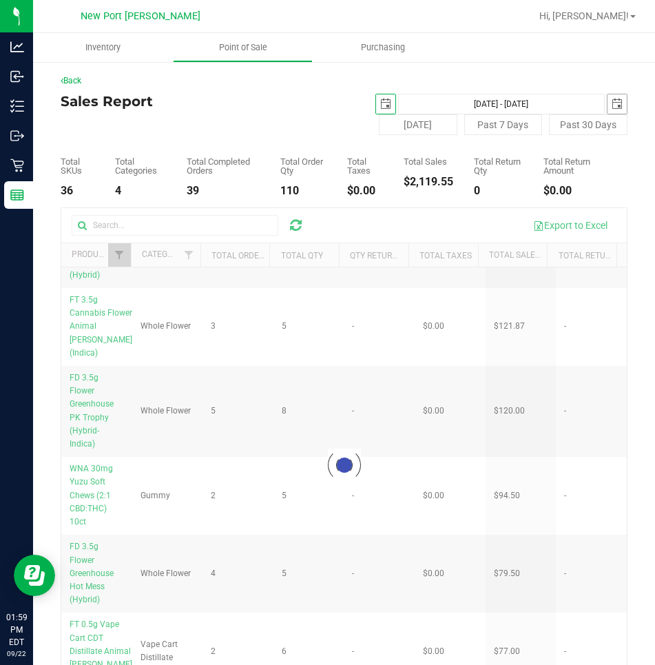
checkbox input "true"
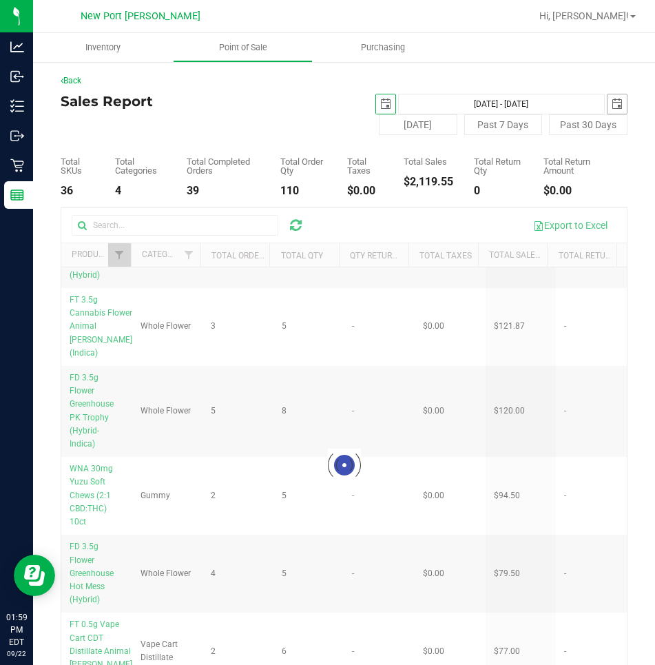
checkbox input "true"
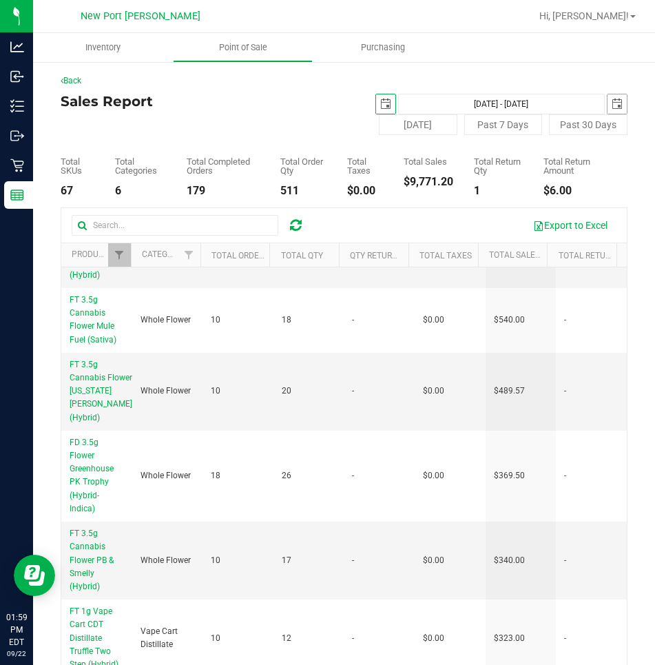
click at [612, 102] on span "select" at bounding box center [617, 104] width 11 height 11
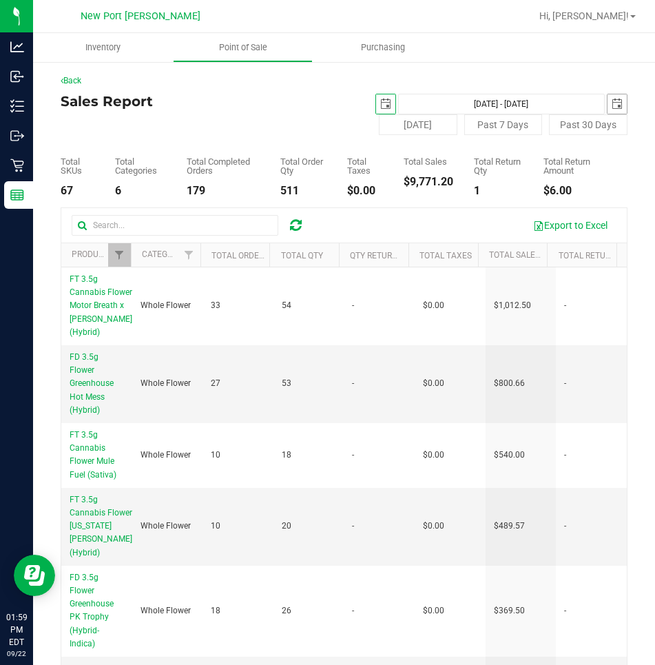
scroll to position [0, 34]
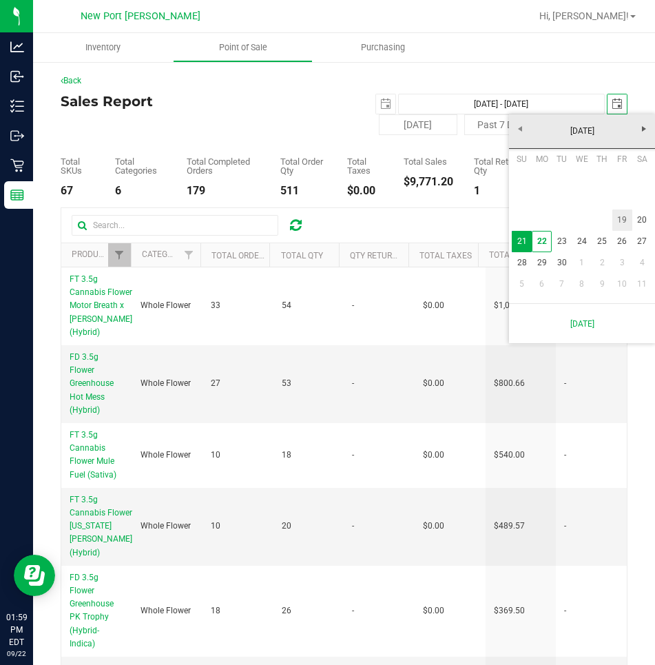
click at [623, 219] on link "19" at bounding box center [623, 219] width 20 height 21
type input "[DATE] - [DATE]"
type input "[DATE]"
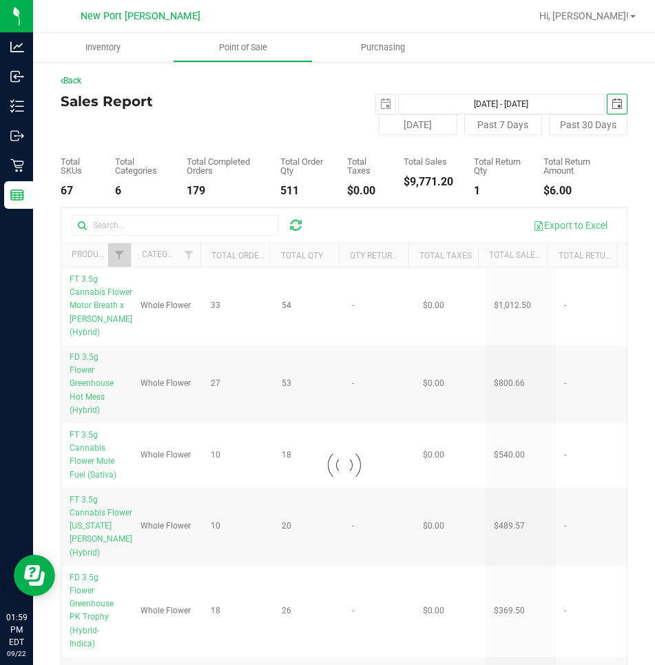
checkbox input "true"
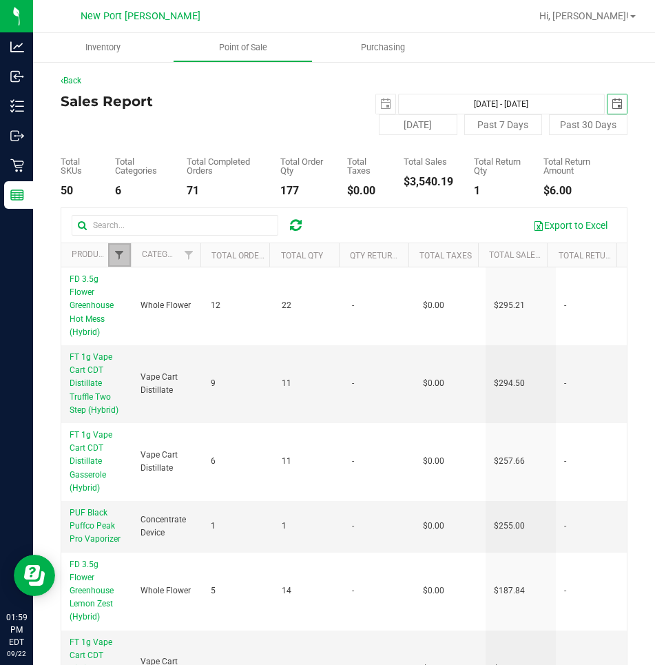
click at [119, 256] on span "Filter" at bounding box center [119, 254] width 11 height 11
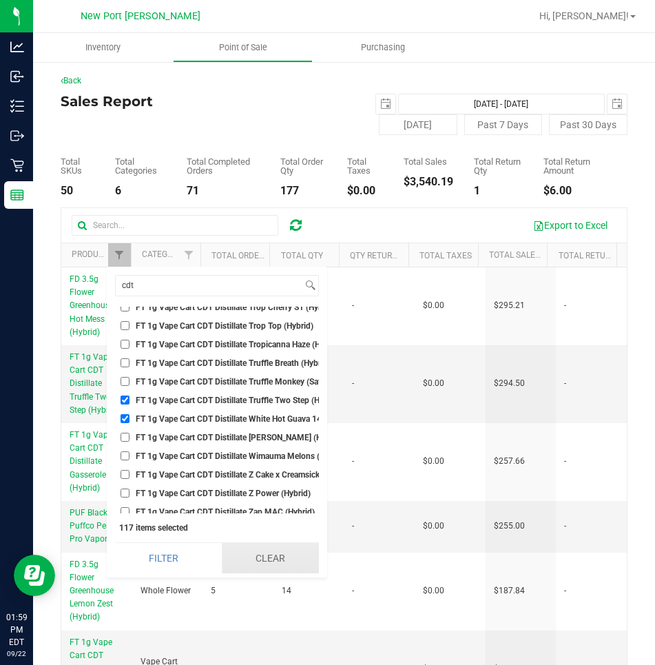
click at [267, 557] on button "Clear" at bounding box center [270, 558] width 97 height 30
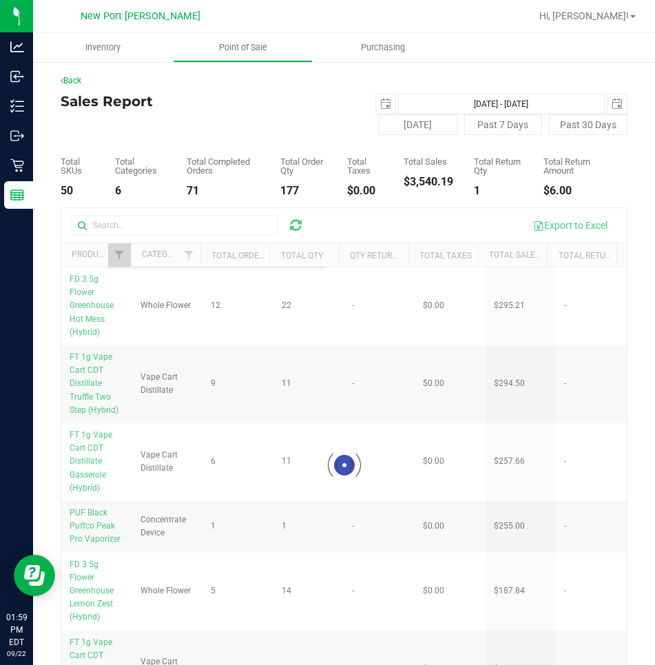
scroll to position [20434, 0]
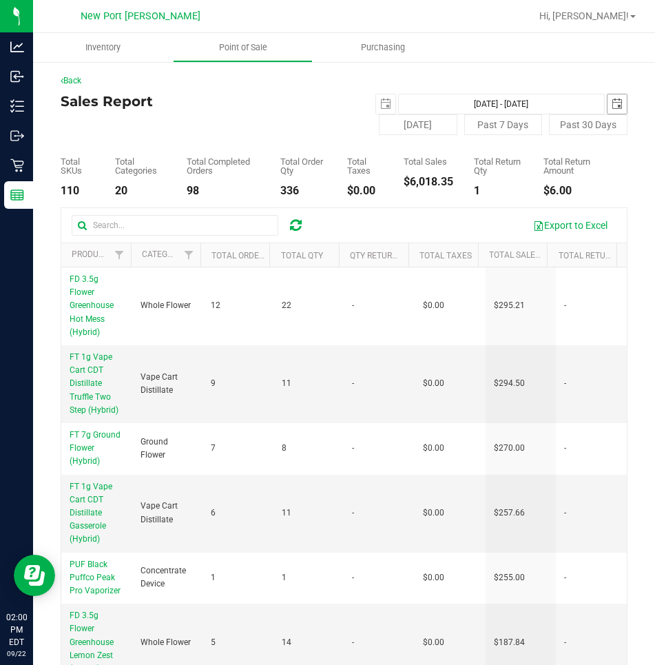
click at [612, 106] on span "select" at bounding box center [617, 104] width 11 height 11
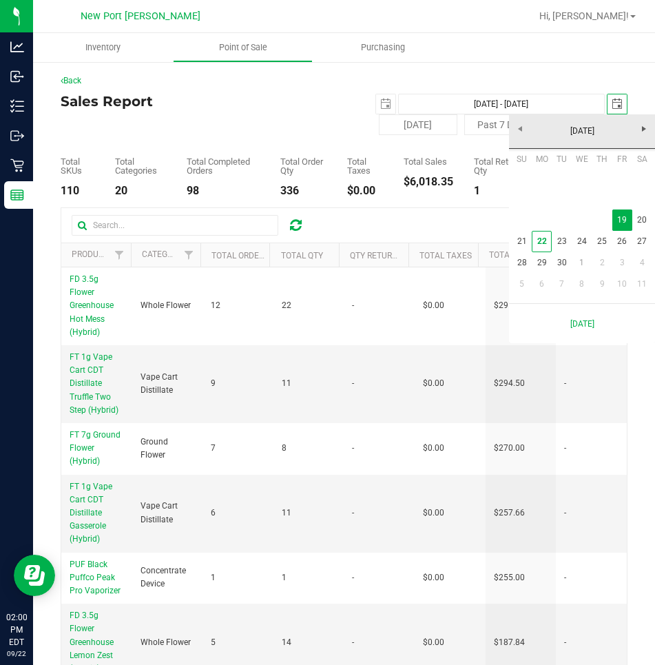
scroll to position [0, 34]
click at [640, 218] on link "20" at bounding box center [643, 219] width 20 height 21
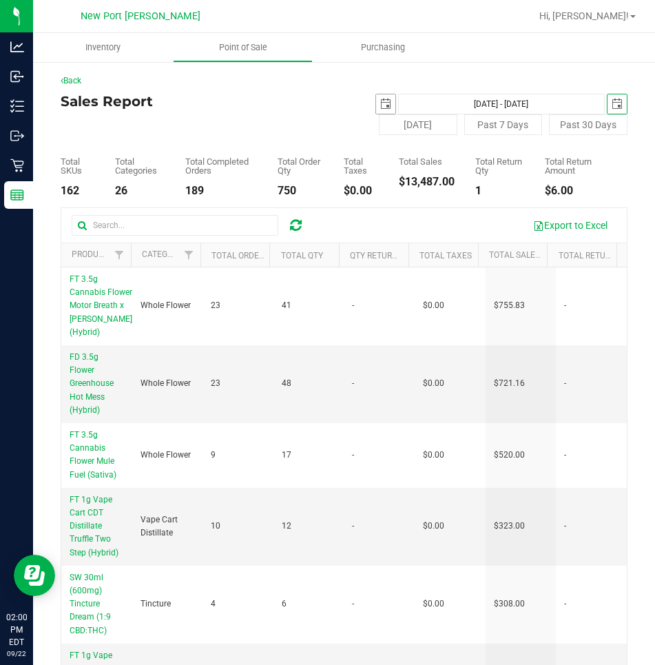
click at [380, 104] on span "select" at bounding box center [385, 104] width 11 height 11
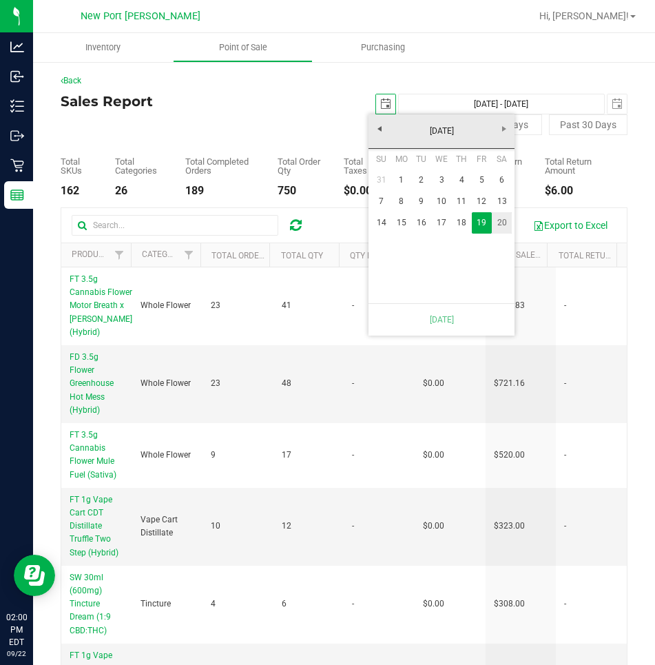
click at [502, 220] on link "20" at bounding box center [502, 222] width 20 height 21
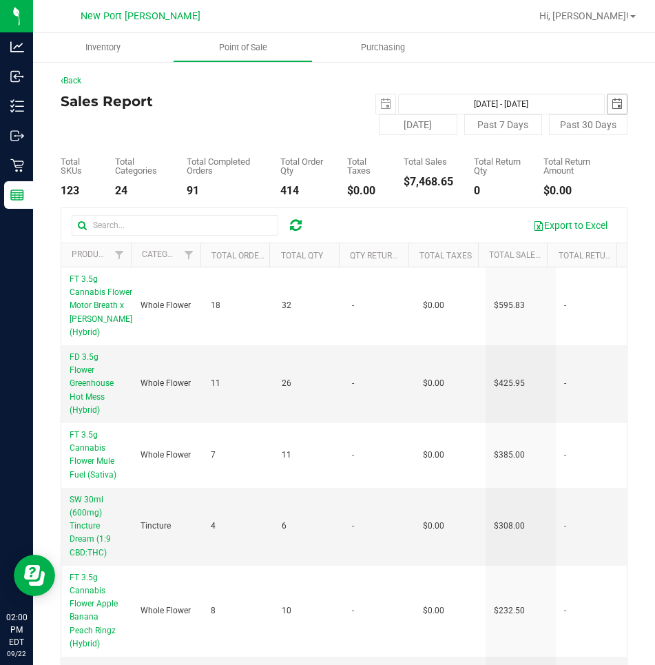
click at [612, 105] on span "select" at bounding box center [617, 104] width 11 height 11
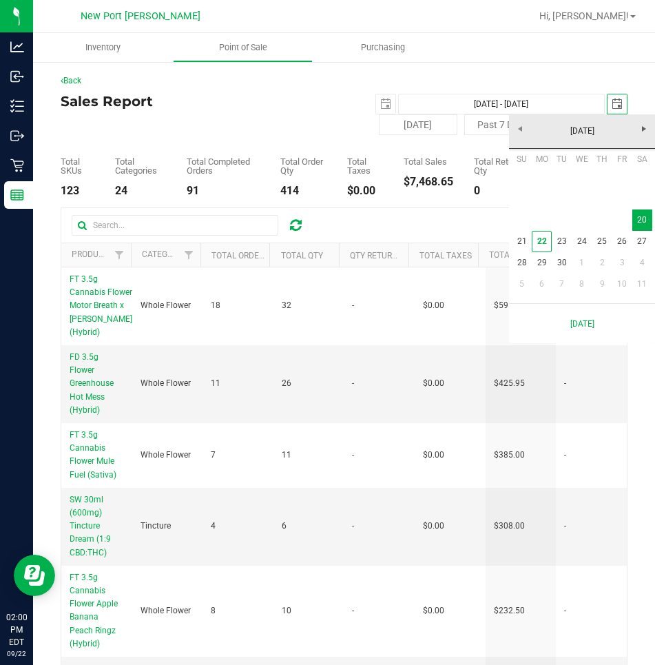
scroll to position [0, 34]
click at [522, 241] on link "21" at bounding box center [522, 241] width 20 height 21
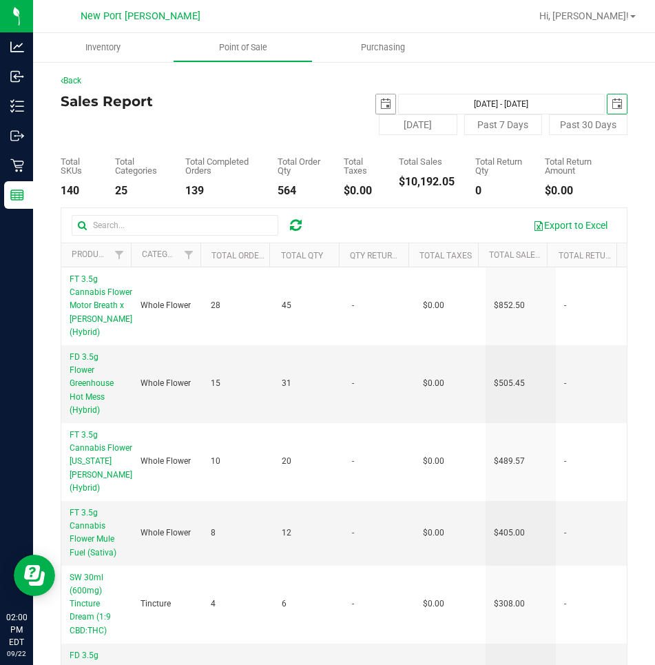
click at [380, 103] on span "select" at bounding box center [385, 104] width 11 height 11
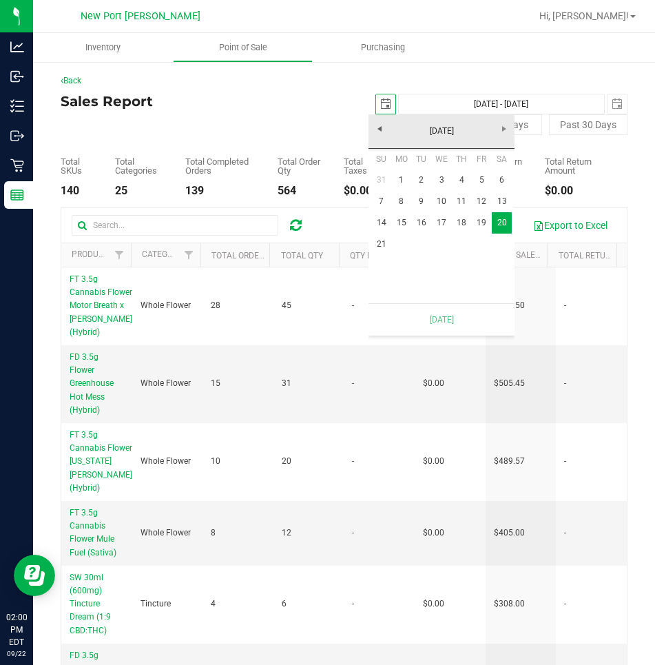
scroll to position [0, 34]
click at [380, 240] on link "21" at bounding box center [381, 244] width 20 height 21
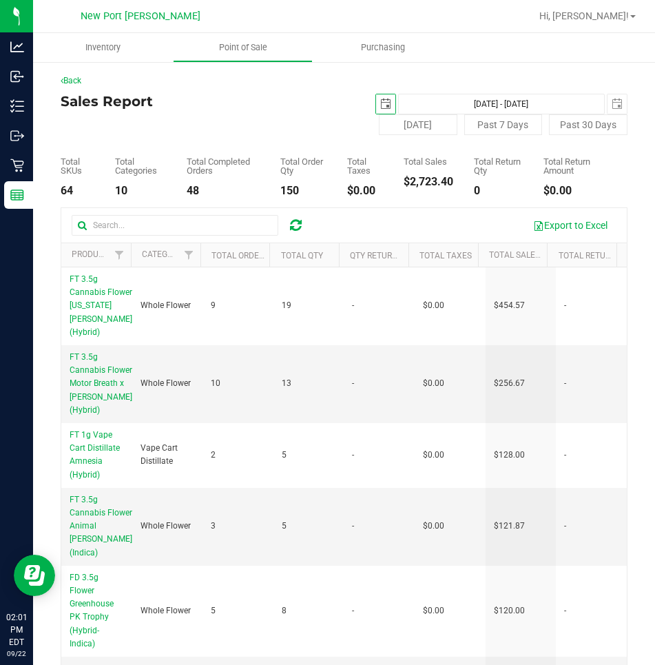
click at [380, 101] on span "select" at bounding box center [385, 104] width 11 height 11
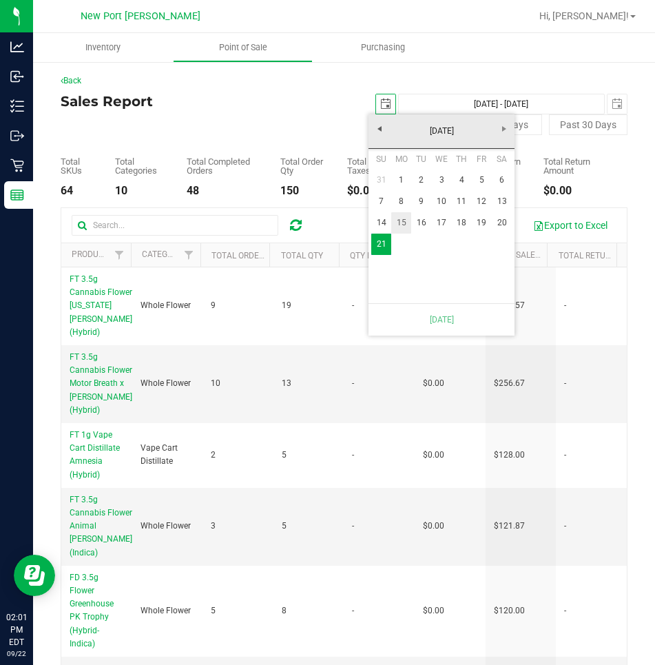
click at [404, 221] on link "15" at bounding box center [401, 222] width 20 height 21
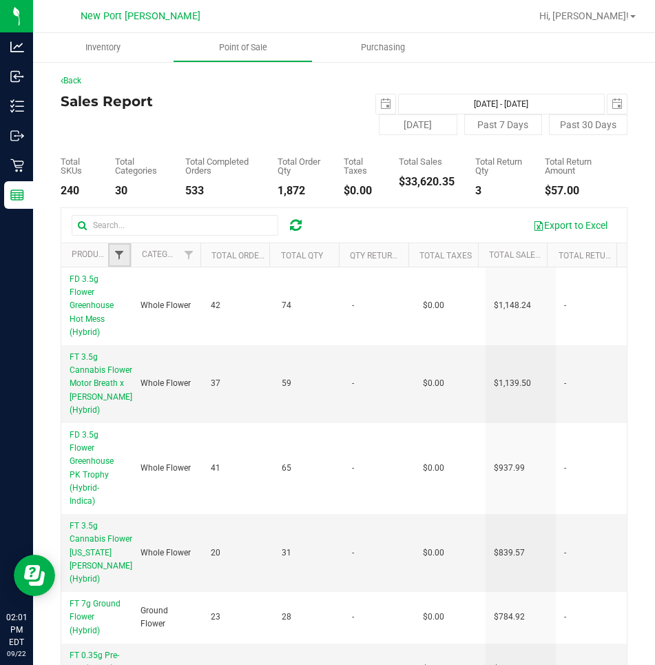
click at [119, 256] on span "Filter" at bounding box center [119, 254] width 11 height 11
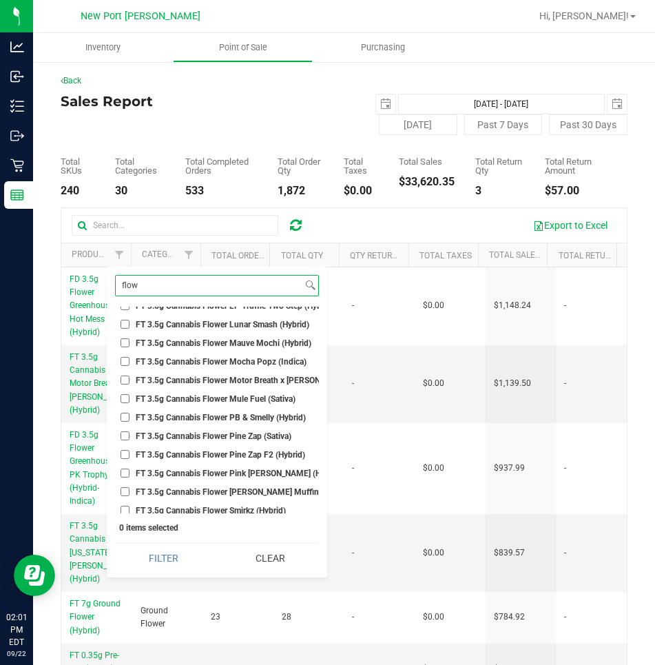
scroll to position [1218, 0]
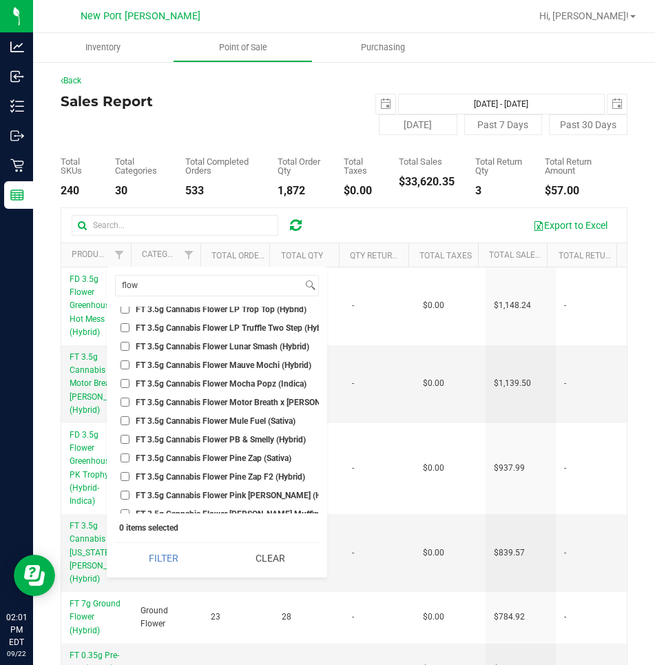
click at [123, 418] on input "FT 3.5g Cannabis Flower Mule Fuel (Sativa)" at bounding box center [125, 420] width 9 height 9
click at [115, 543] on button "Filter" at bounding box center [163, 558] width 97 height 30
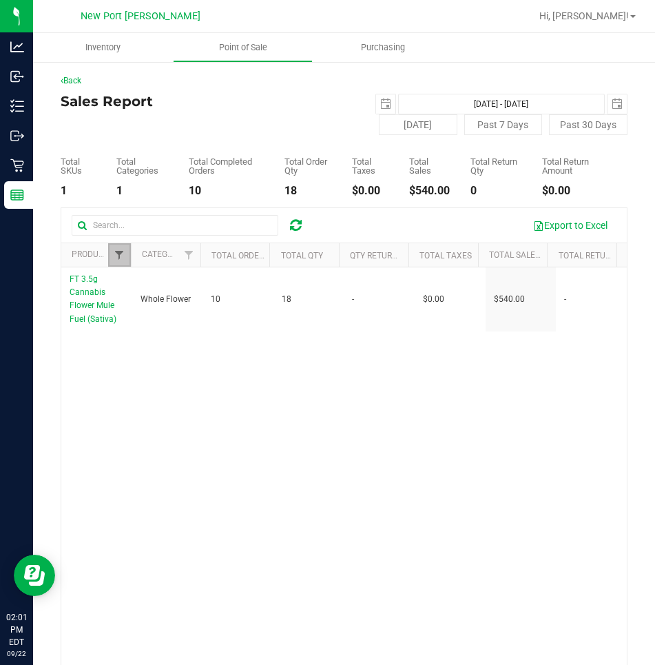
click at [122, 258] on span "Filter" at bounding box center [119, 254] width 11 height 11
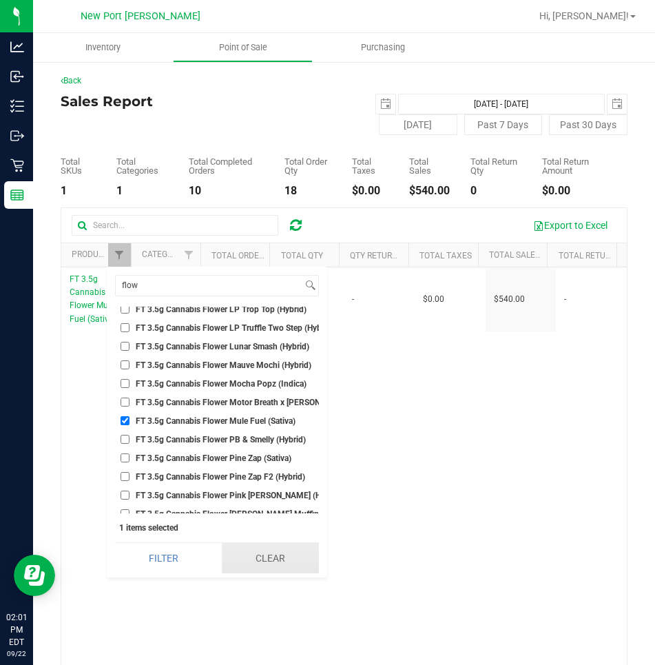
click at [257, 553] on button "Clear" at bounding box center [270, 558] width 97 height 30
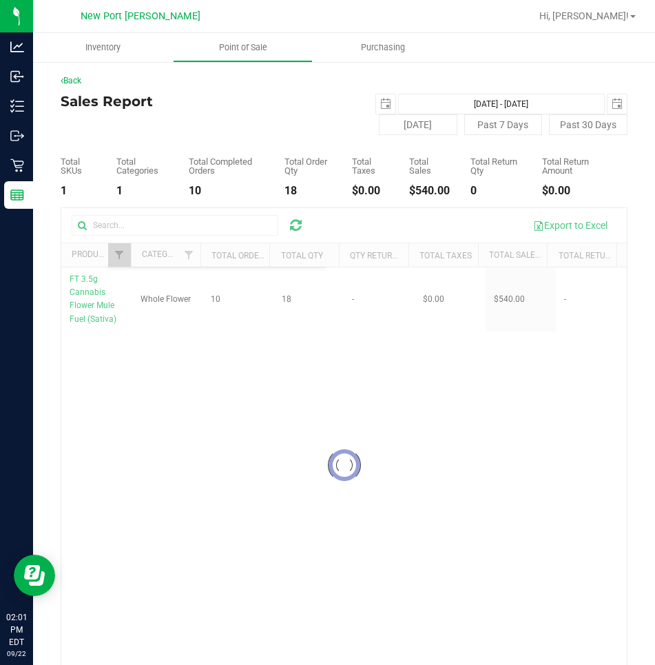
scroll to position [0, 0]
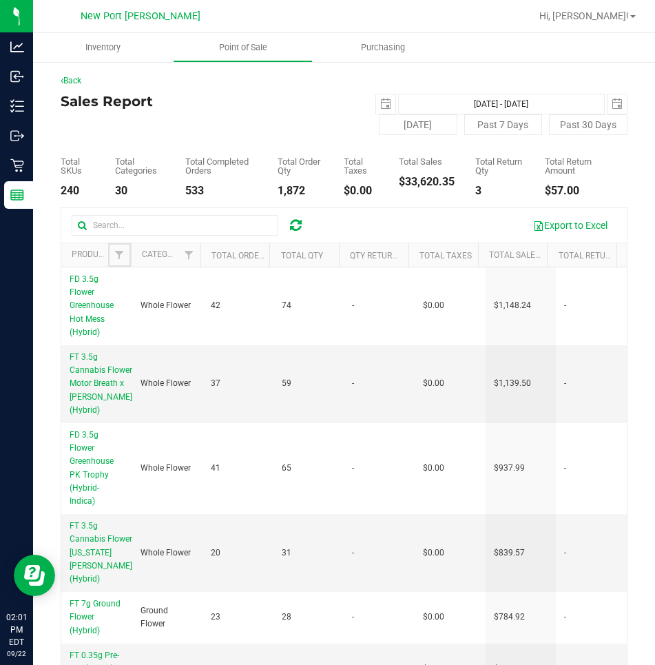
click at [116, 258] on span "Filter" at bounding box center [119, 254] width 11 height 11
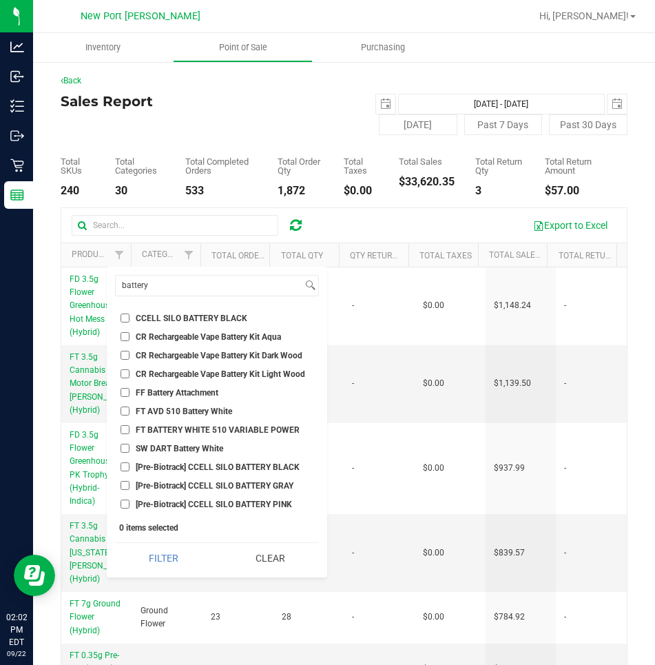
click at [121, 316] on input "CCELL SILO BATTERY BLACK" at bounding box center [125, 318] width 9 height 9
click at [126, 411] on input "FT AVD 510 Battery White" at bounding box center [125, 411] width 9 height 9
click at [125, 428] on input "FT BATTERY WHITE 510 VARIABLE POWER" at bounding box center [125, 429] width 9 height 9
click at [161, 290] on input "battery" at bounding box center [209, 286] width 187 height 20
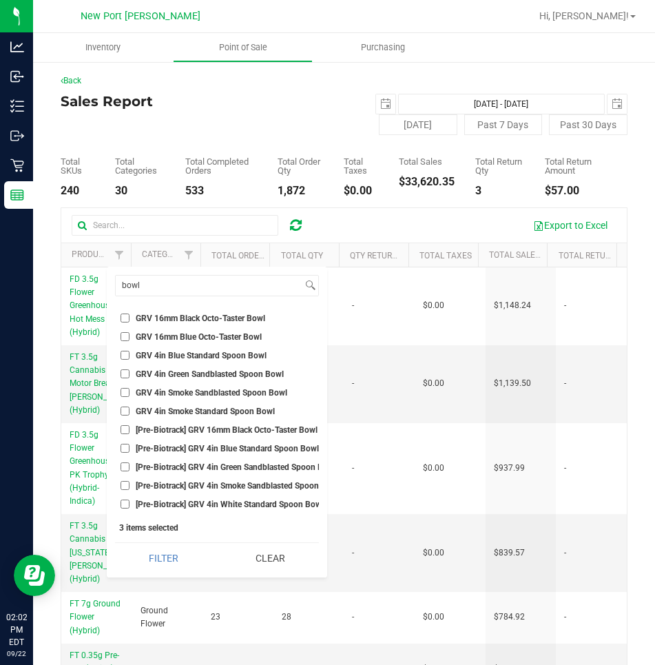
click at [125, 316] on input "GRV 16mm Black Octo-Taster Bowl" at bounding box center [125, 318] width 9 height 9
click at [125, 338] on input "GRV 16mm Blue Octo-Taster Bowl" at bounding box center [125, 336] width 9 height 9
click at [125, 356] on input "GRV 4in Blue Standard Spoon Bowl" at bounding box center [125, 355] width 9 height 9
click at [123, 373] on input "GRV 4in Green Sandblasted Spoon Bowl" at bounding box center [125, 373] width 9 height 9
click at [125, 392] on input "GRV 4in Smoke Sandblasted Spoon Bowl" at bounding box center [125, 392] width 9 height 9
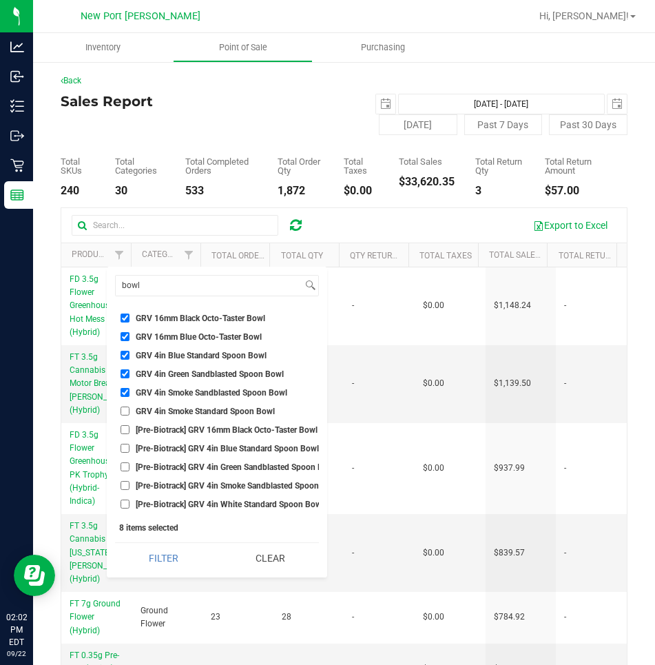
click at [126, 411] on input "GRV 4in Smoke Standard Spoon Bowl" at bounding box center [125, 411] width 9 height 9
click at [163, 293] on input "bowl" at bounding box center [209, 286] width 187 height 20
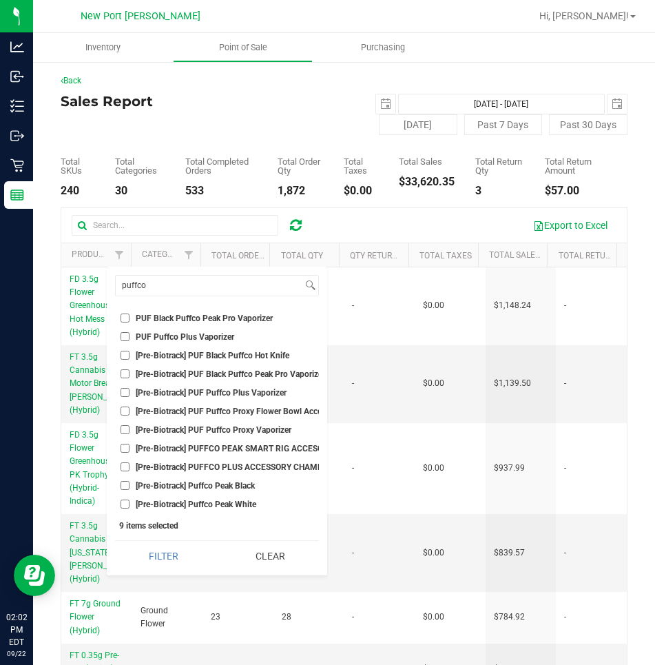
click at [121, 322] on input "PUF Black Puffco Peak Pro Vaporizer" at bounding box center [125, 318] width 9 height 9
click at [125, 336] on input "PUF Puffco Plus Vaporizer" at bounding box center [125, 336] width 9 height 9
click at [115, 541] on button "Filter" at bounding box center [163, 556] width 97 height 30
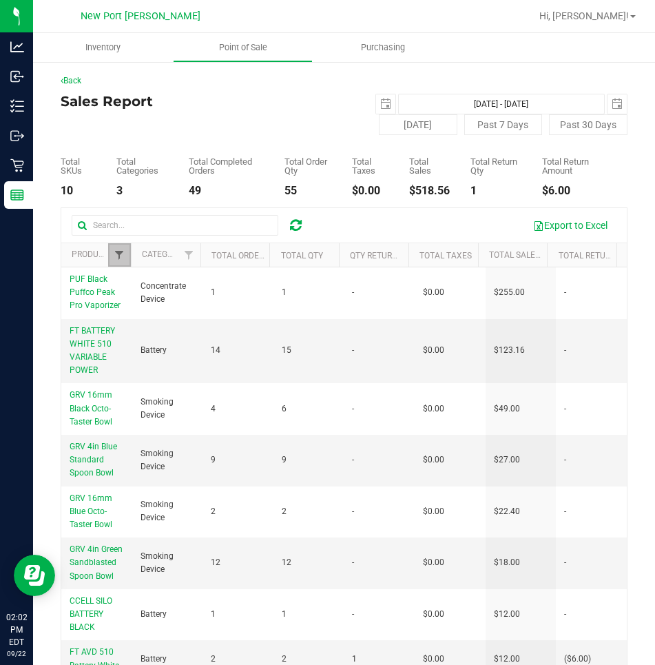
click at [118, 258] on span "Filter" at bounding box center [119, 254] width 11 height 11
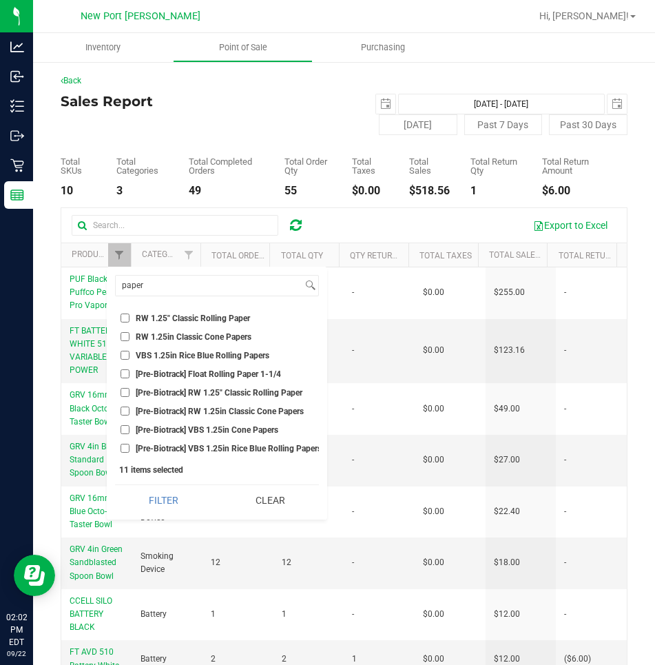
click at [124, 318] on input "RW 1.25" Classic Rolling Paper" at bounding box center [125, 318] width 9 height 9
click at [124, 338] on input "RW 1.25in Classic Cone Papers" at bounding box center [125, 336] width 9 height 9
click at [121, 356] on input "VBS 1.25in Rice Blue Rolling Papers" at bounding box center [125, 355] width 9 height 9
click at [115, 485] on button "Filter" at bounding box center [163, 500] width 97 height 30
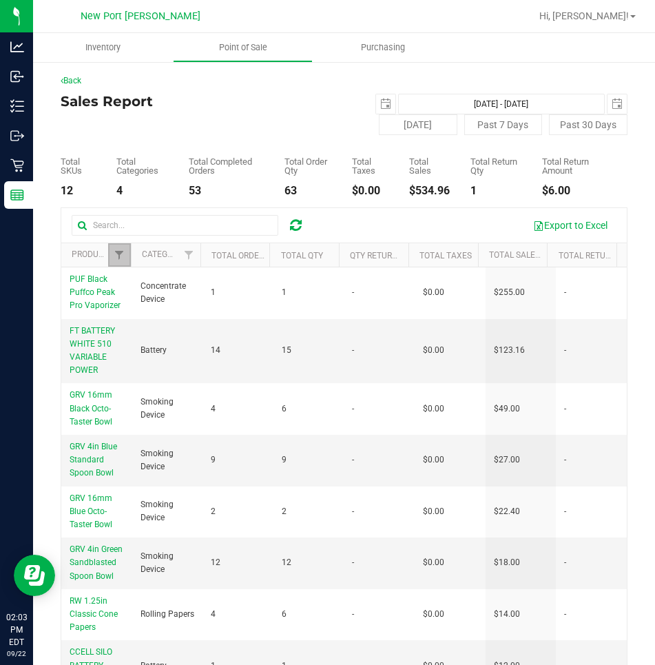
drag, startPoint x: 119, startPoint y: 254, endPoint x: 137, endPoint y: 358, distance: 106.3
click at [119, 254] on span "Filter" at bounding box center [119, 254] width 11 height 11
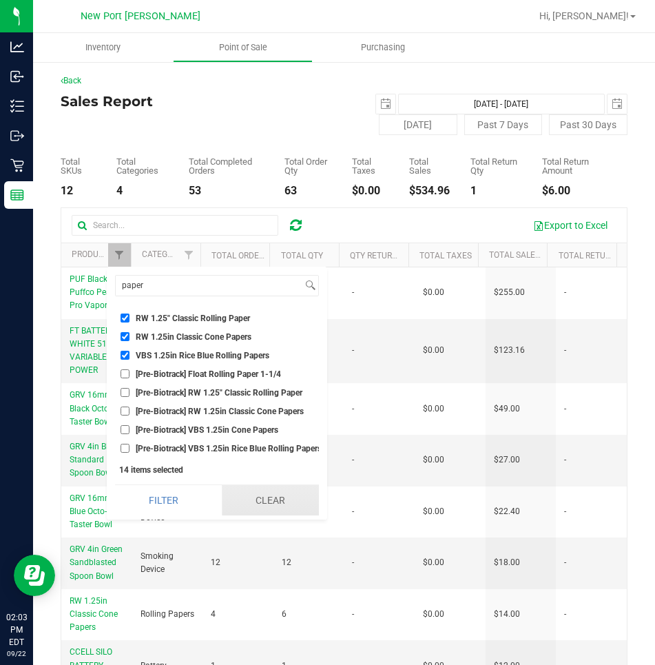
click at [290, 508] on button "Clear" at bounding box center [270, 500] width 97 height 30
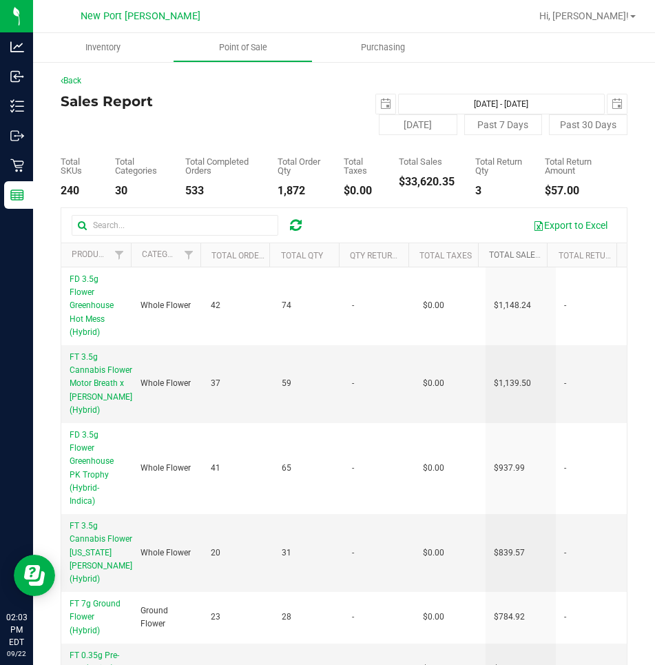
click at [500, 256] on link "Total Sales" at bounding box center [522, 255] width 67 height 10
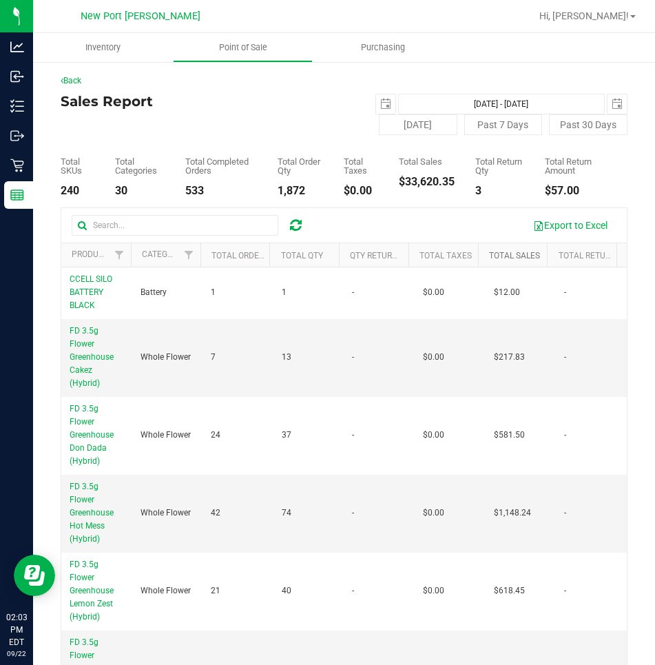
click at [500, 256] on link "Total Sales" at bounding box center [514, 256] width 51 height 10
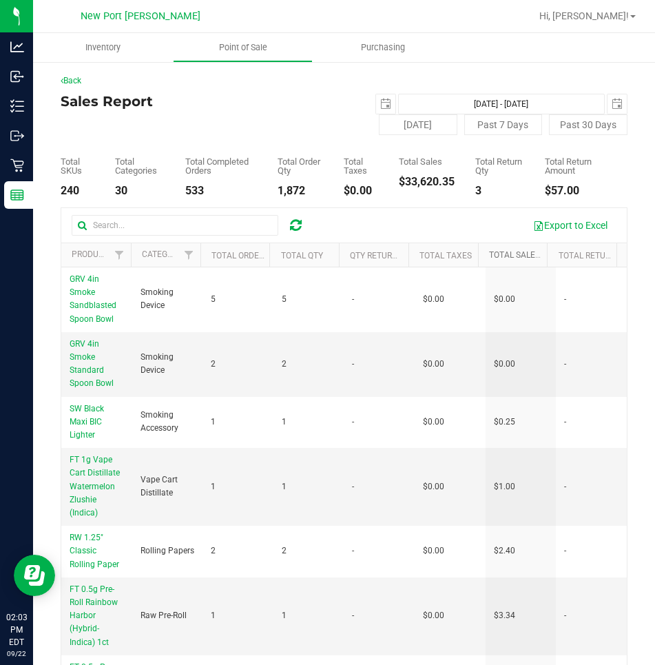
click at [500, 256] on link "Total Sales" at bounding box center [522, 255] width 67 height 10
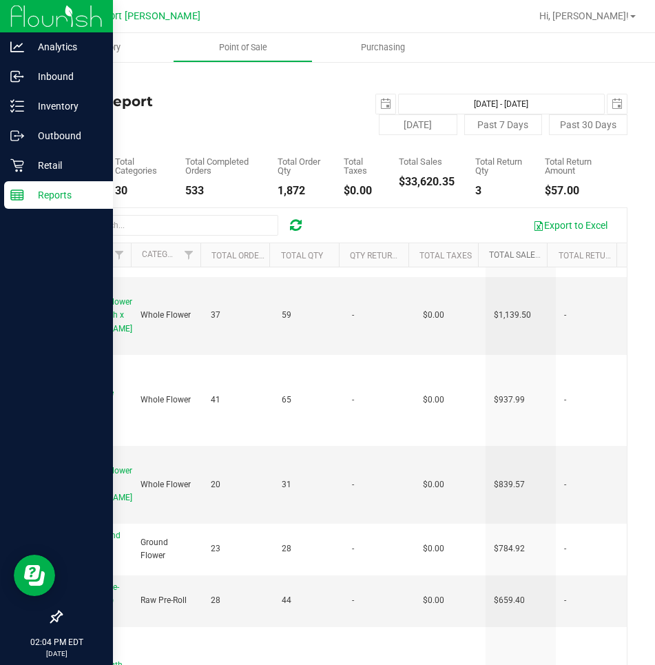
scroll to position [97, 0]
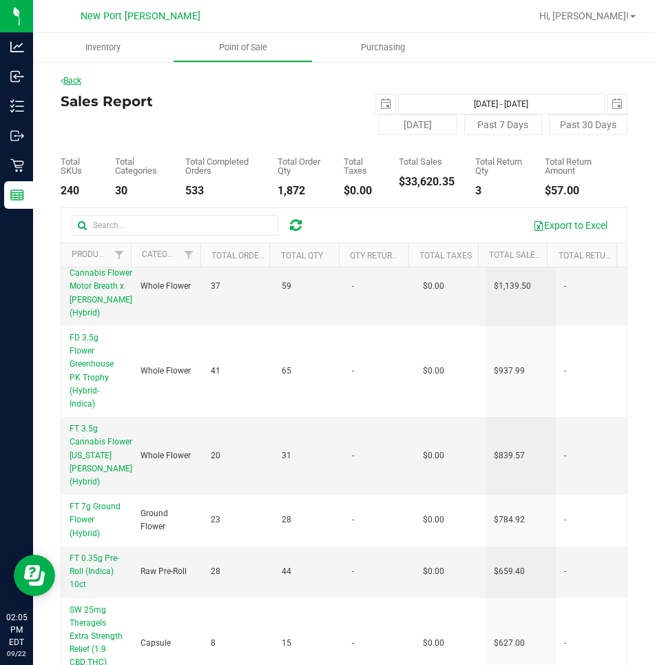
click at [73, 76] on link "Back" at bounding box center [71, 81] width 21 height 10
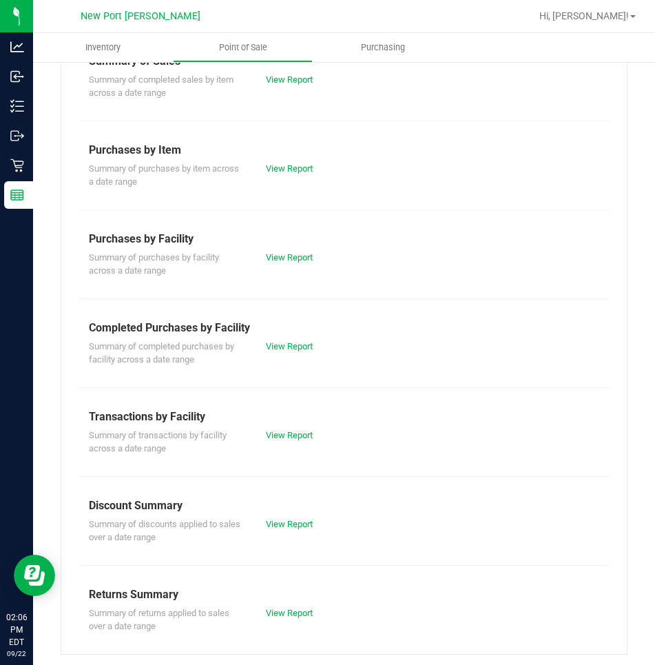
scroll to position [154, 0]
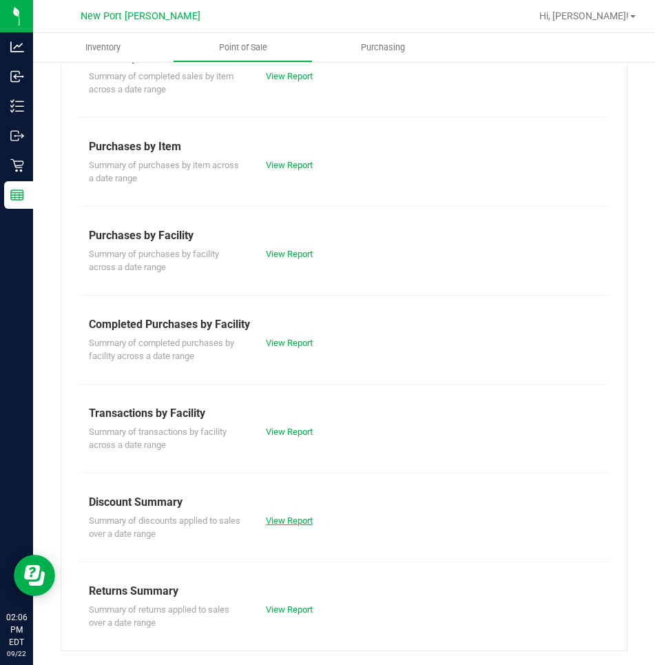
click at [287, 522] on link "View Report" at bounding box center [289, 520] width 47 height 10
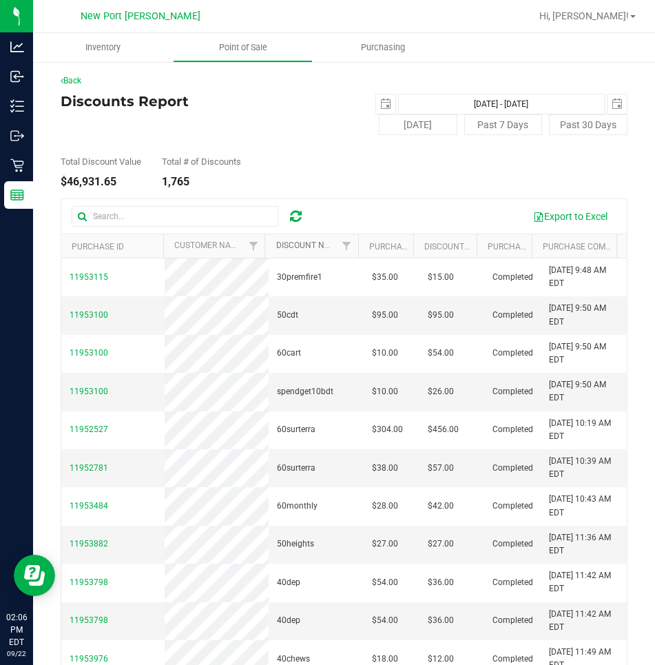
click at [309, 247] on link "Discount Name" at bounding box center [308, 245] width 65 height 10
click at [341, 246] on span "Filter" at bounding box center [346, 245] width 11 height 11
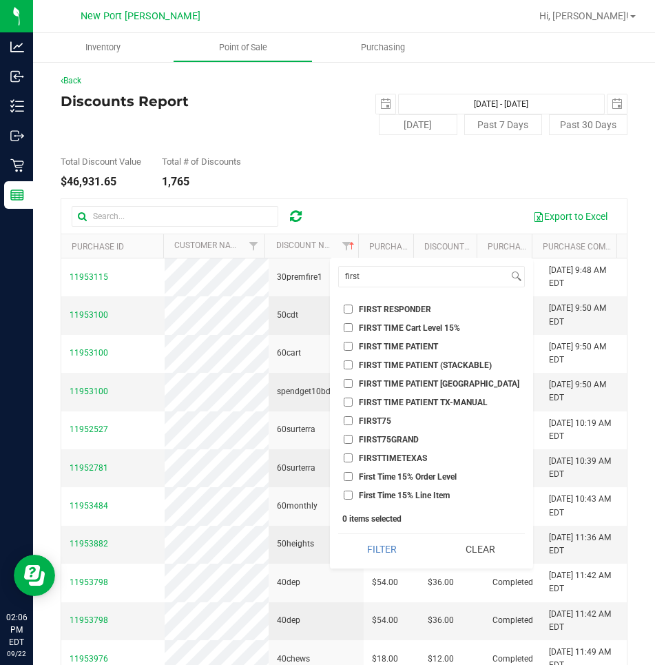
click at [347, 345] on input "FIRST TIME PATIENT" at bounding box center [348, 346] width 9 height 9
click at [350, 365] on input "FIRST TIME PATIENT (STACKABLE)" at bounding box center [348, 364] width 9 height 9
click at [338, 534] on button "Filter" at bounding box center [382, 549] width 88 height 30
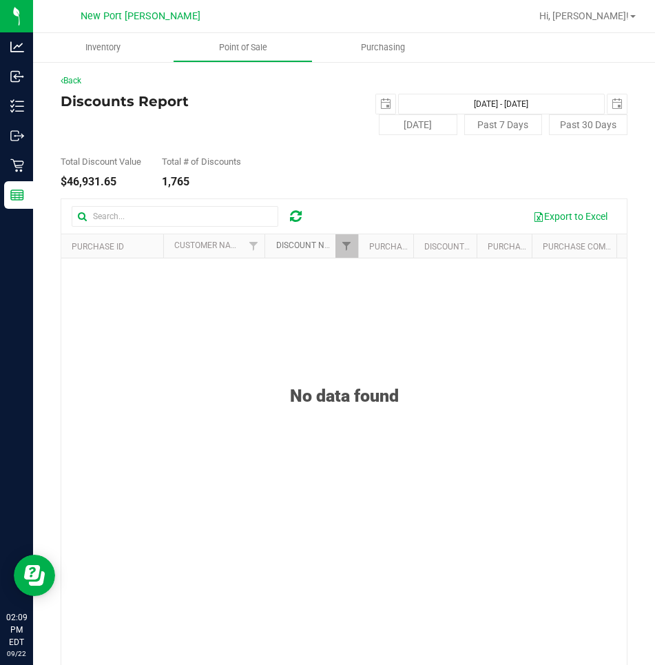
click at [315, 245] on link "Discount Name" at bounding box center [316, 245] width 81 height 10
click at [343, 250] on div at bounding box center [344, 456] width 566 height 514
click at [342, 241] on div at bounding box center [344, 456] width 566 height 514
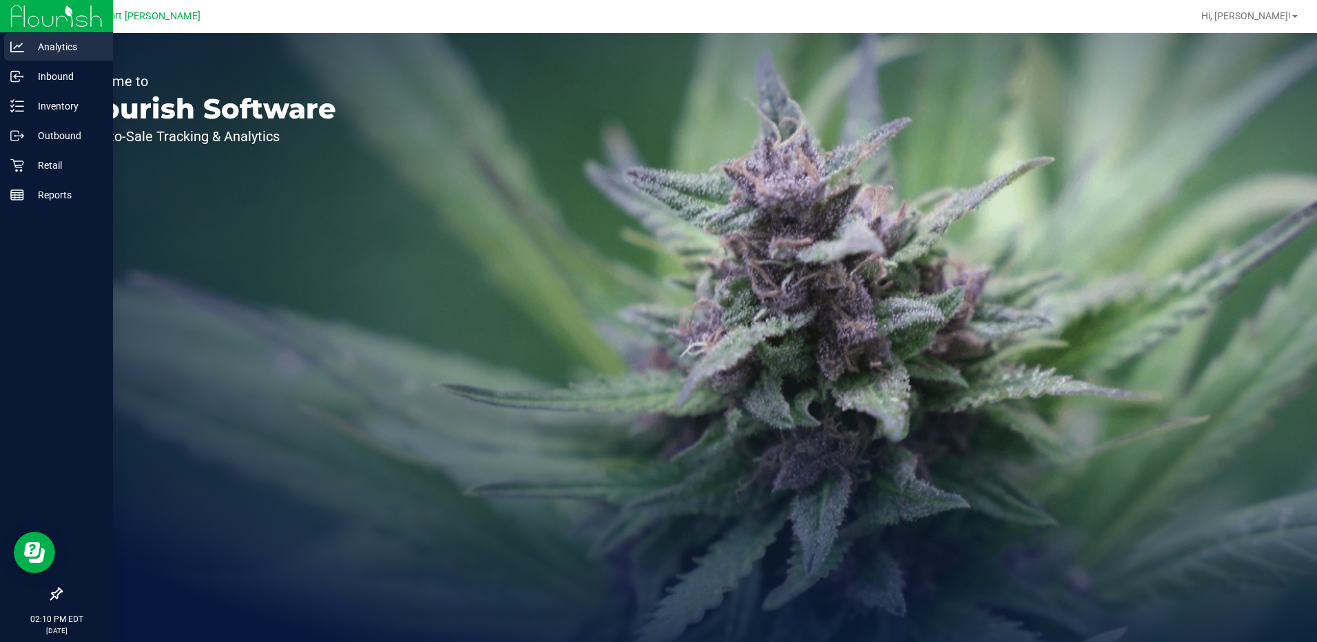
click at [59, 47] on p "Analytics" at bounding box center [65, 47] width 83 height 17
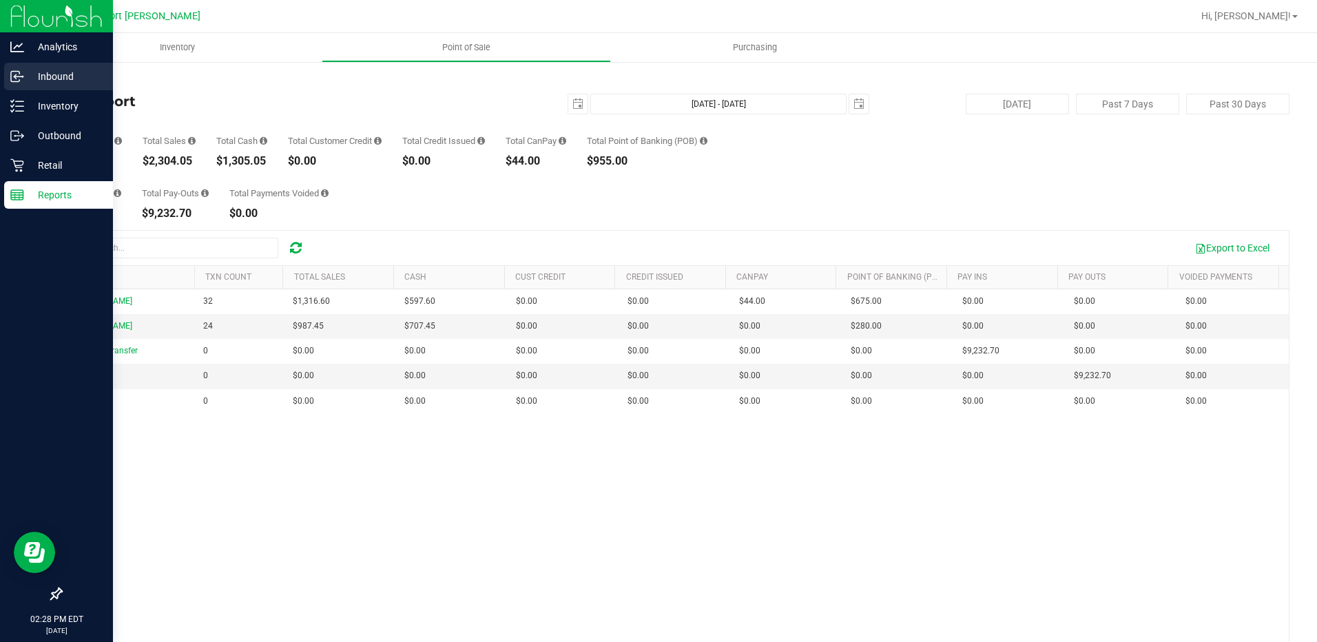
click at [60, 77] on p "Inbound" at bounding box center [65, 76] width 83 height 17
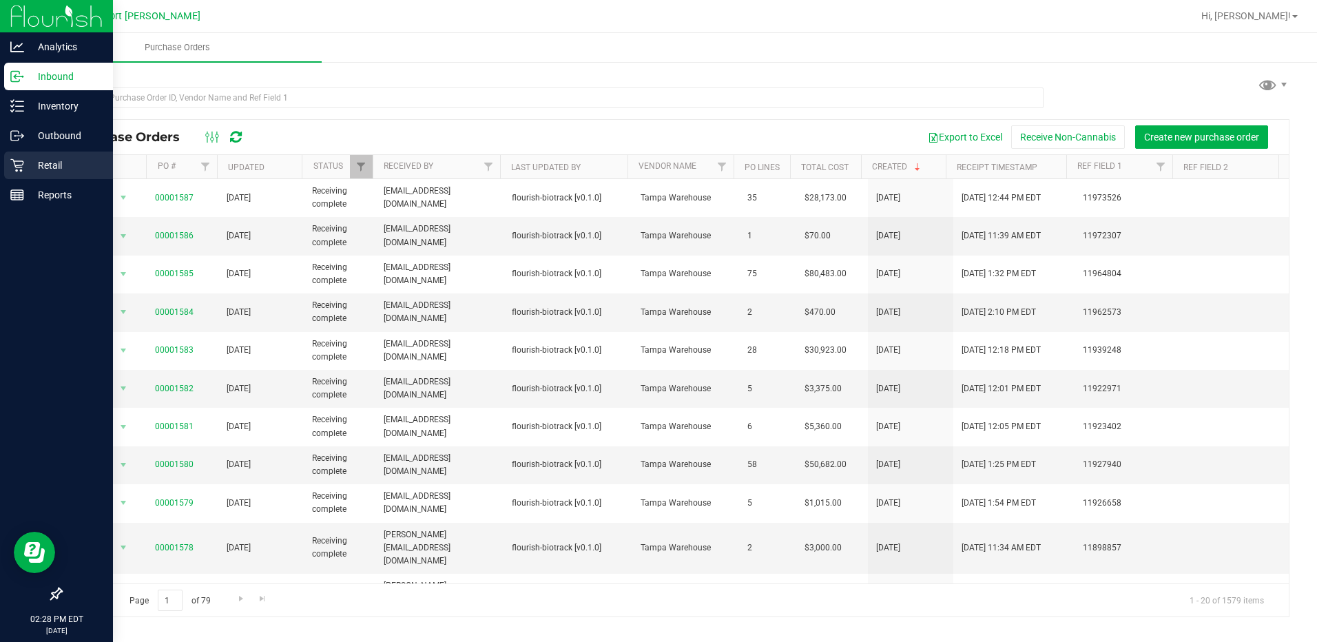
click at [56, 161] on p "Retail" at bounding box center [65, 165] width 83 height 17
